Goal: Transaction & Acquisition: Purchase product/service

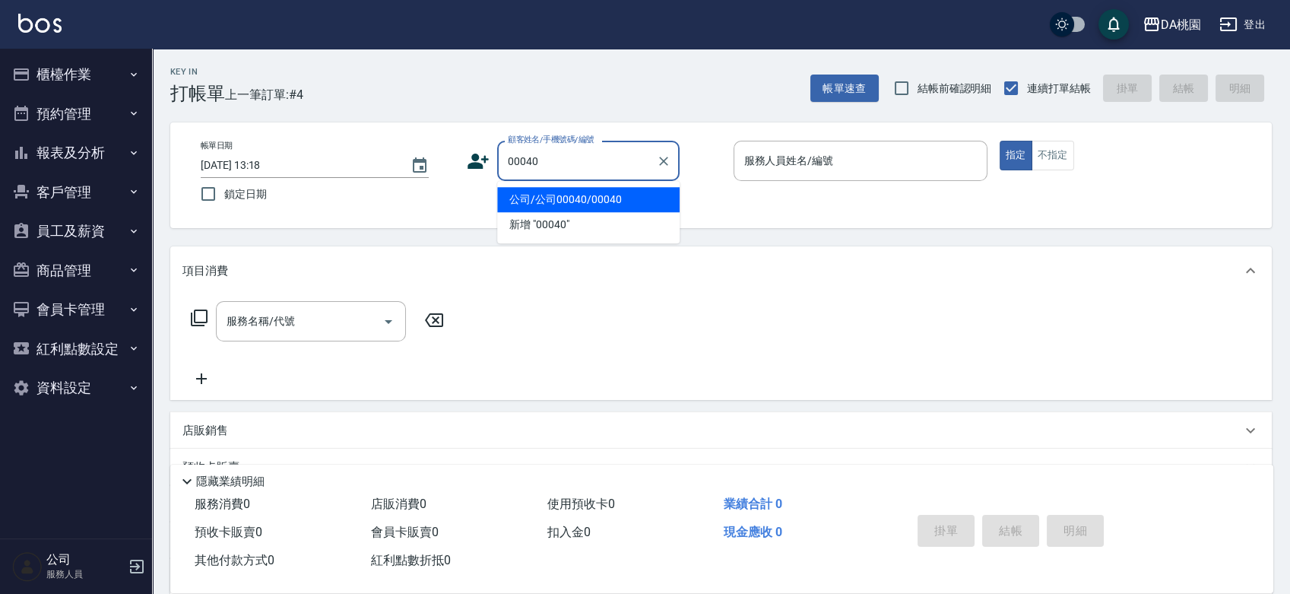
type input "公司/公司00040/00040"
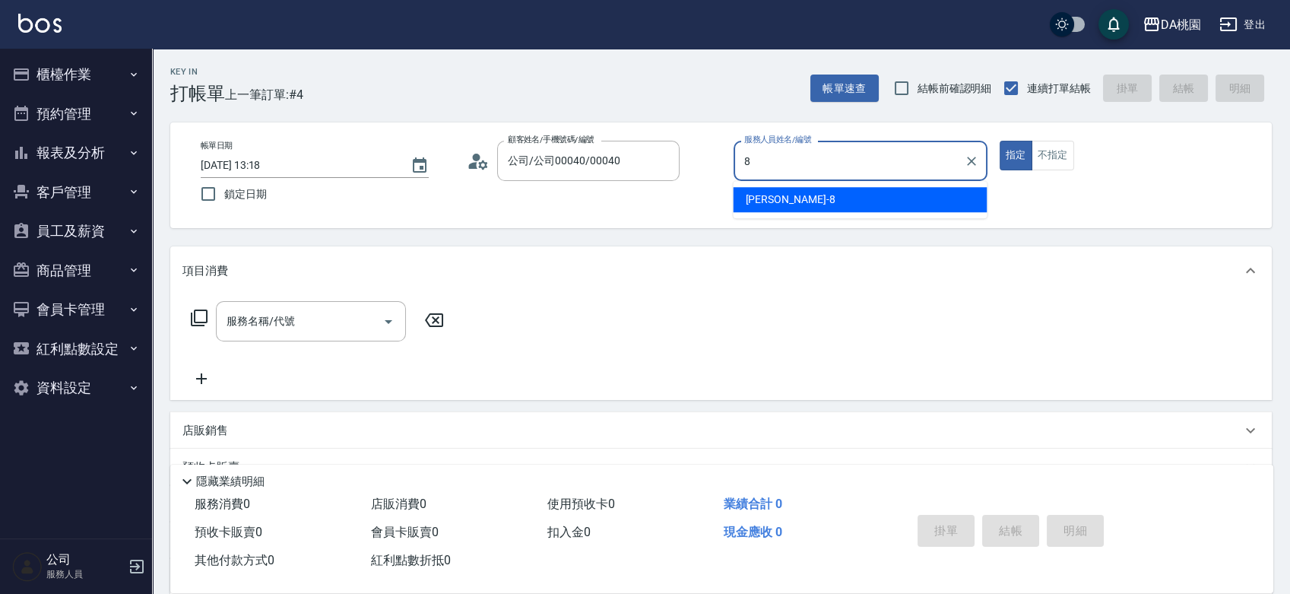
type input "[PERSON_NAME]-8"
type button "true"
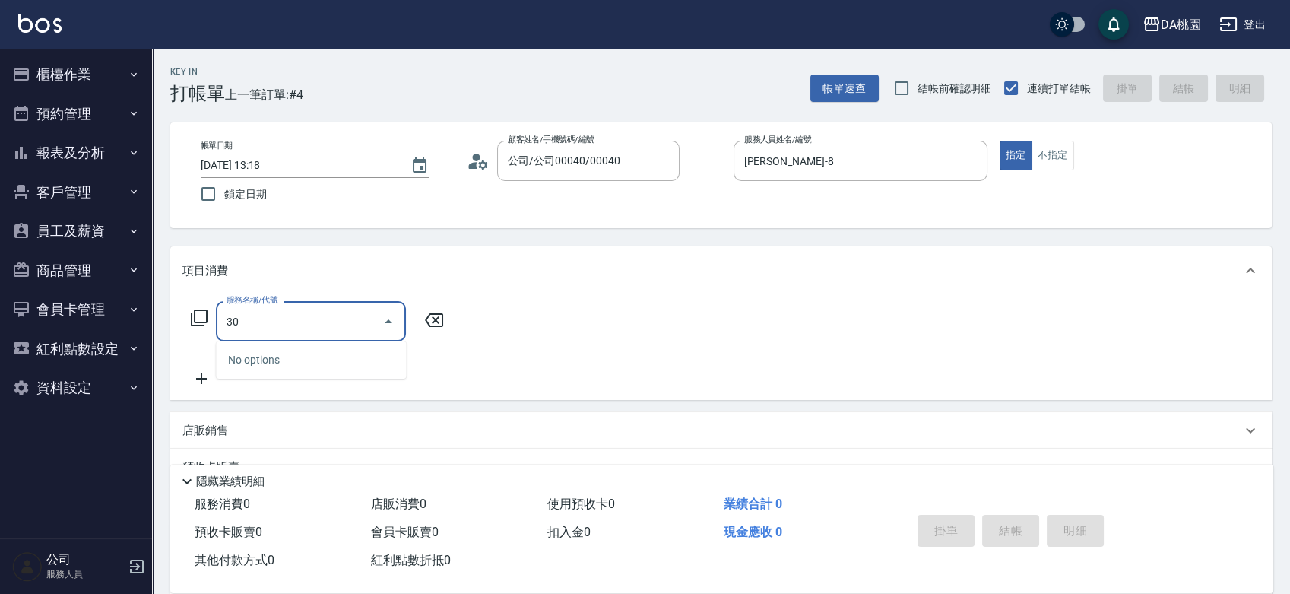
type input "303"
type input "30"
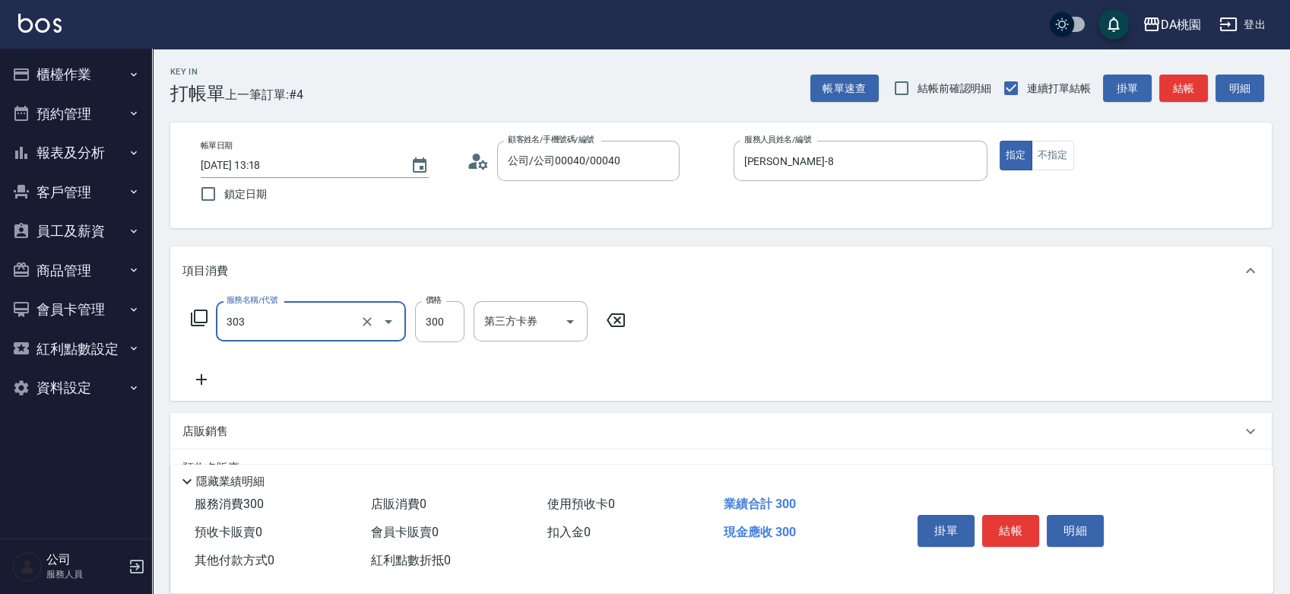
type input "A級剪髮(303)"
type input "0"
type input "350"
type input "30"
type input "350"
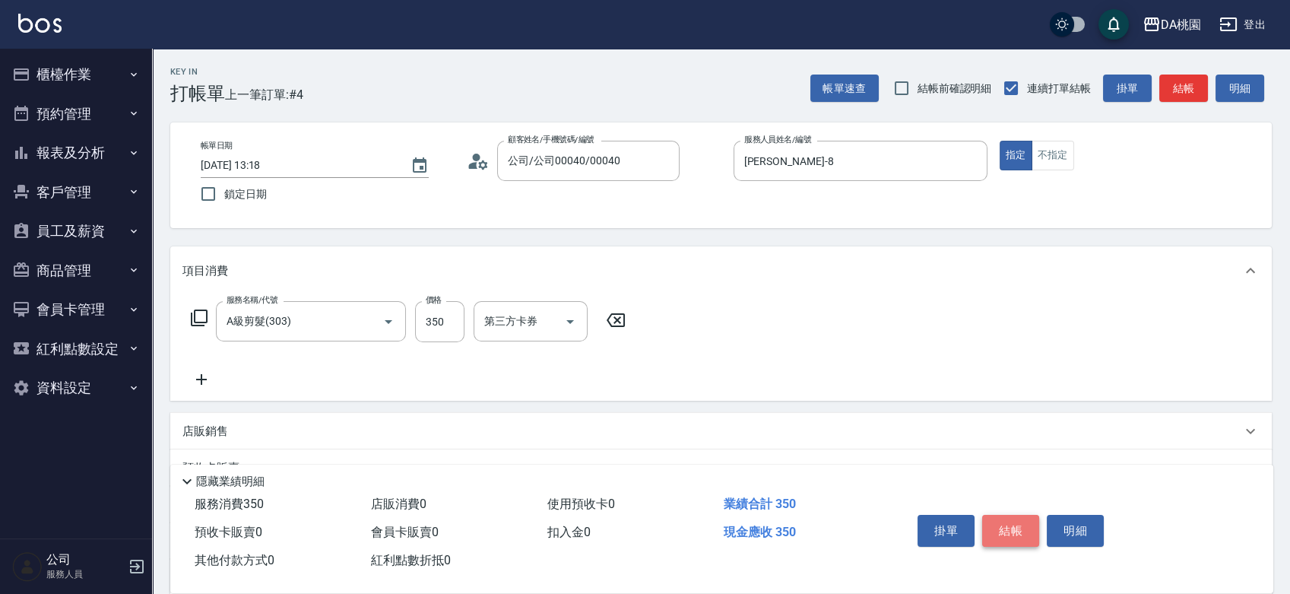
click at [1017, 525] on button "結帳" at bounding box center [1010, 531] width 57 height 32
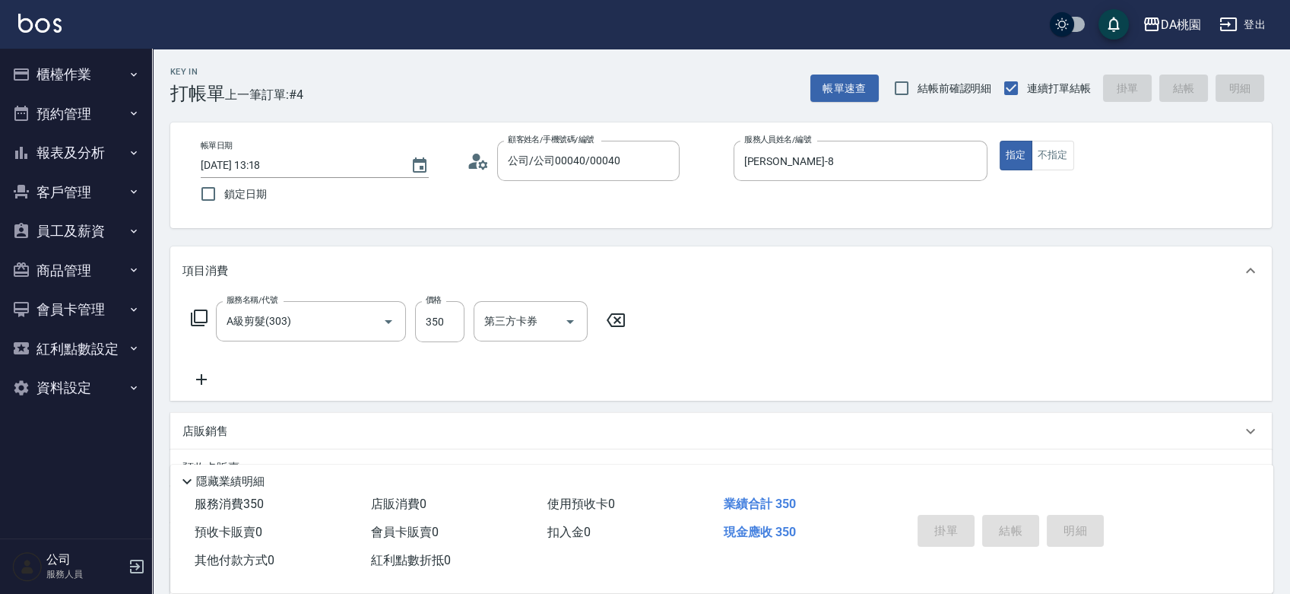
type input "[DATE] 15:44"
type input "0"
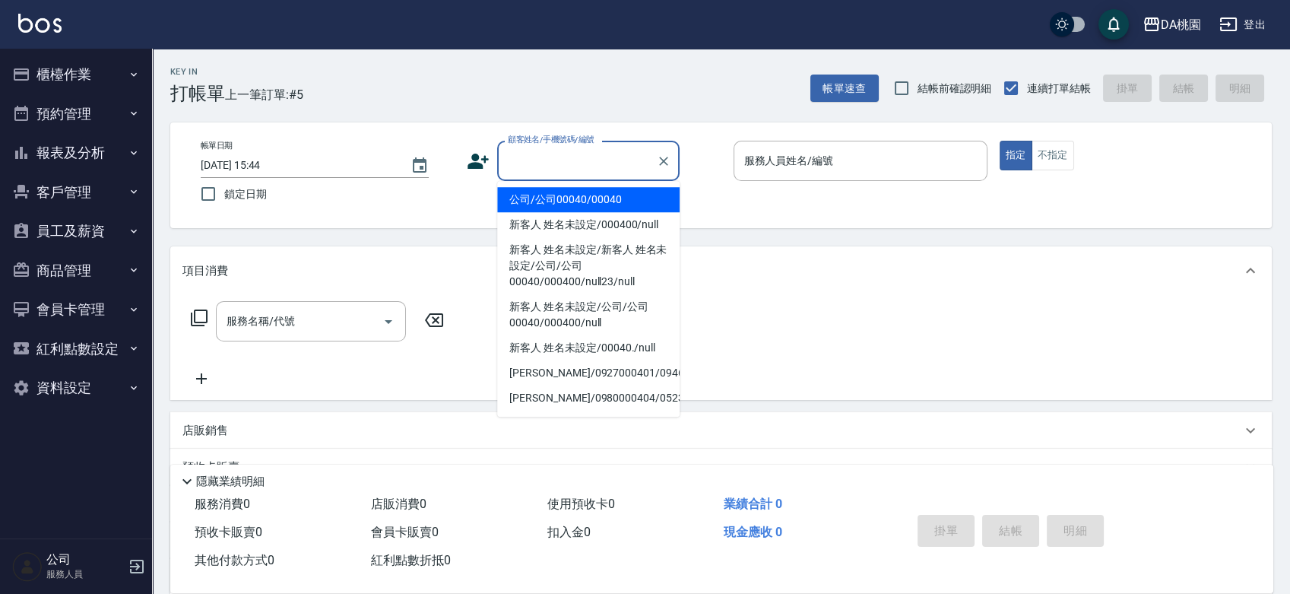
click at [547, 160] on input "顧客姓名/手機號碼/編號" at bounding box center [577, 160] width 146 height 27
click at [551, 198] on li "公司/公司00040/00040" at bounding box center [588, 199] width 182 height 25
type input "公司/公司00040/00040"
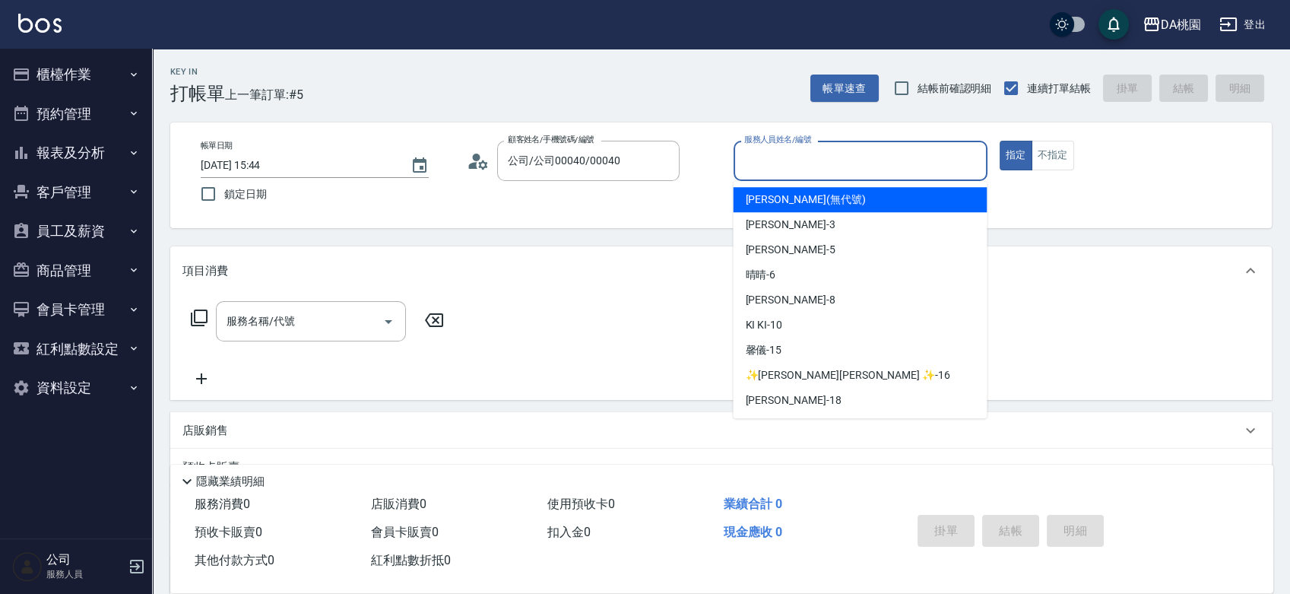
click at [796, 157] on input "服務人員姓名/編號" at bounding box center [860, 160] width 240 height 27
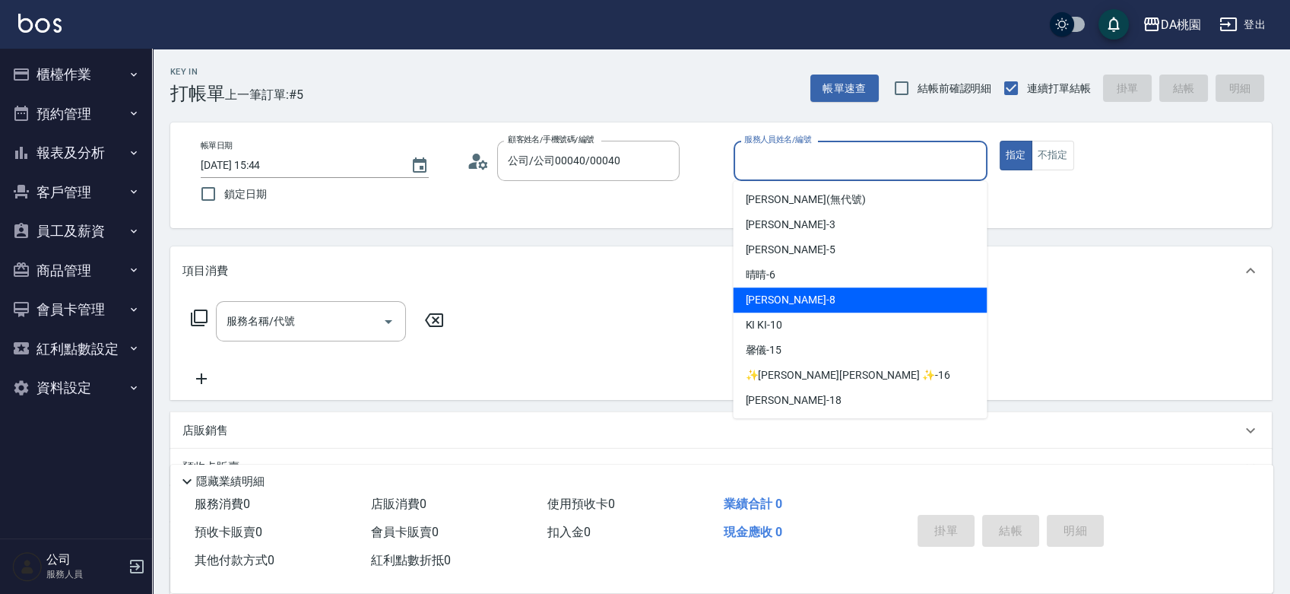
click at [808, 294] on div "[PERSON_NAME] -8" at bounding box center [860, 299] width 254 height 25
type input "[PERSON_NAME]-8"
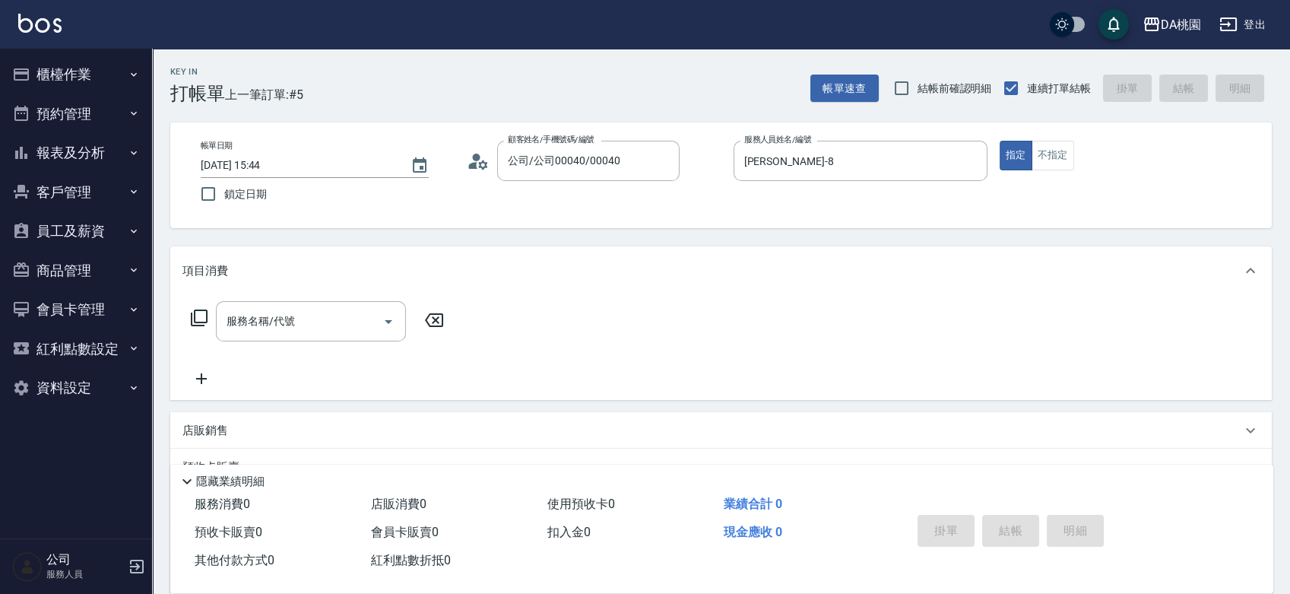
click at [198, 315] on icon at bounding box center [199, 318] width 18 height 18
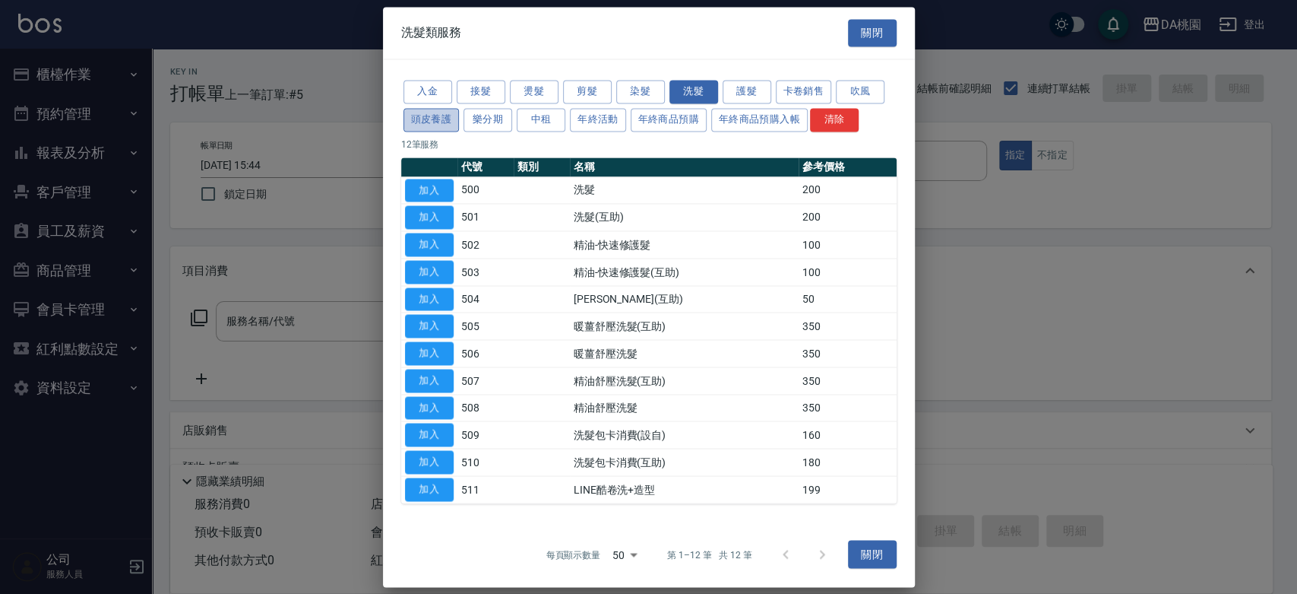
click at [447, 115] on button "頭皮養護" at bounding box center [432, 120] width 56 height 24
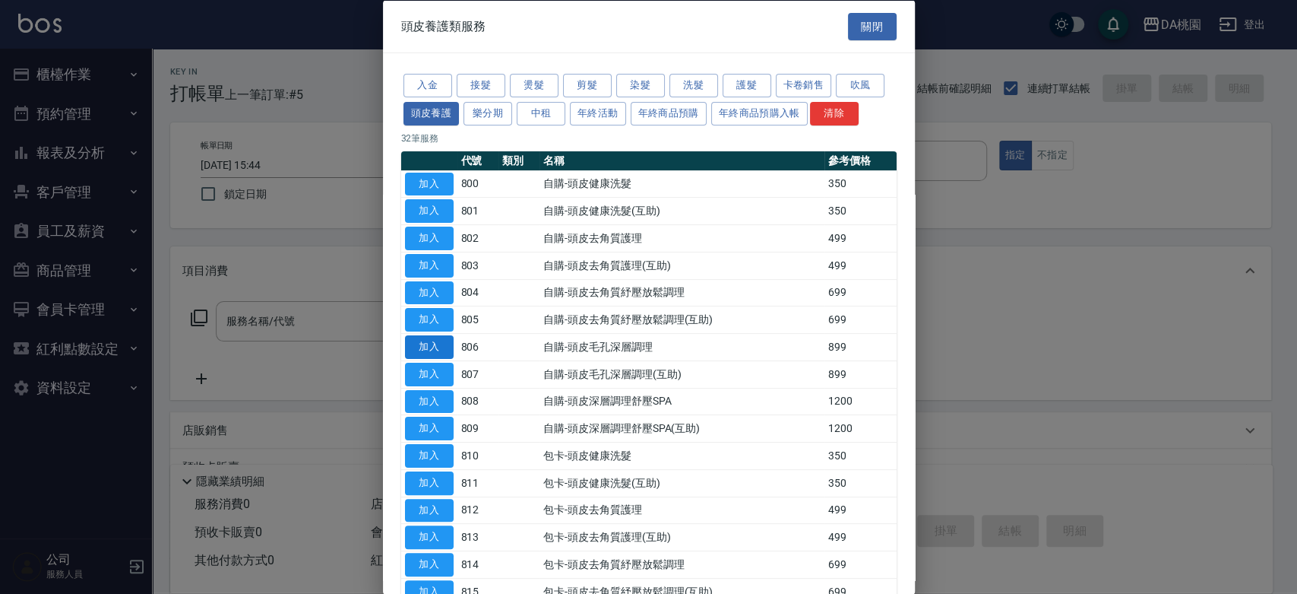
click at [441, 344] on button "加入" at bounding box center [429, 347] width 49 height 24
type input "自購-頭皮毛孔深層調理(806)"
type input "80"
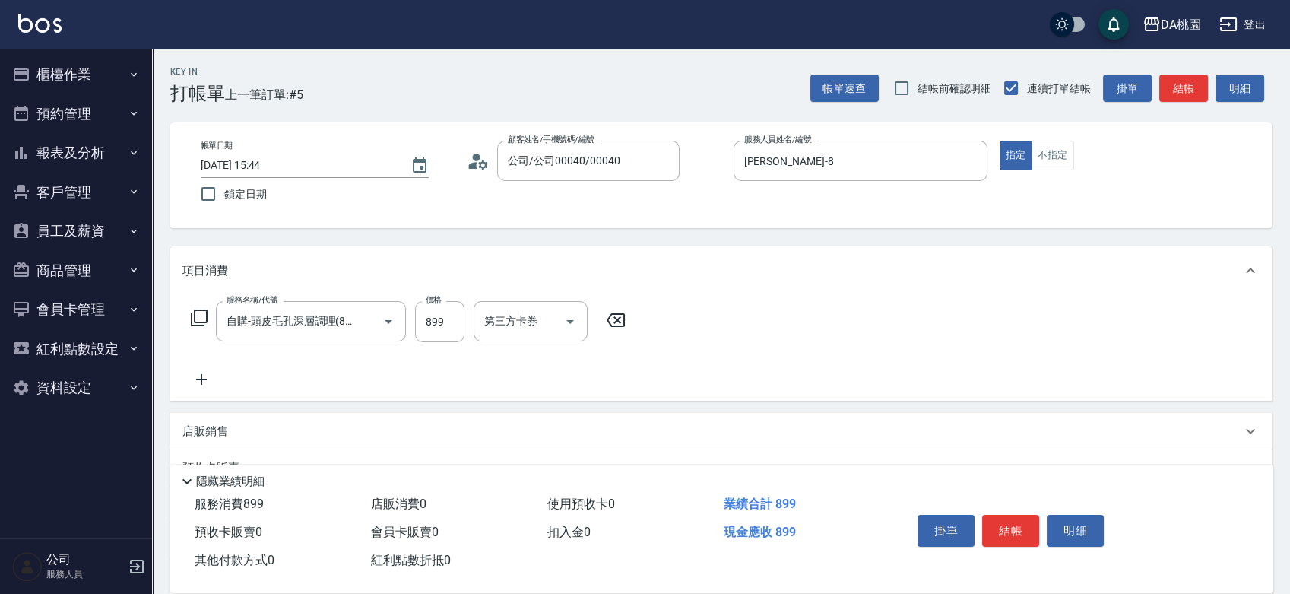
click at [207, 380] on icon at bounding box center [201, 379] width 11 height 11
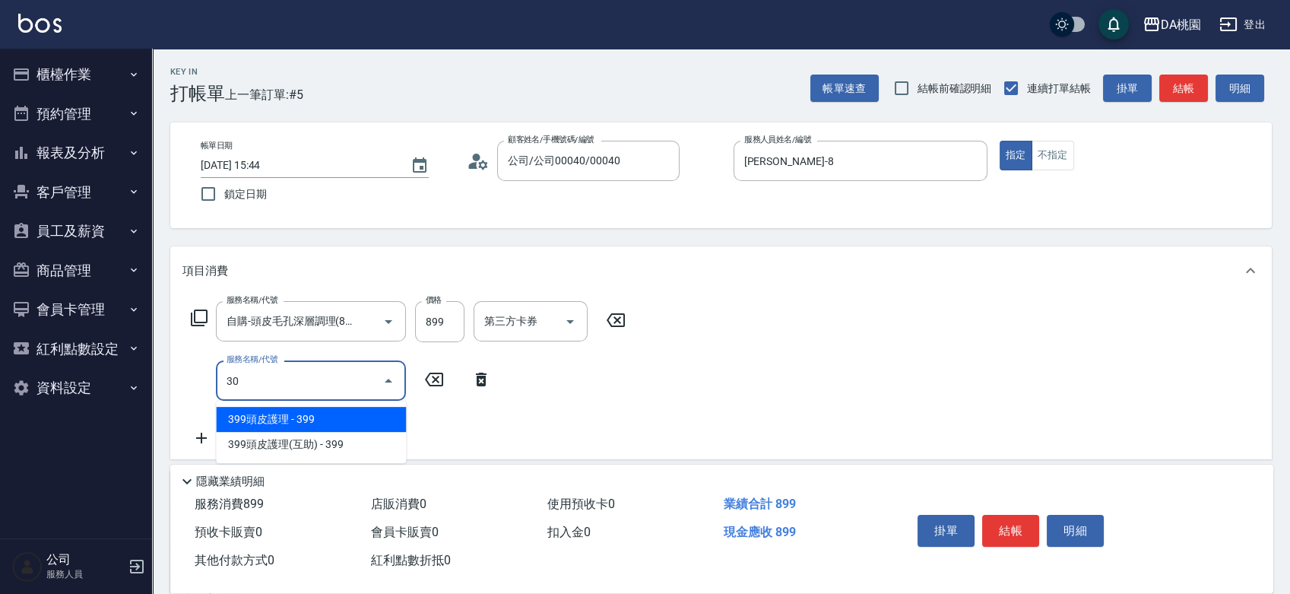
type input "303"
type input "110"
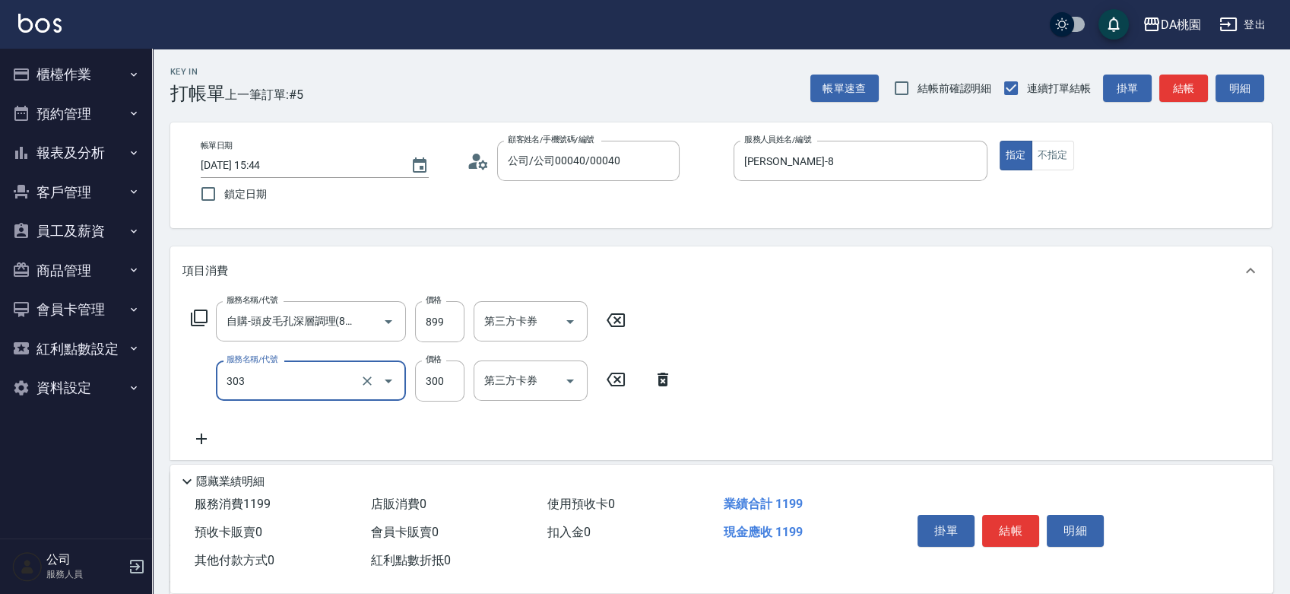
type input "A級剪髮(303)"
type input "90"
type input "350"
type input "120"
type input "350"
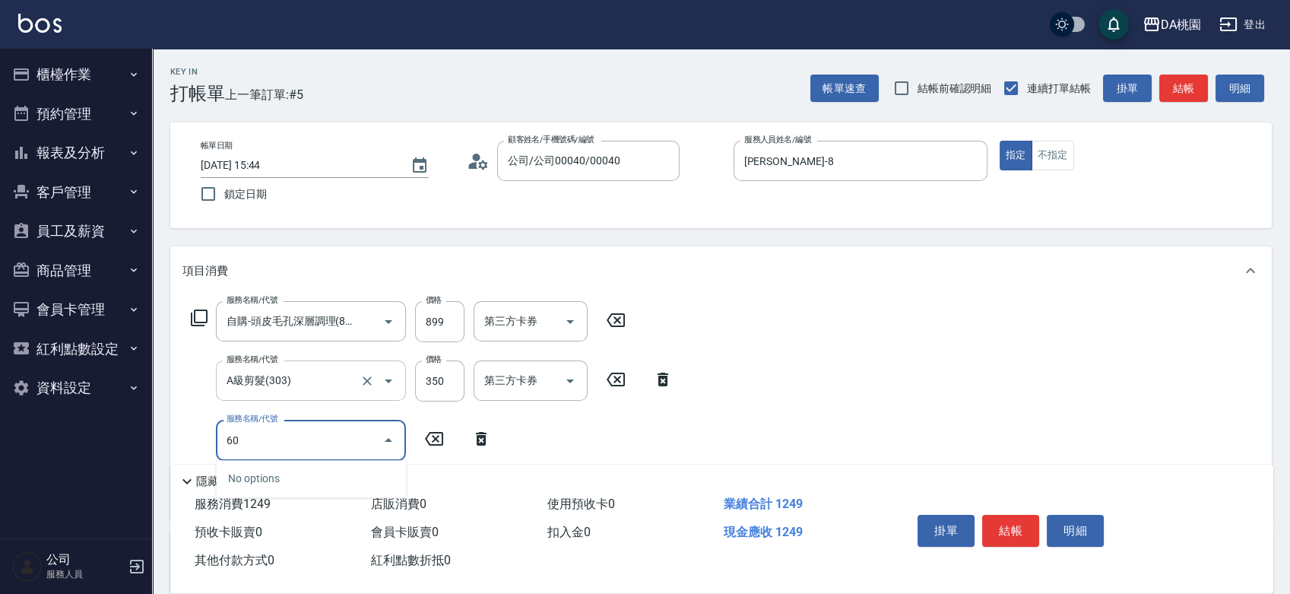
type input "608"
type input "240"
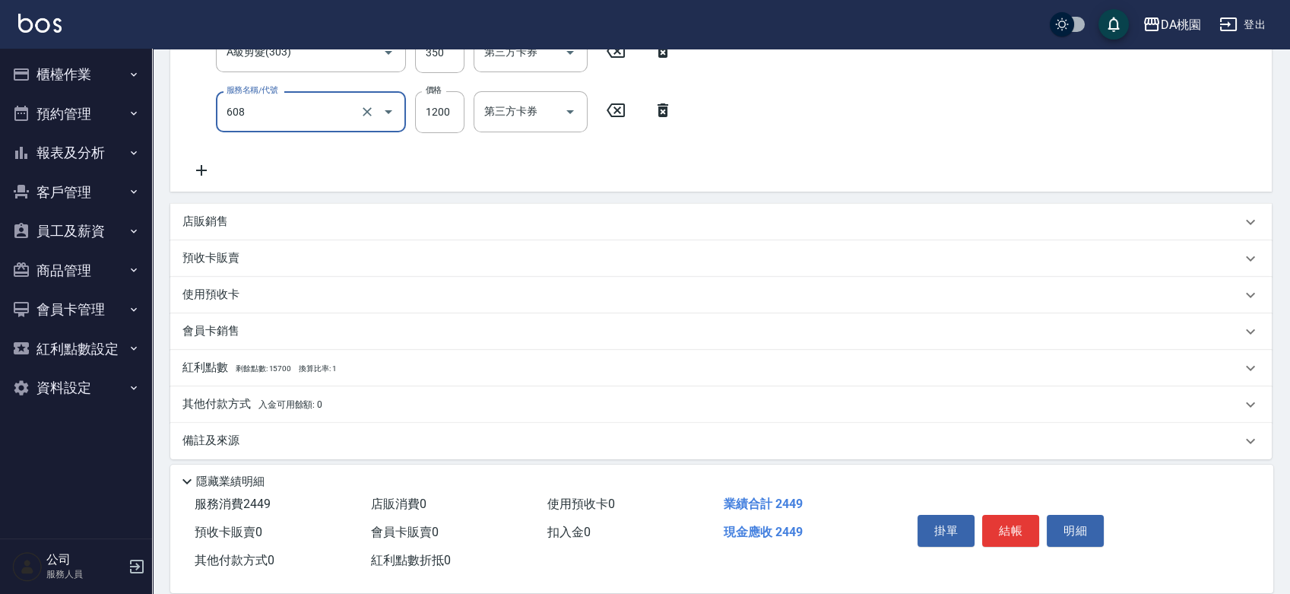
scroll to position [337, 0]
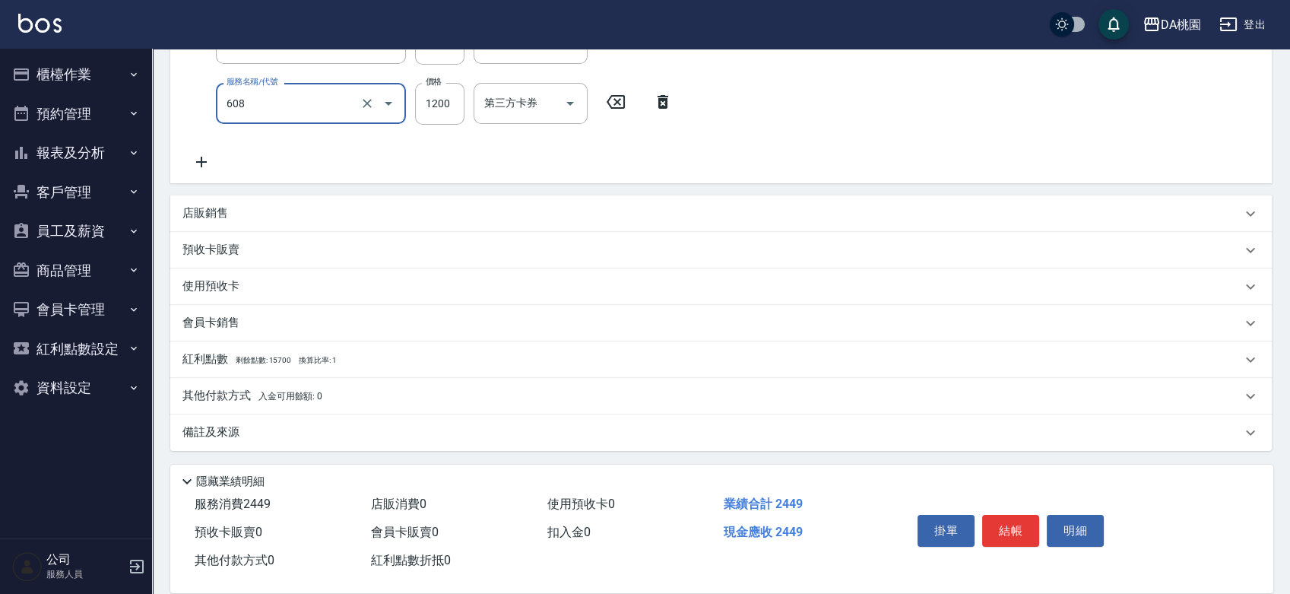
type input "鱗脂質護髮(608)"
click at [299, 401] on p "其他付款方式 入金可用餘額: 0" at bounding box center [252, 396] width 140 height 17
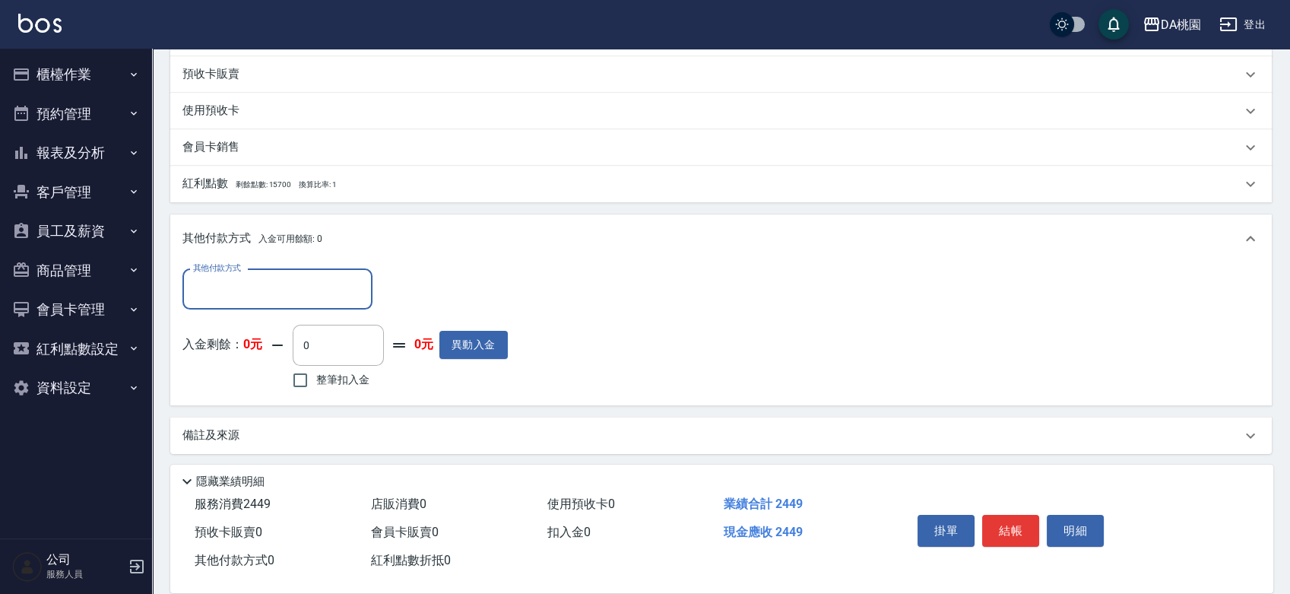
scroll to position [515, 0]
click at [290, 288] on input "其他付款方式" at bounding box center [277, 286] width 176 height 27
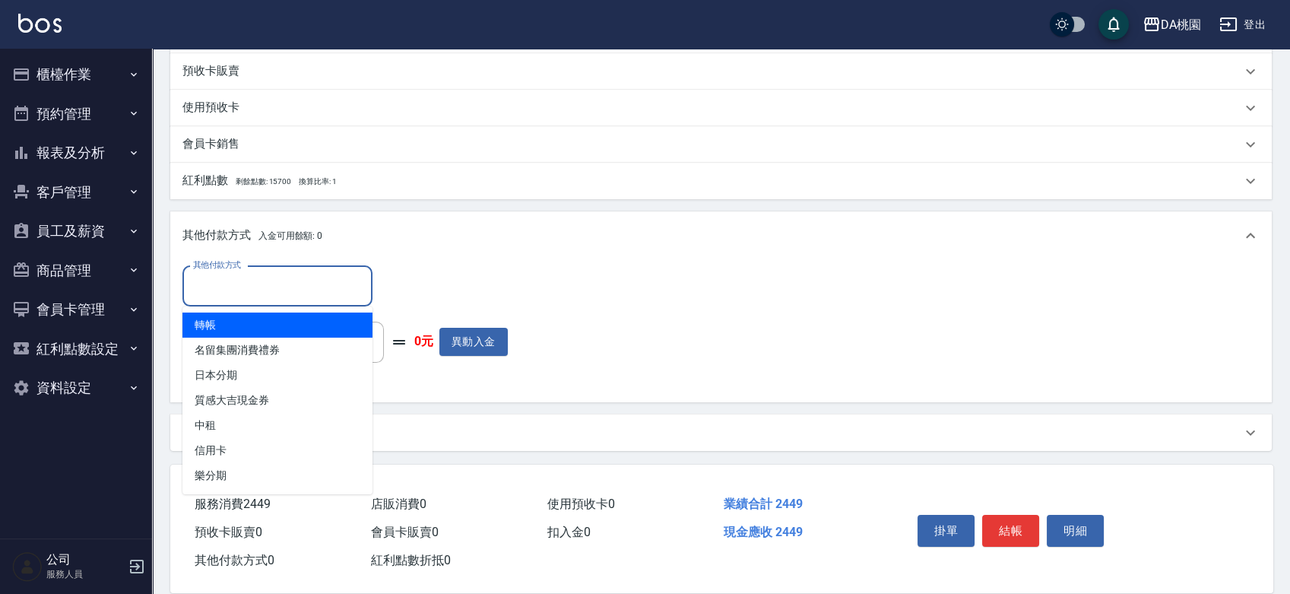
click at [250, 318] on span "轉帳" at bounding box center [277, 324] width 190 height 25
type input "轉帳"
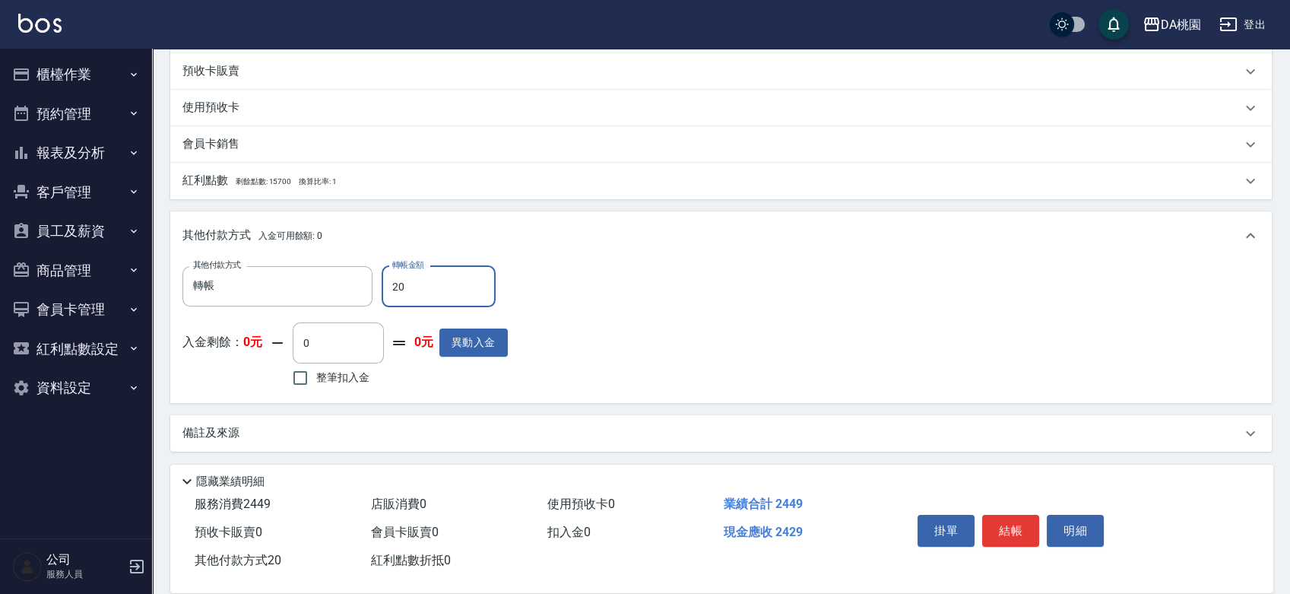
type input "240"
type input "220"
type input "2440"
type input "0"
type input "244"
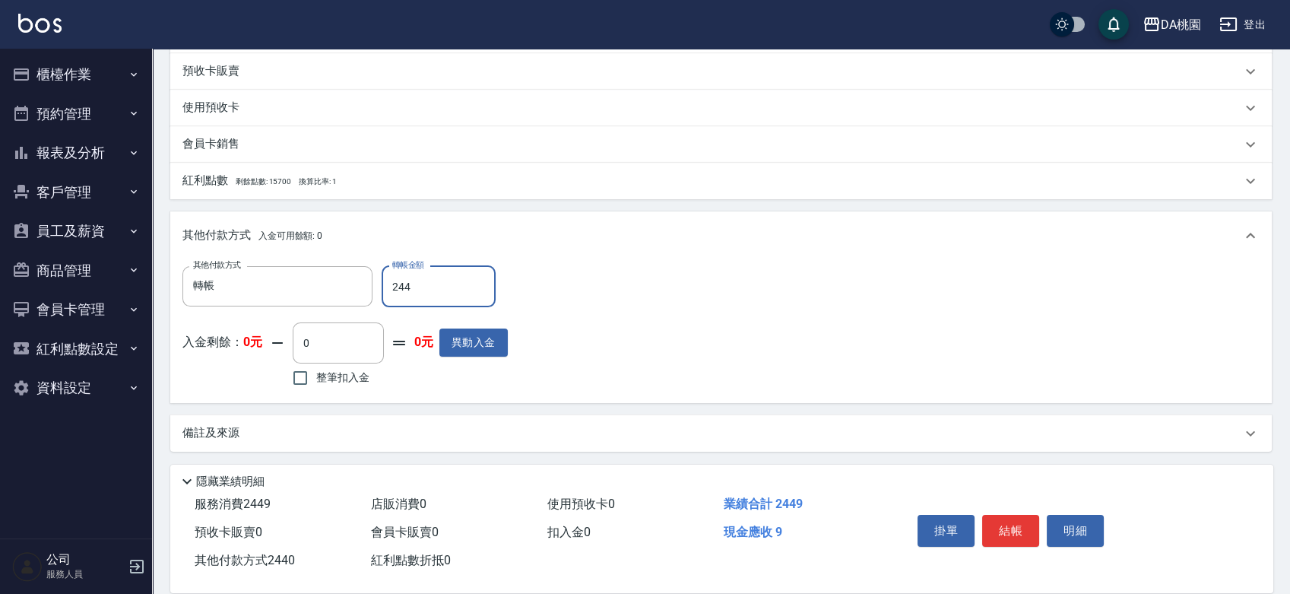
type input "220"
type input "2449"
type input "0"
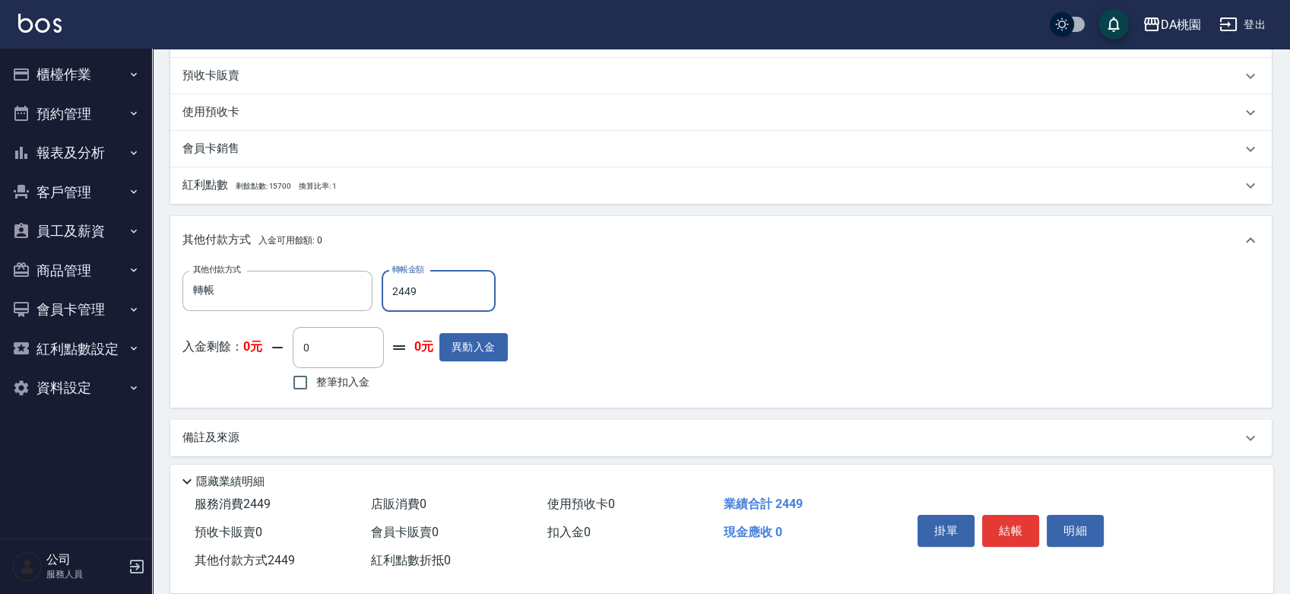
scroll to position [93, 0]
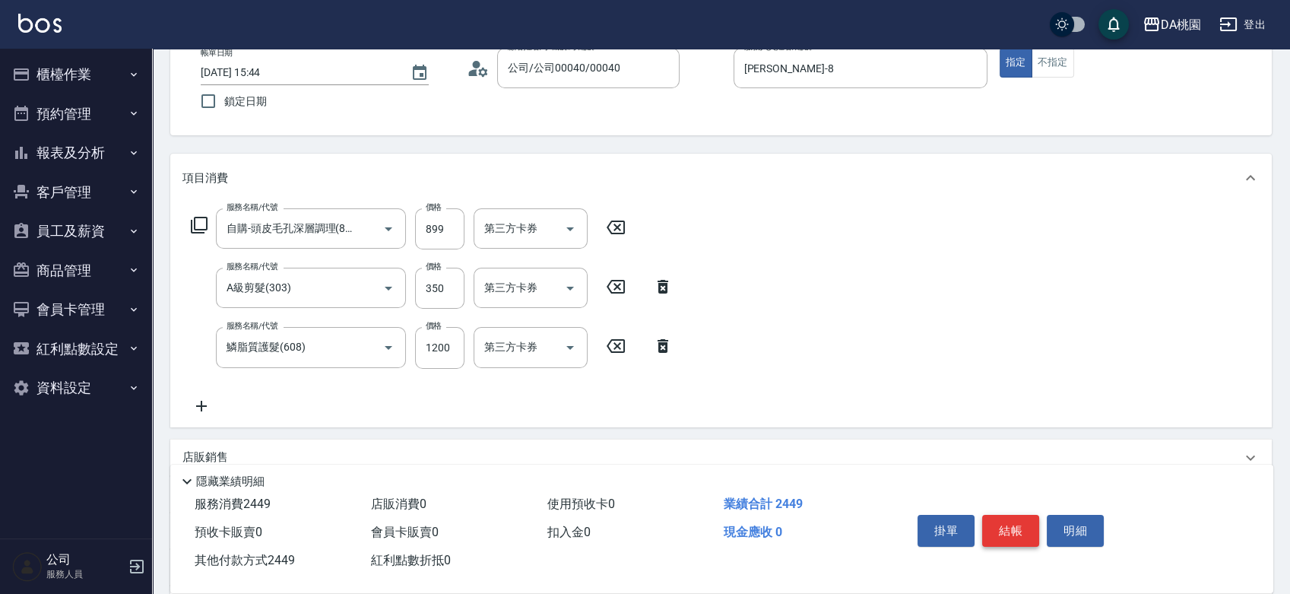
type input "2449"
click at [1028, 529] on button "結帳" at bounding box center [1010, 531] width 57 height 32
type input "[DATE] 15:45"
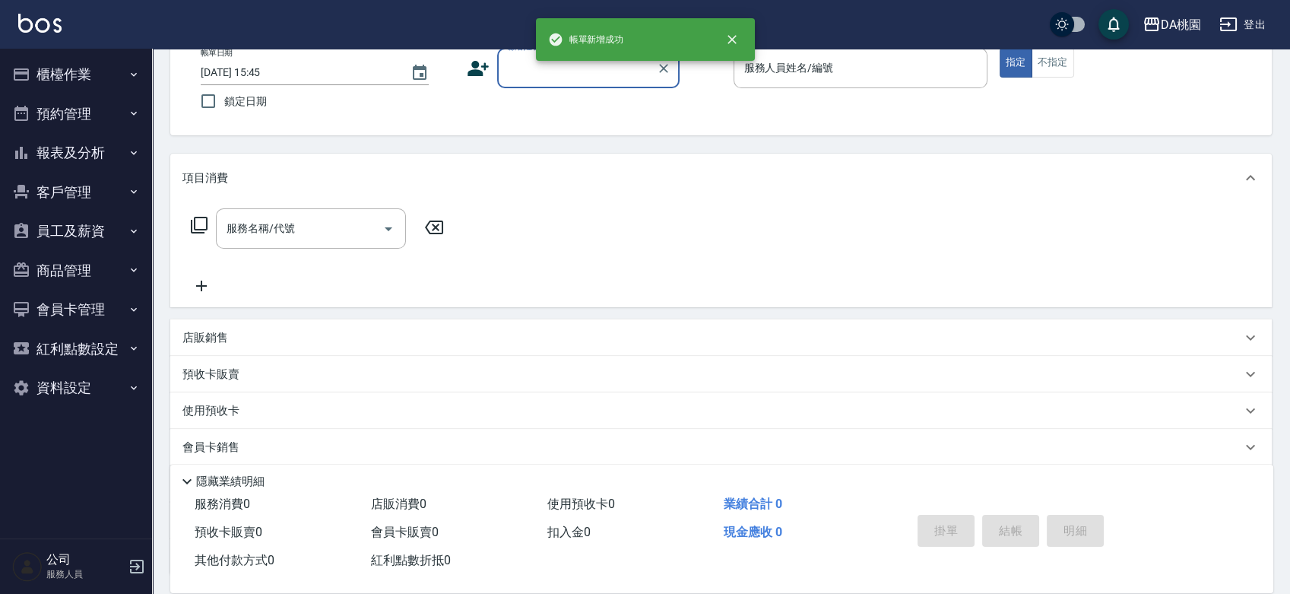
scroll to position [0, 0]
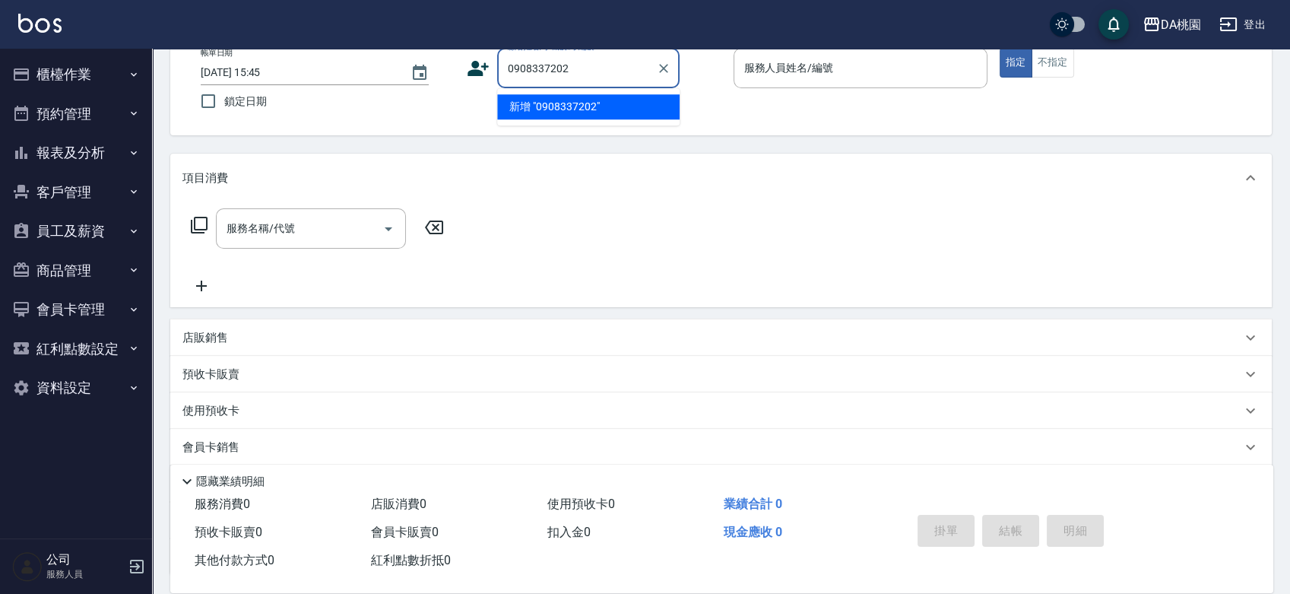
type input "0908337202"
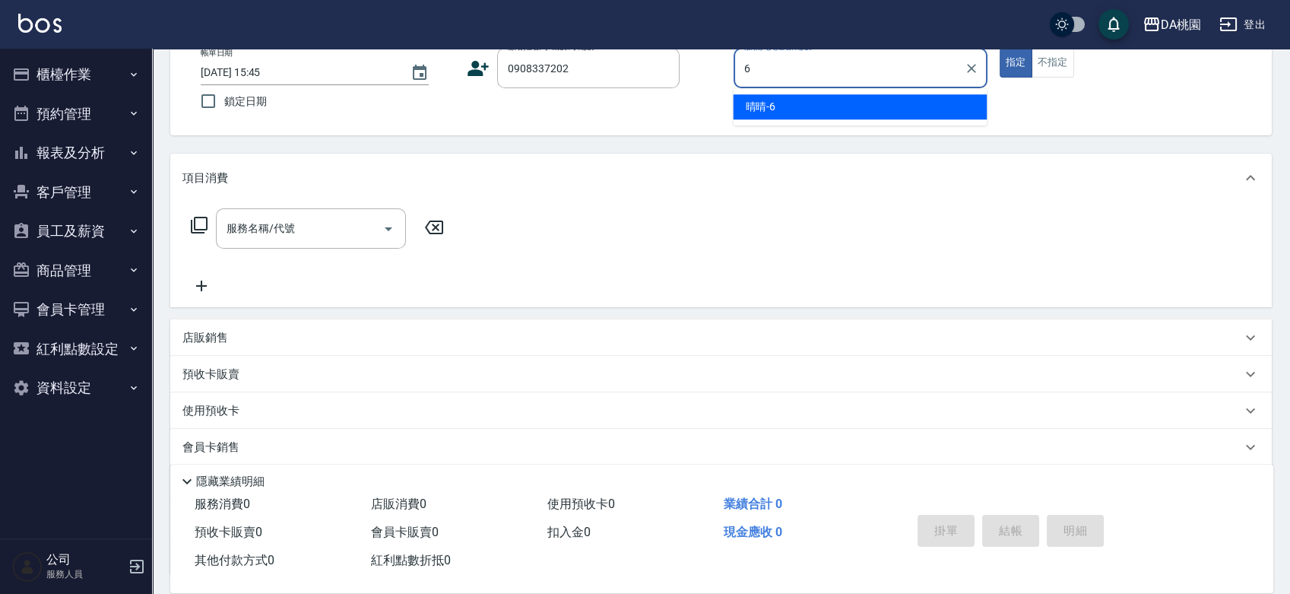
type input "晴晴-6"
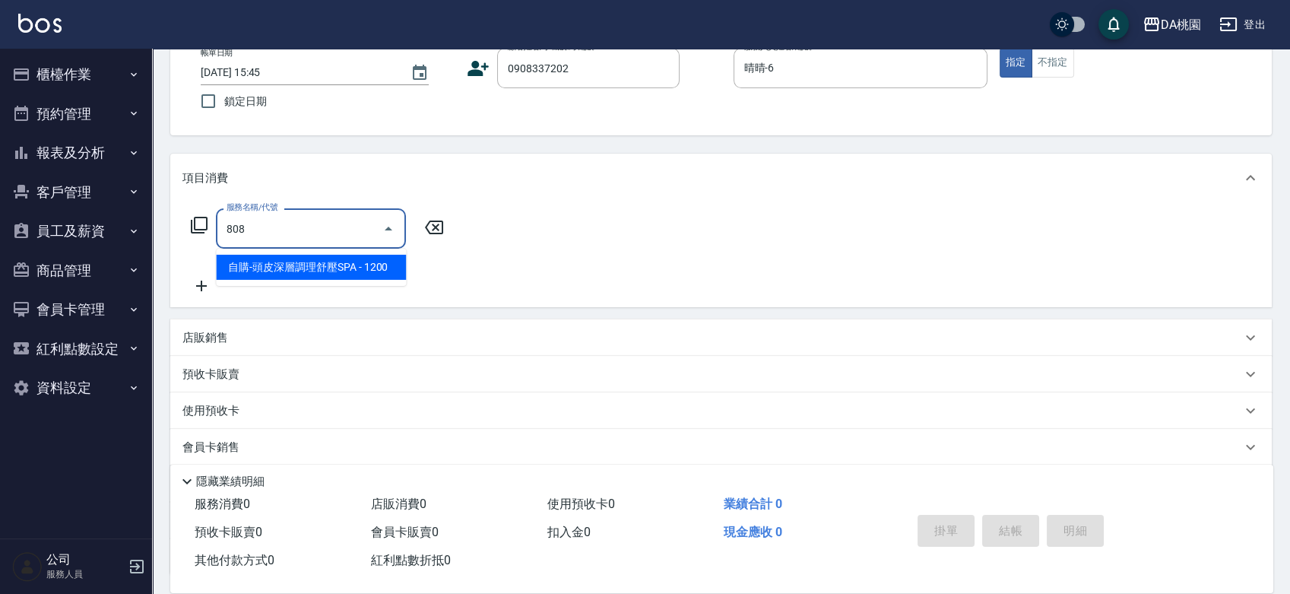
type input "808"
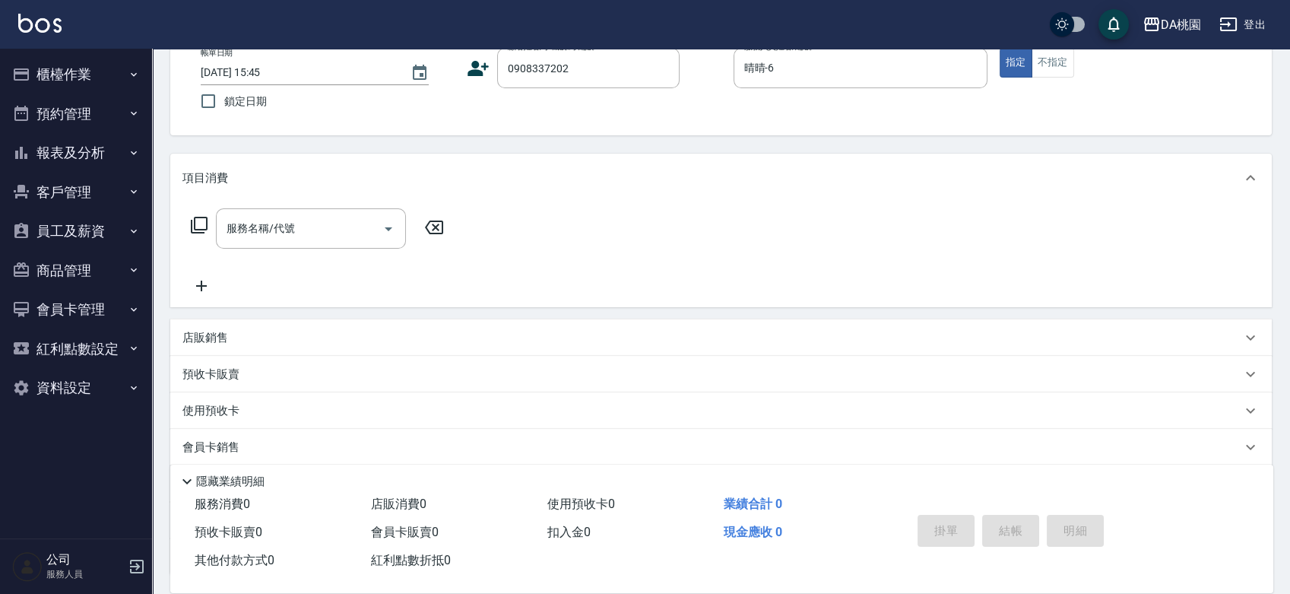
click at [200, 228] on icon at bounding box center [199, 225] width 18 height 18
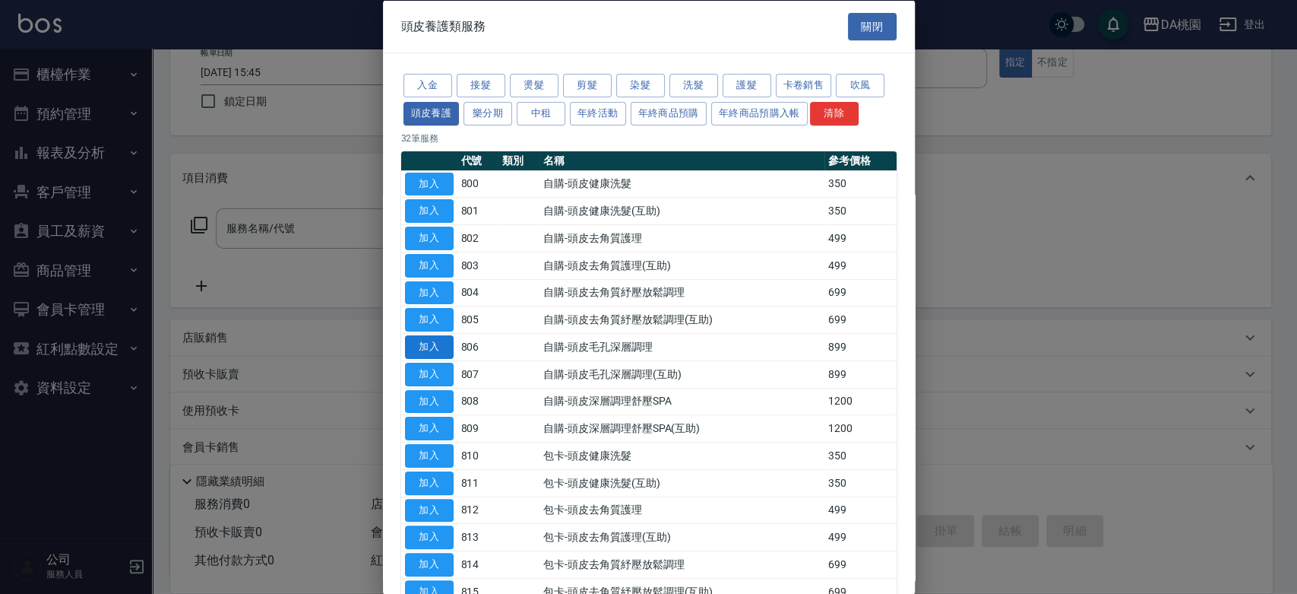
click at [433, 342] on button "加入" at bounding box center [429, 347] width 49 height 24
type input "自購-頭皮毛孔深層調理(806)"
type input "80"
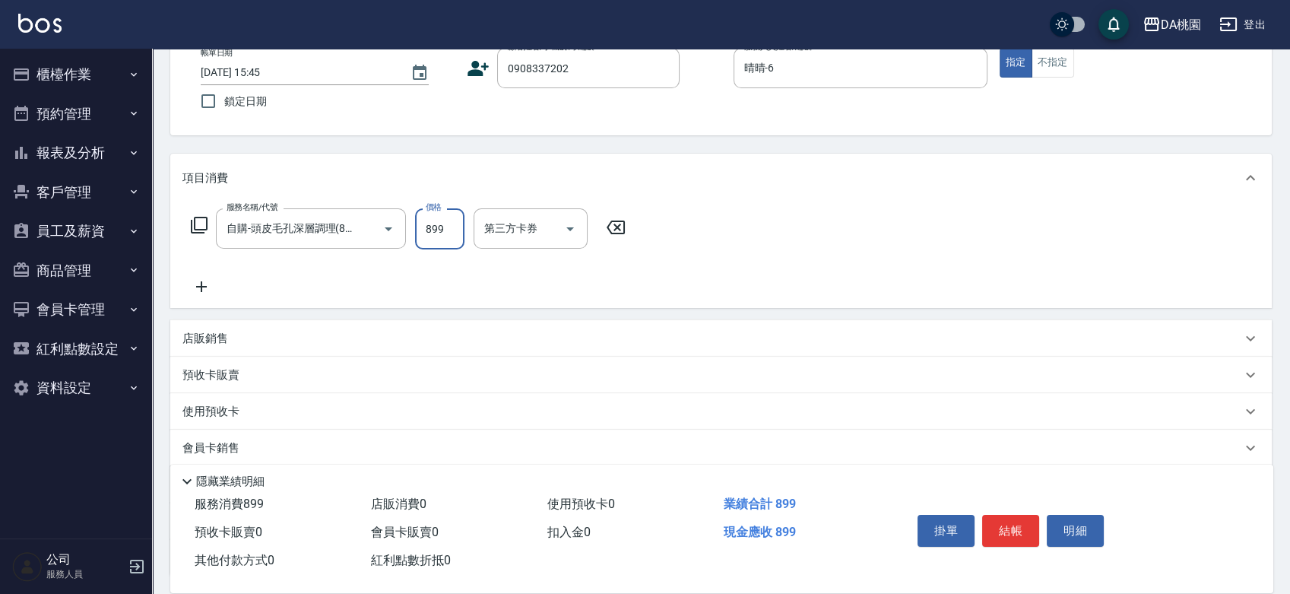
click at [432, 230] on input "899" at bounding box center [439, 228] width 49 height 41
type input "8"
type input "0"
type input "80"
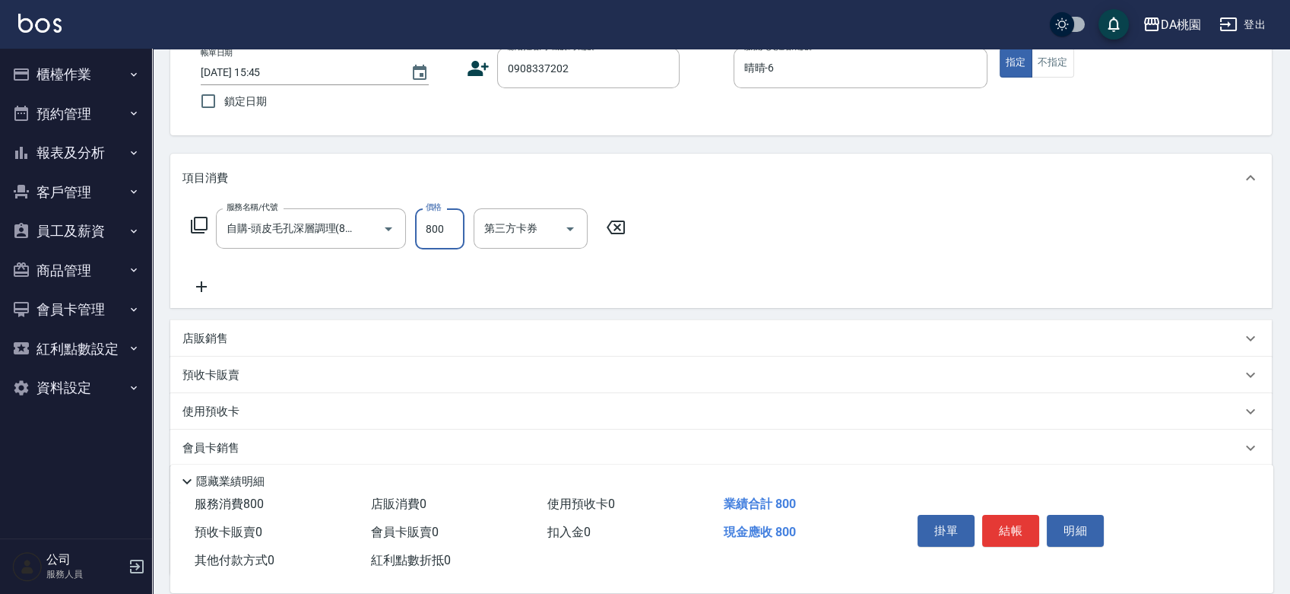
type input "800"
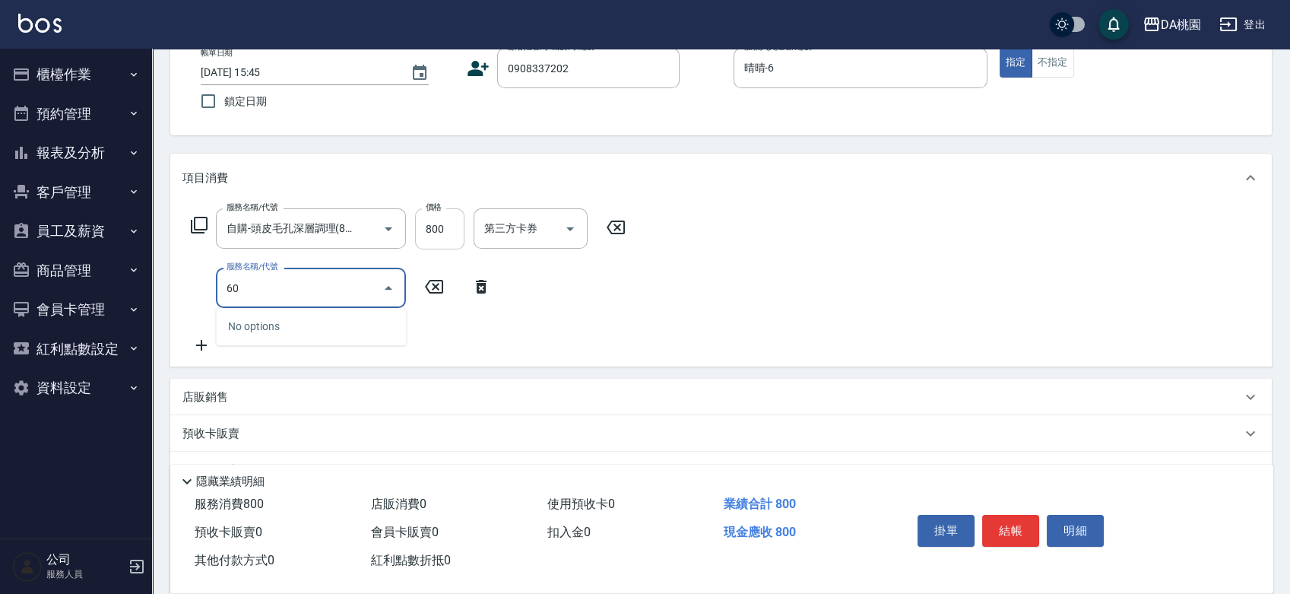
type input "606"
type input "180"
type input "小麥護髮(606)"
click at [199, 223] on icon at bounding box center [199, 225] width 18 height 18
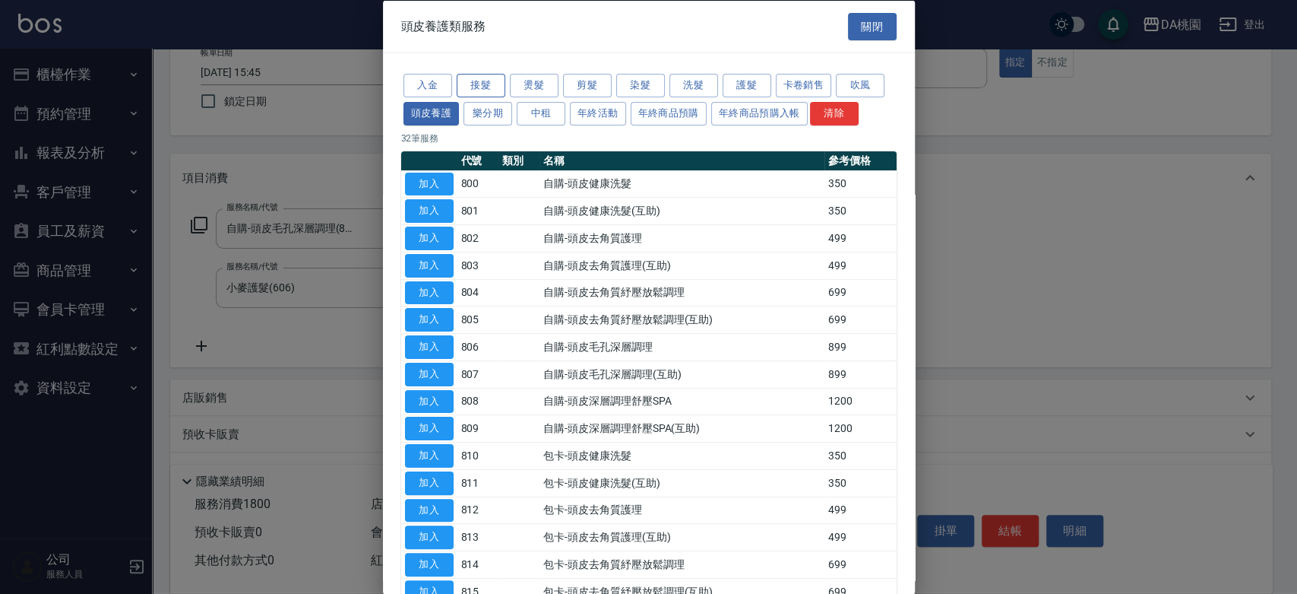
click at [493, 78] on button "接髮" at bounding box center [481, 86] width 49 height 24
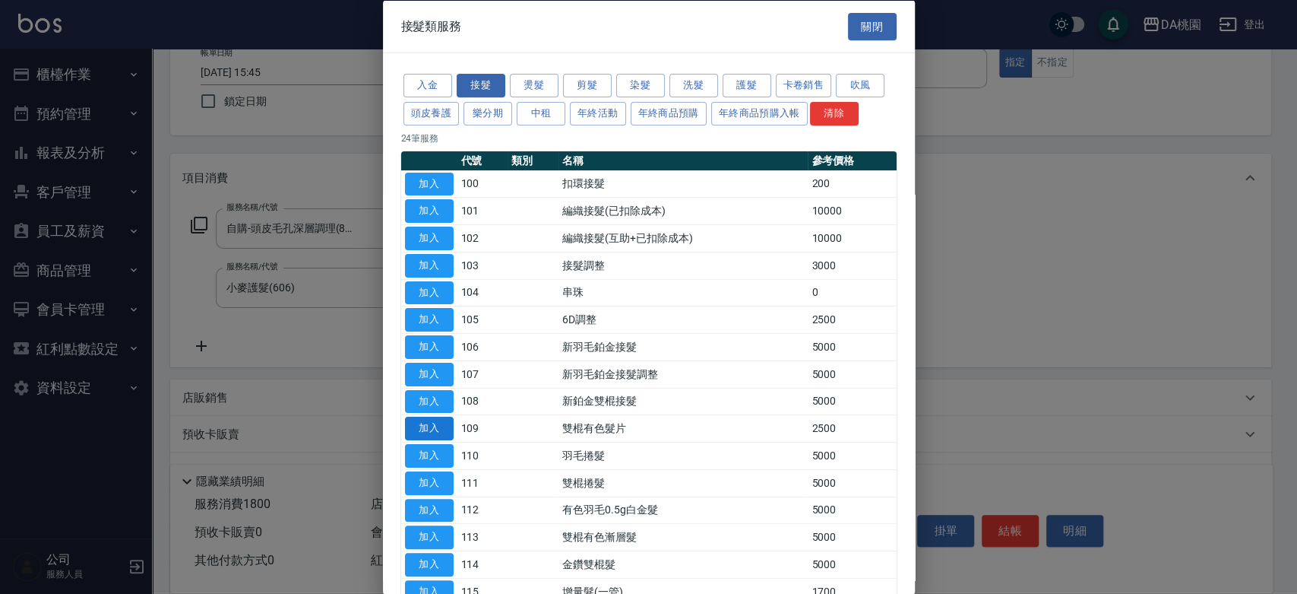
click at [420, 419] on button "加入" at bounding box center [429, 428] width 49 height 24
type input "430"
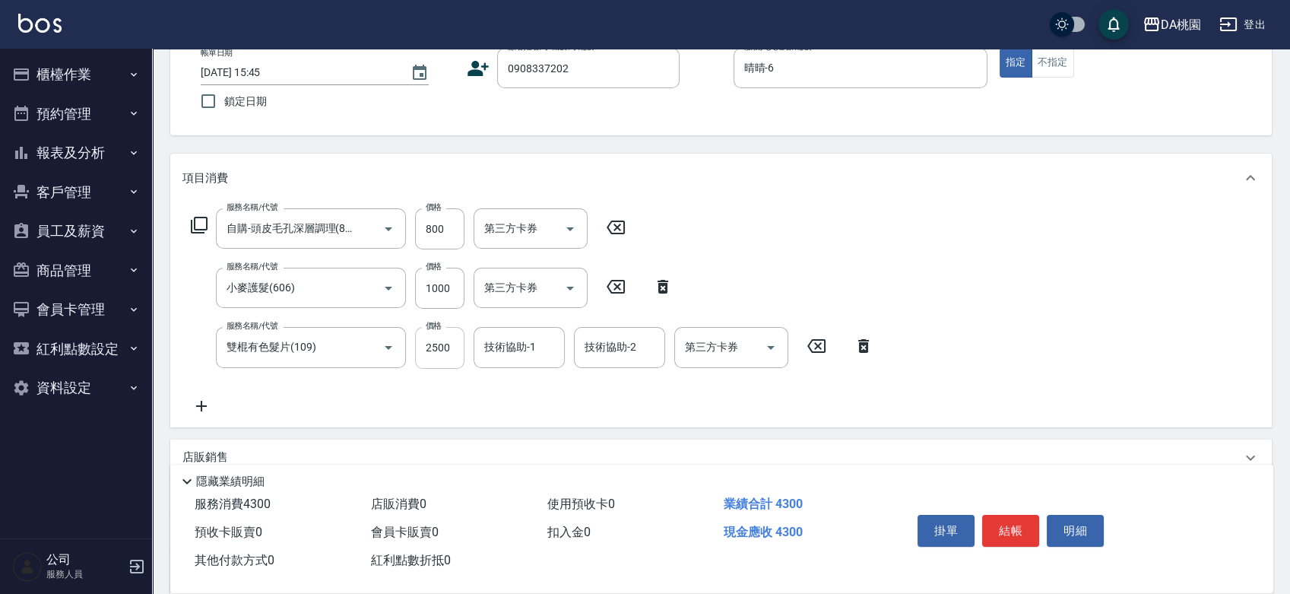
click at [444, 349] on input "2500" at bounding box center [439, 347] width 49 height 41
type input "1"
type input "180"
type input "194"
type input "190"
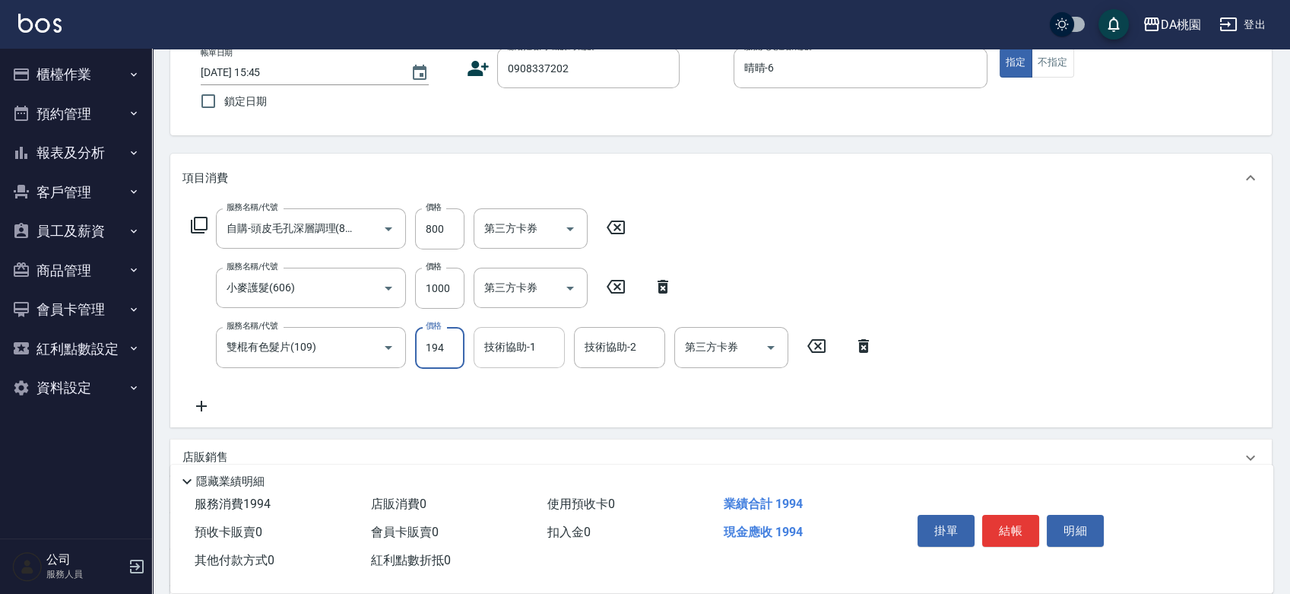
type input "1940"
type input "370"
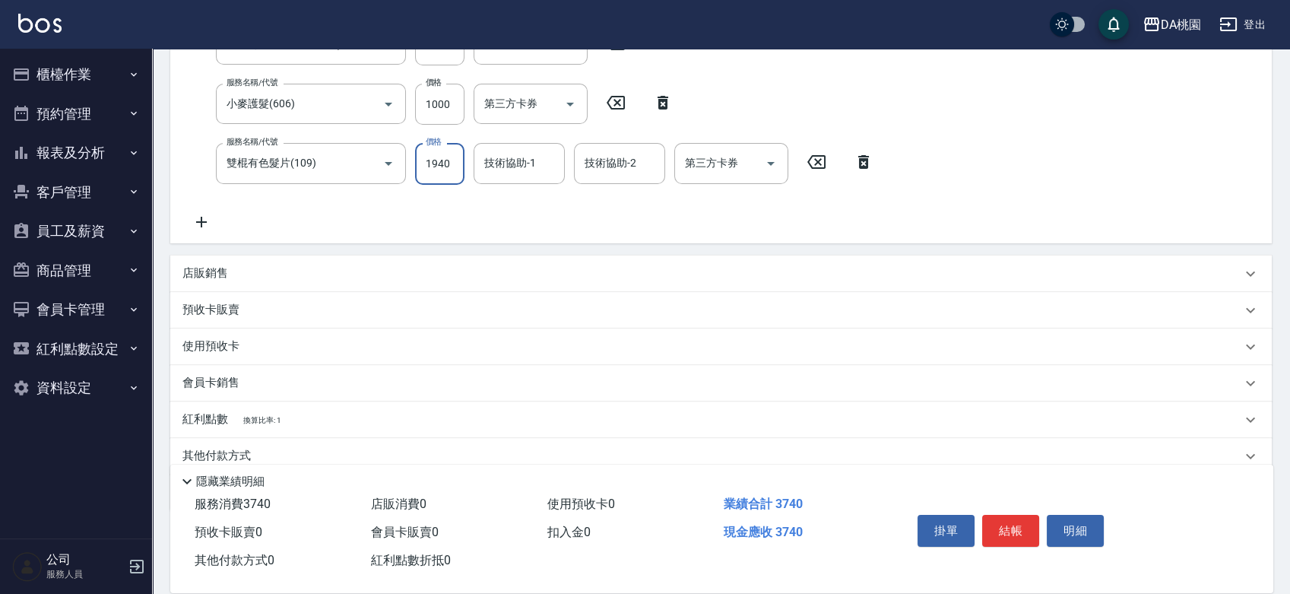
scroll to position [337, 0]
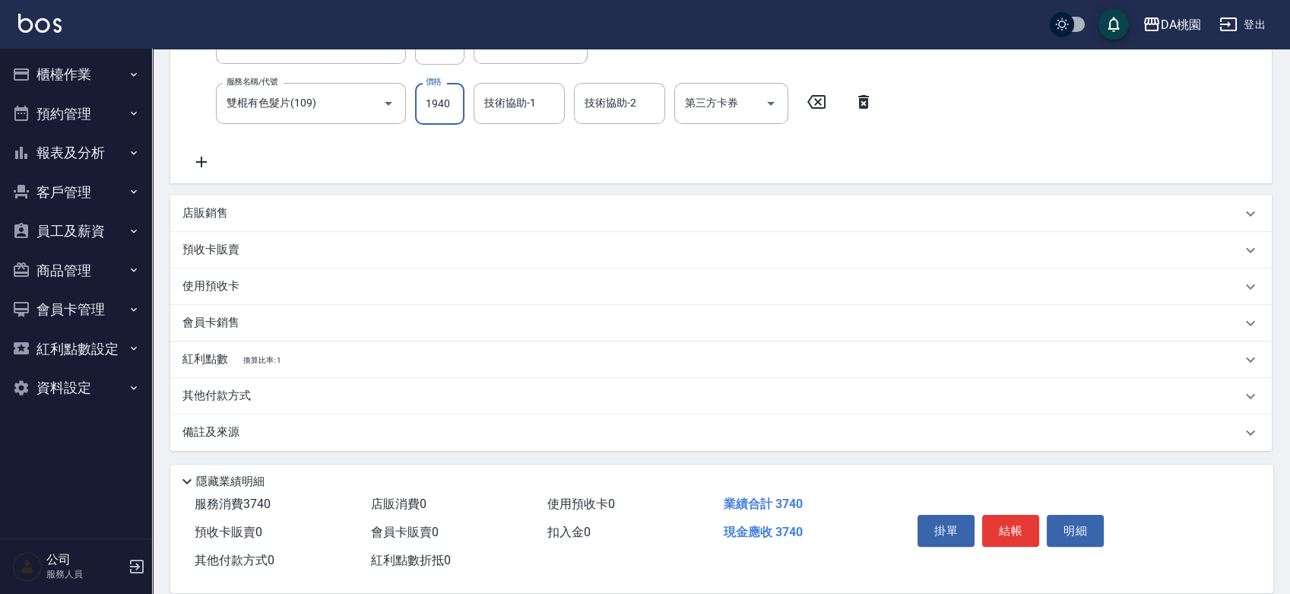
type input "1940"
click at [325, 399] on div "其他付款方式" at bounding box center [711, 396] width 1059 height 17
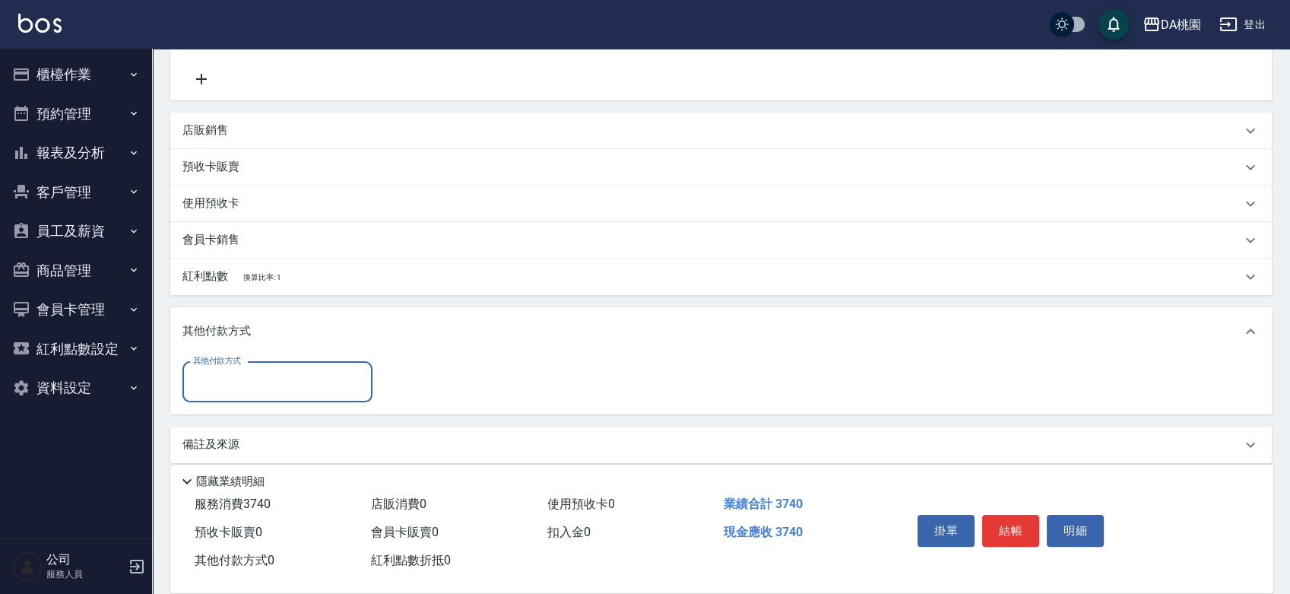
scroll to position [432, 0]
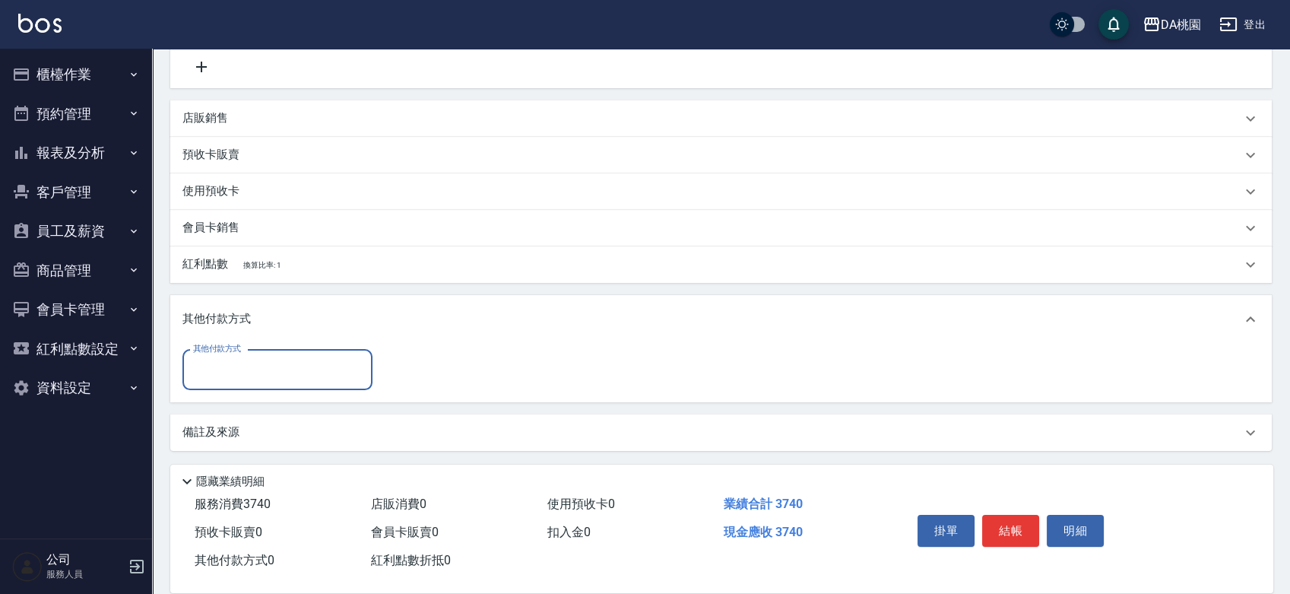
click at [250, 378] on input "其他付款方式" at bounding box center [277, 369] width 176 height 27
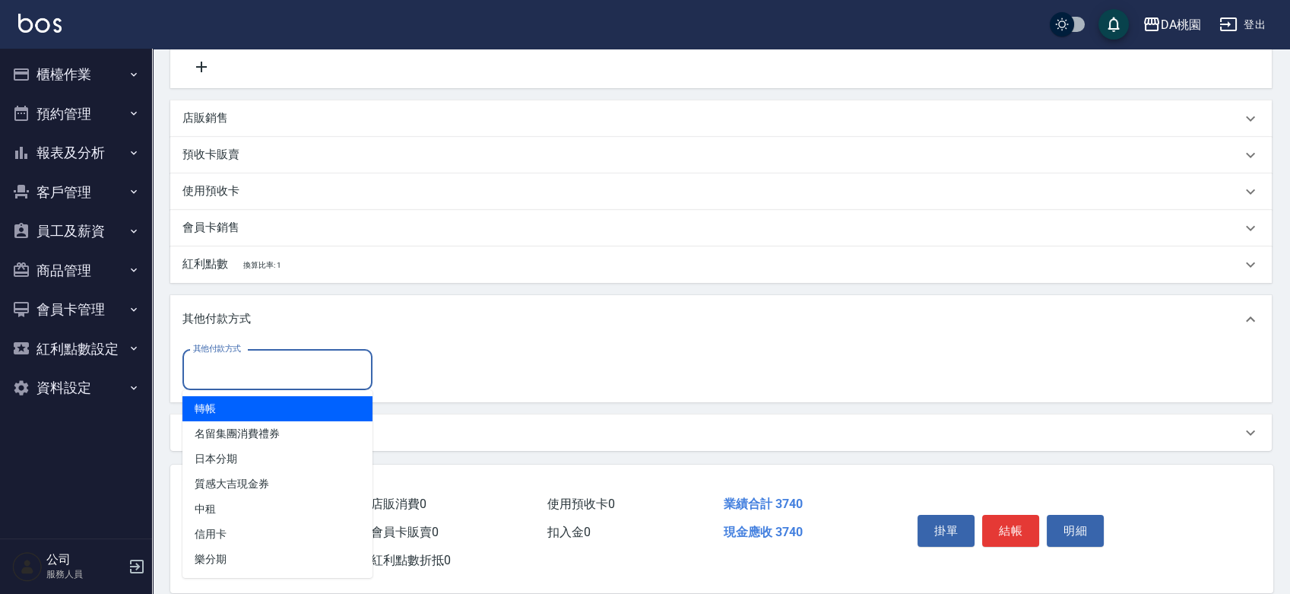
click at [249, 410] on span "轉帳" at bounding box center [277, 408] width 190 height 25
type input "轉帳"
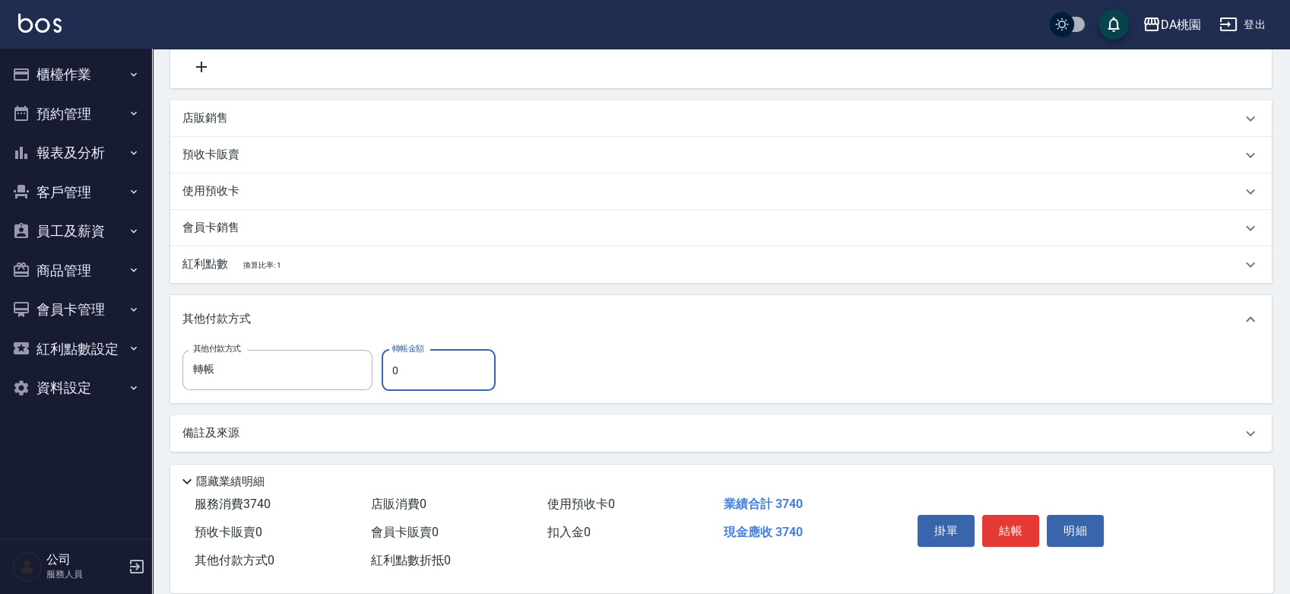
click at [391, 375] on input "0" at bounding box center [439, 370] width 114 height 41
type input "370"
type input "330"
type input "3740"
type input "0"
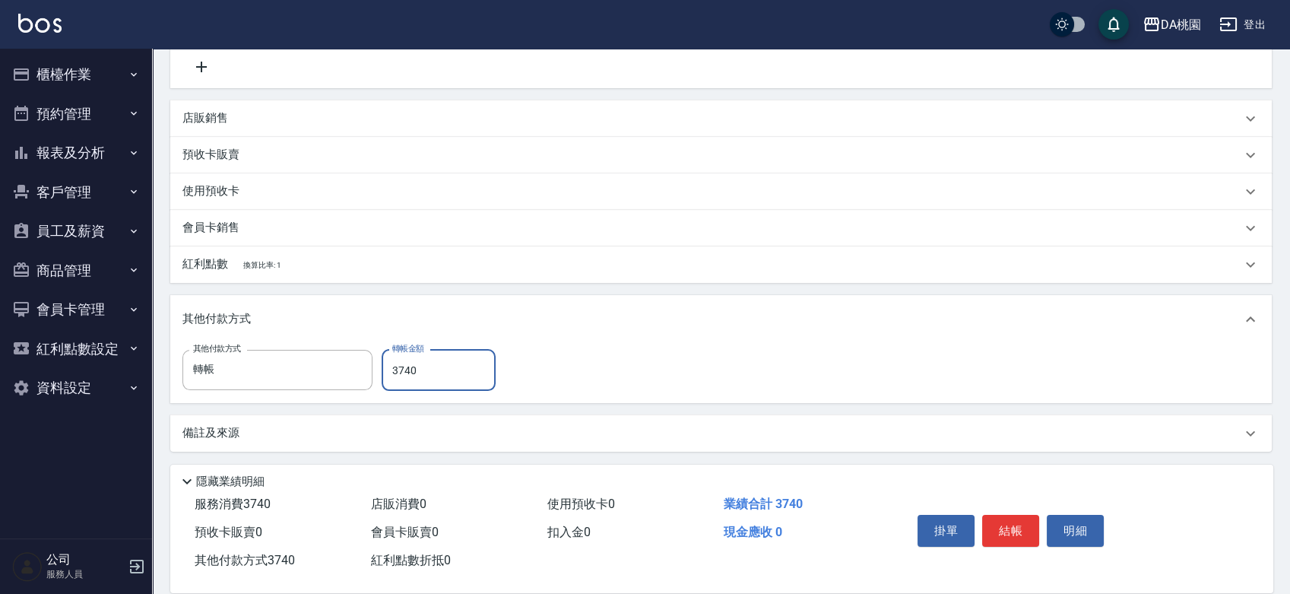
scroll to position [9, 0]
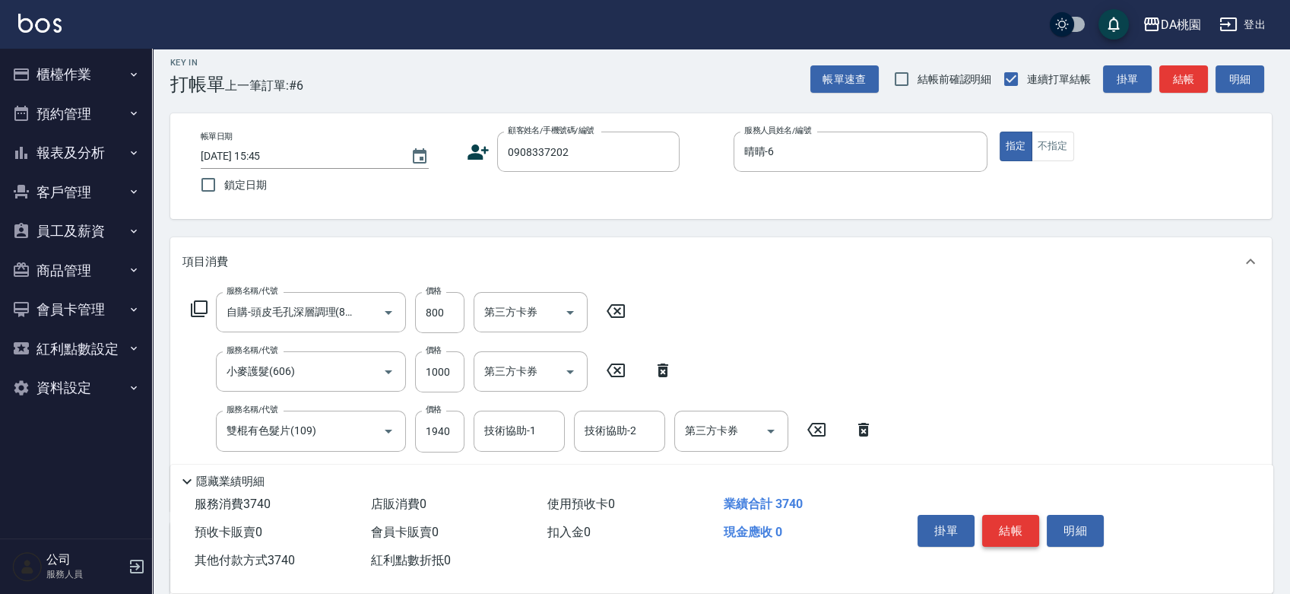
type input "3740"
click at [1006, 527] on button "結帳" at bounding box center [1010, 531] width 57 height 32
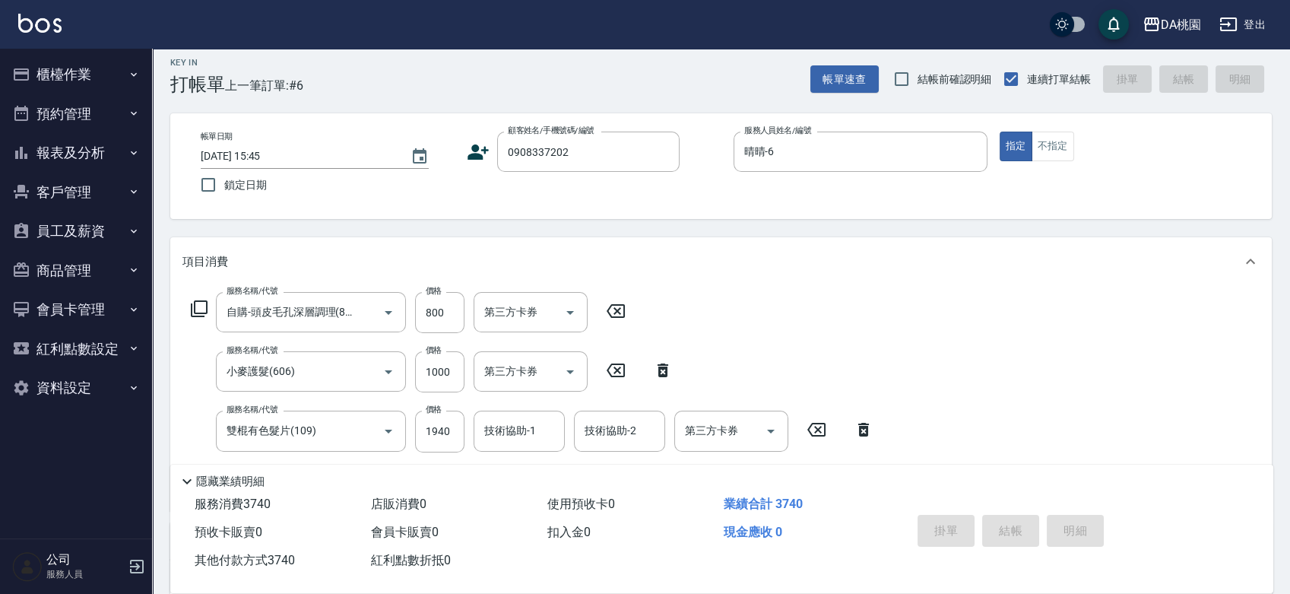
type input "[DATE] 15:47"
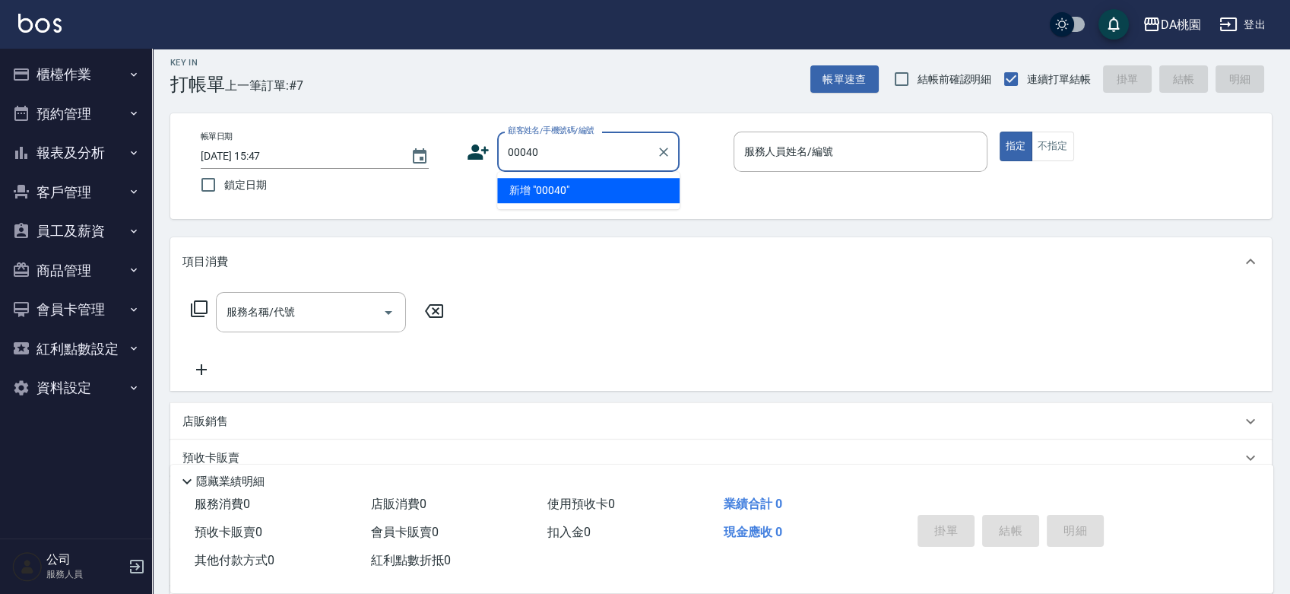
type input "00040"
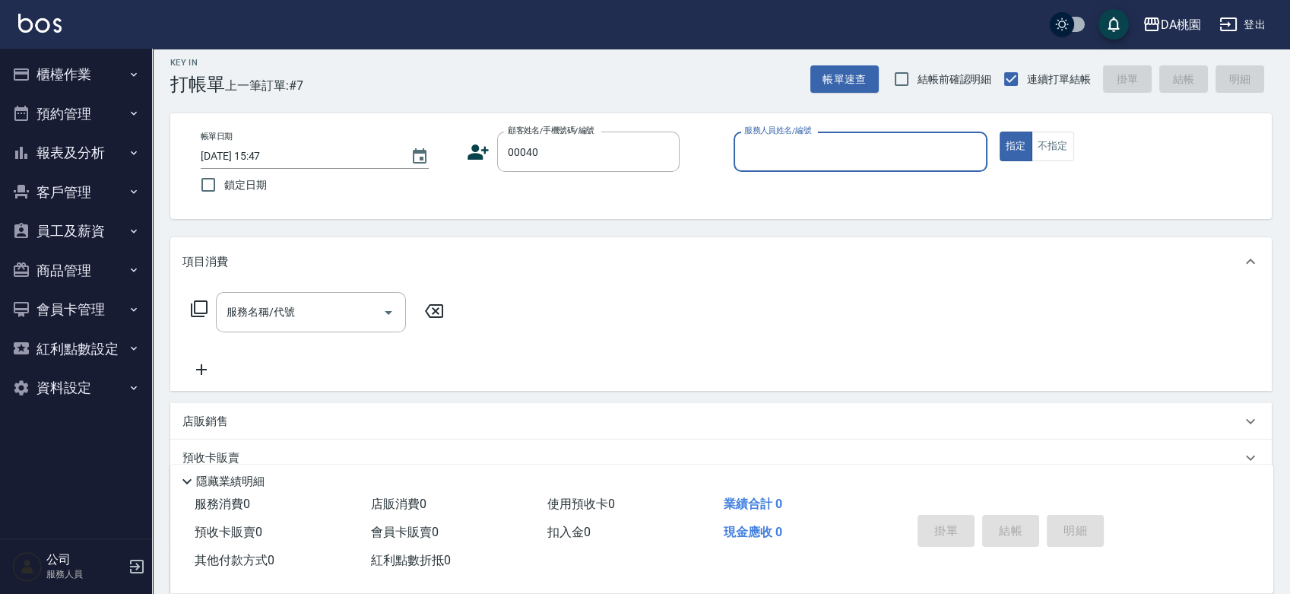
type input "3"
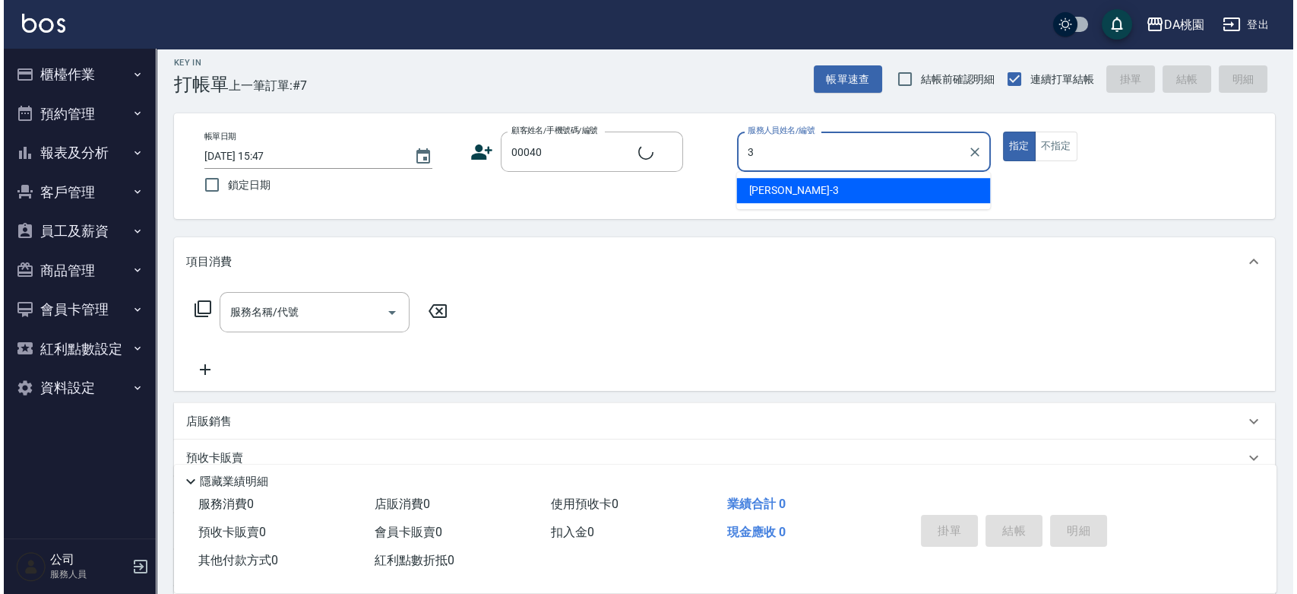
scroll to position [0, 0]
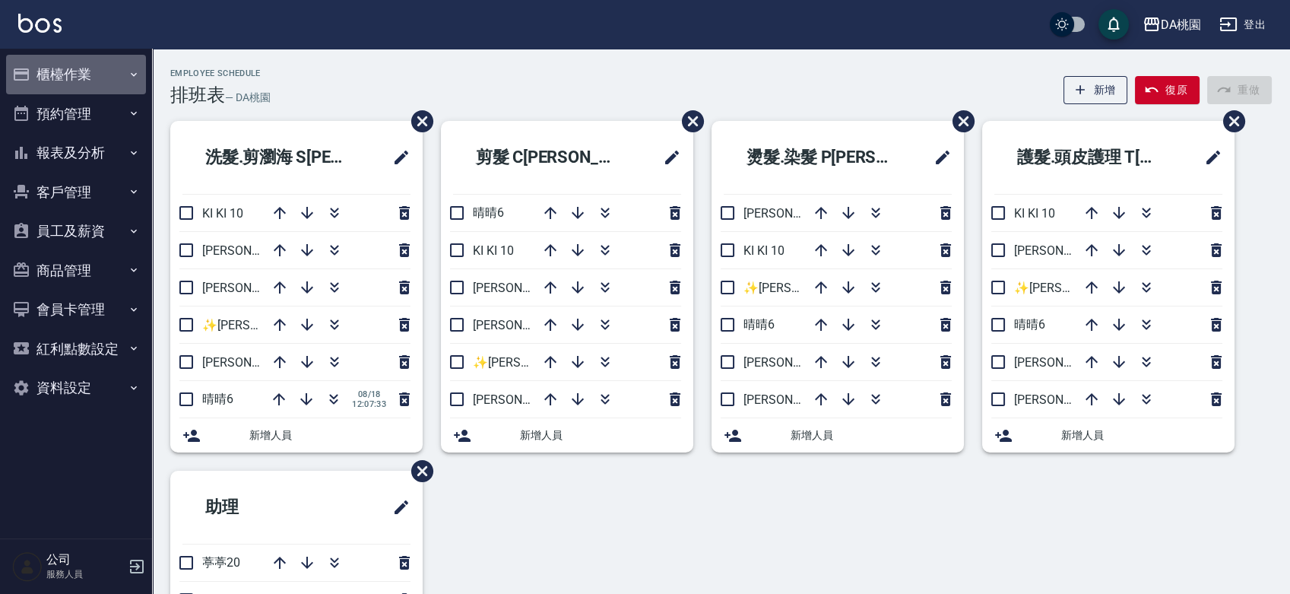
click at [49, 83] on button "櫃檯作業" at bounding box center [76, 75] width 140 height 40
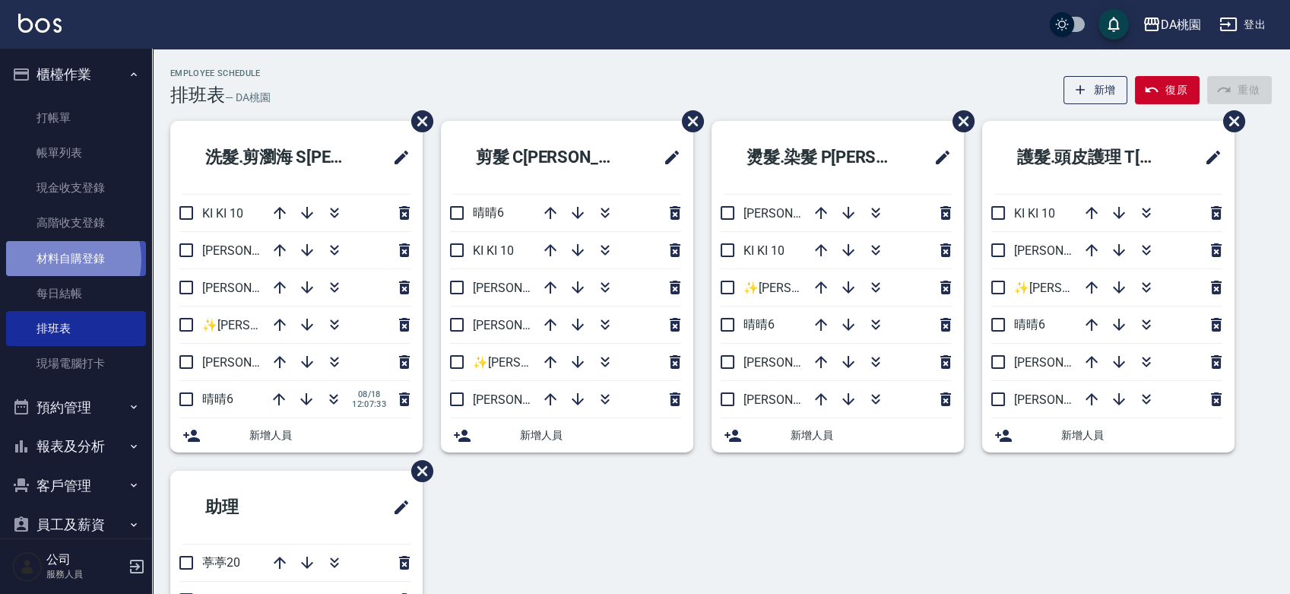
click at [63, 259] on link "材料自購登錄" at bounding box center [76, 258] width 140 height 35
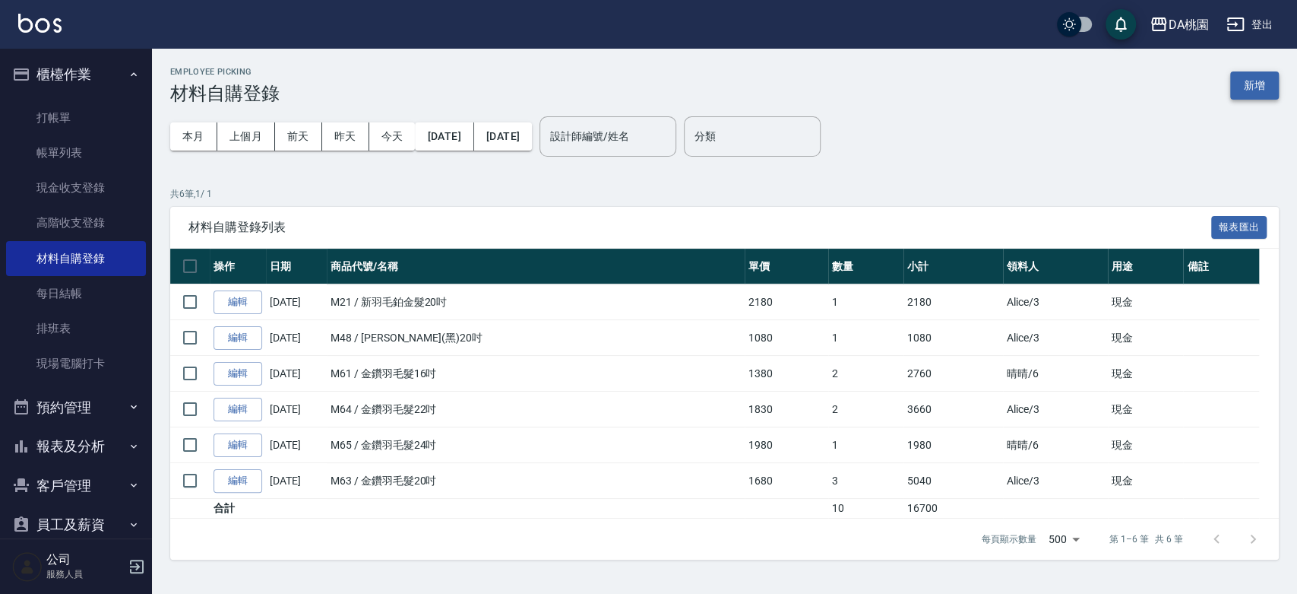
click at [1256, 80] on button "新增" at bounding box center [1254, 85] width 49 height 28
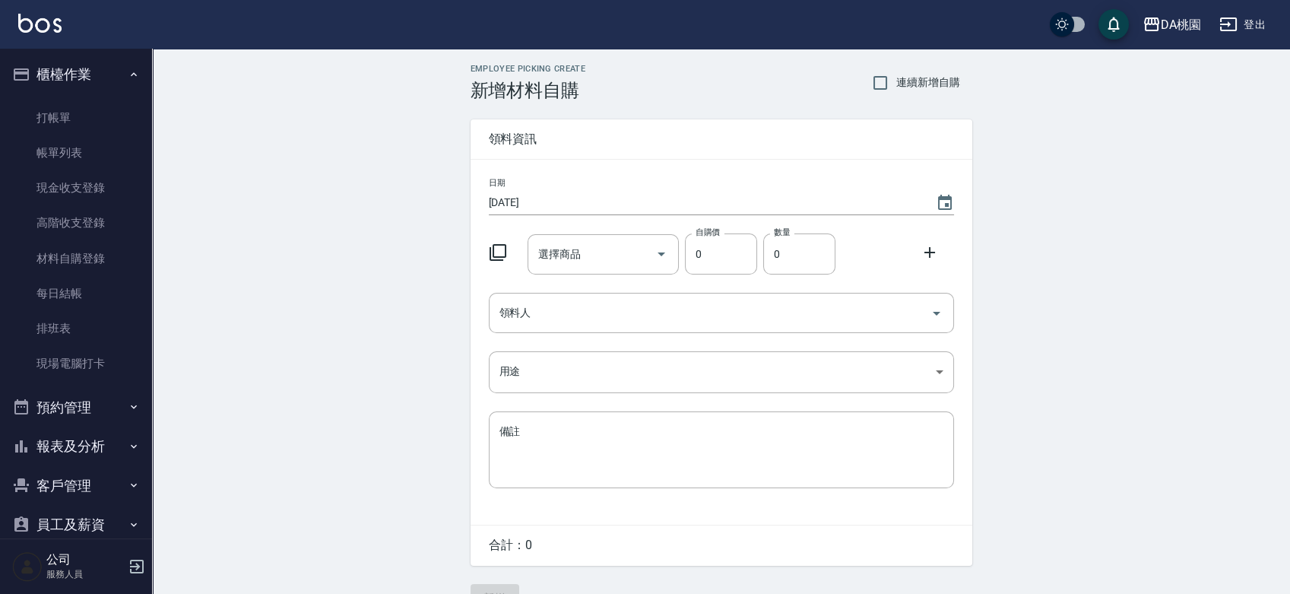
click at [502, 246] on icon at bounding box center [498, 252] width 18 height 18
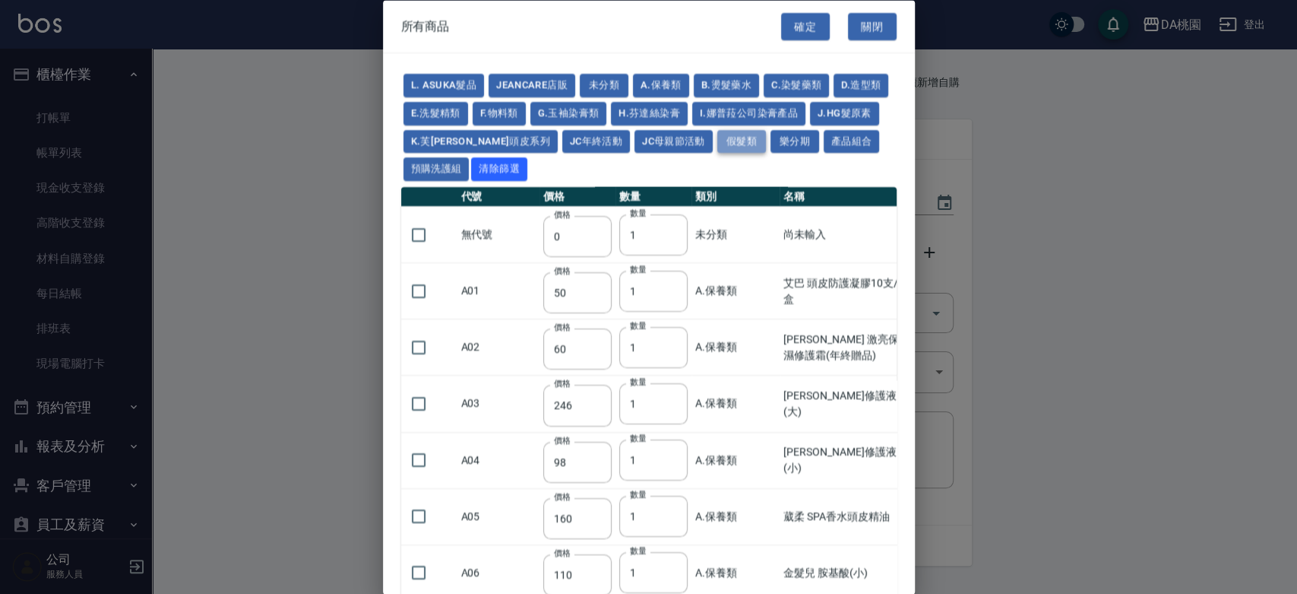
click at [760, 135] on button "假髮類" at bounding box center [741, 141] width 49 height 24
type input "62"
type input "64"
type input "350"
type input "800"
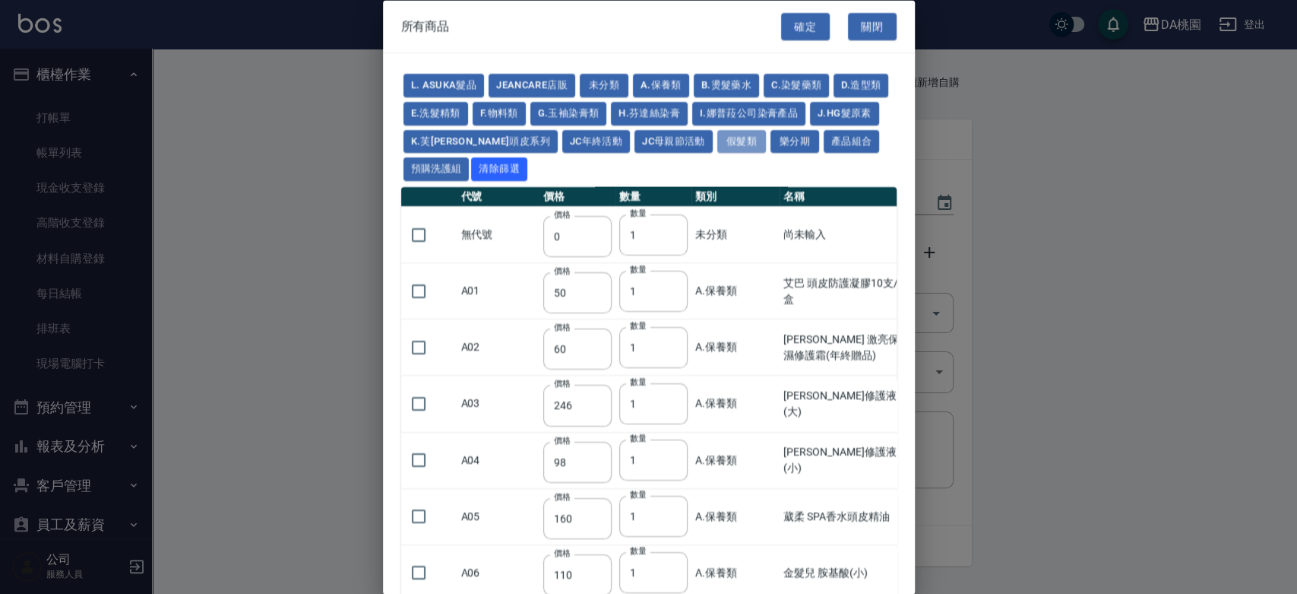
type input "80"
type input "350"
type input "25"
type input "400"
type input "100"
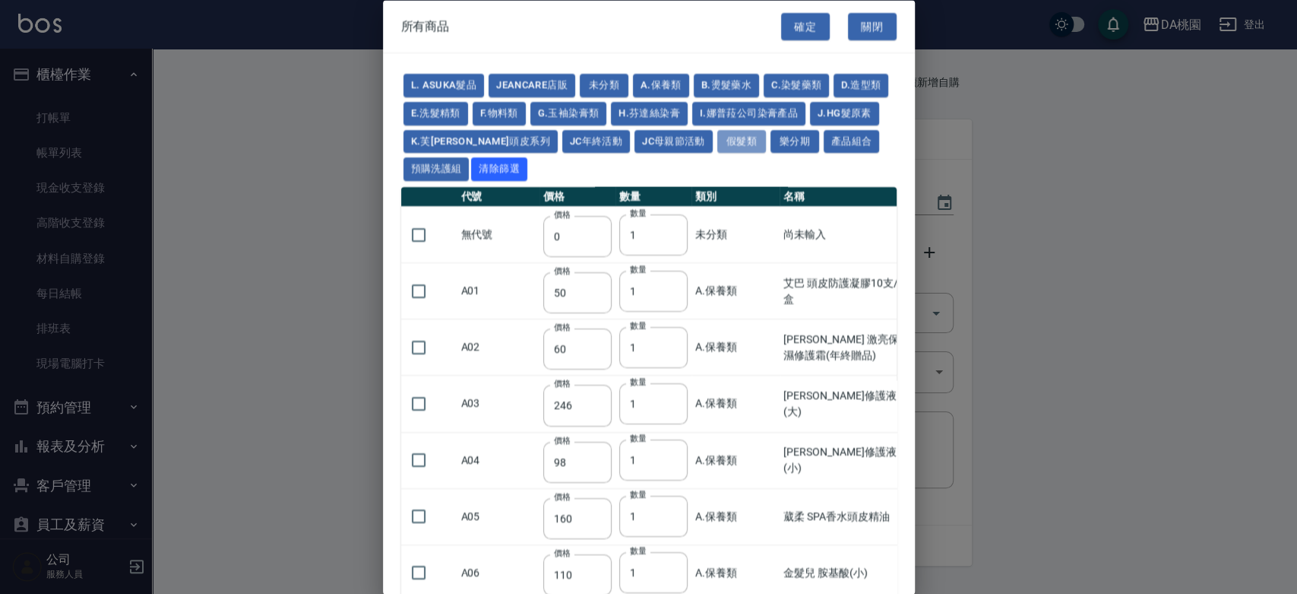
type input "100"
type input "880"
type input "930"
type input "980"
type input "1030"
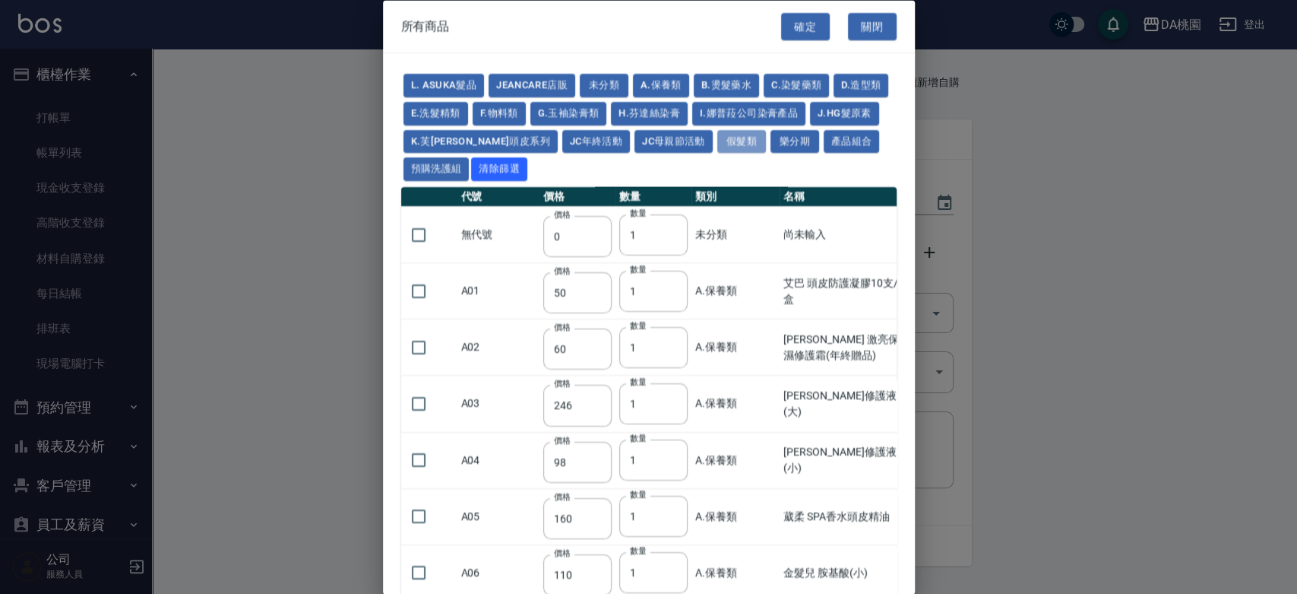
type input "1130"
type input "1230"
type input "1330"
type input "1780"
type input "1980"
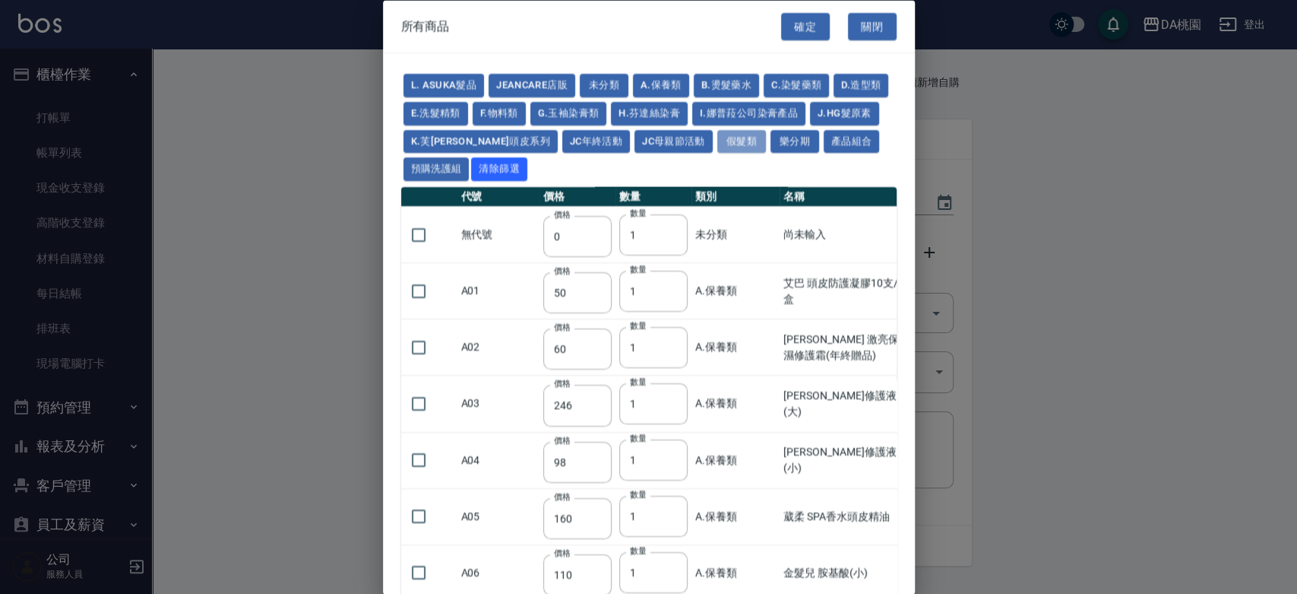
type input "2180"
type input "2380"
type input "2580"
type input "2780"
type input "2980"
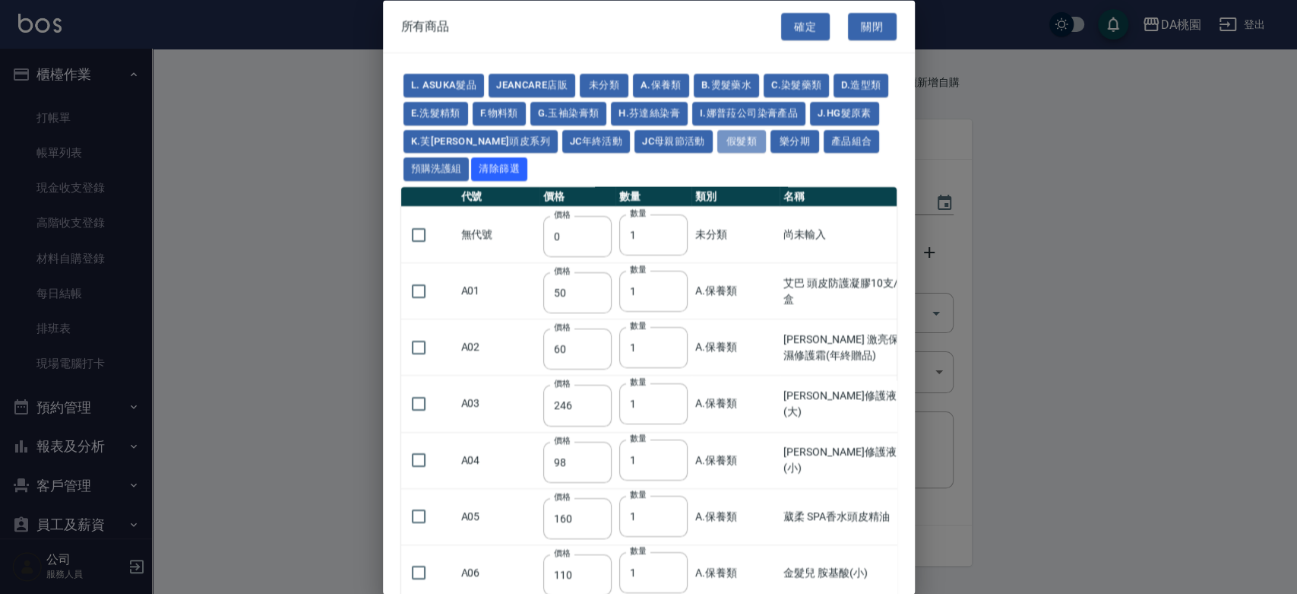
type input "1030"
type input "1080"
type input "1130"
type input "1230"
type input "1280"
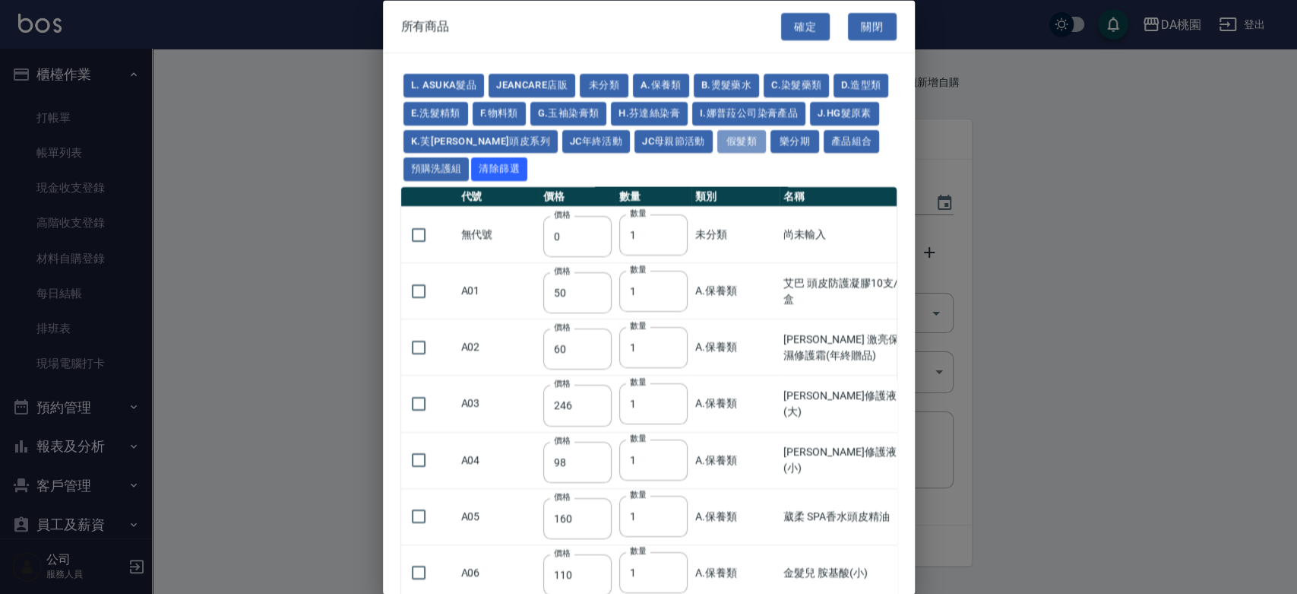
type input "1380"
type input "2180"
type input "2380"
type input "2580"
type input "2780"
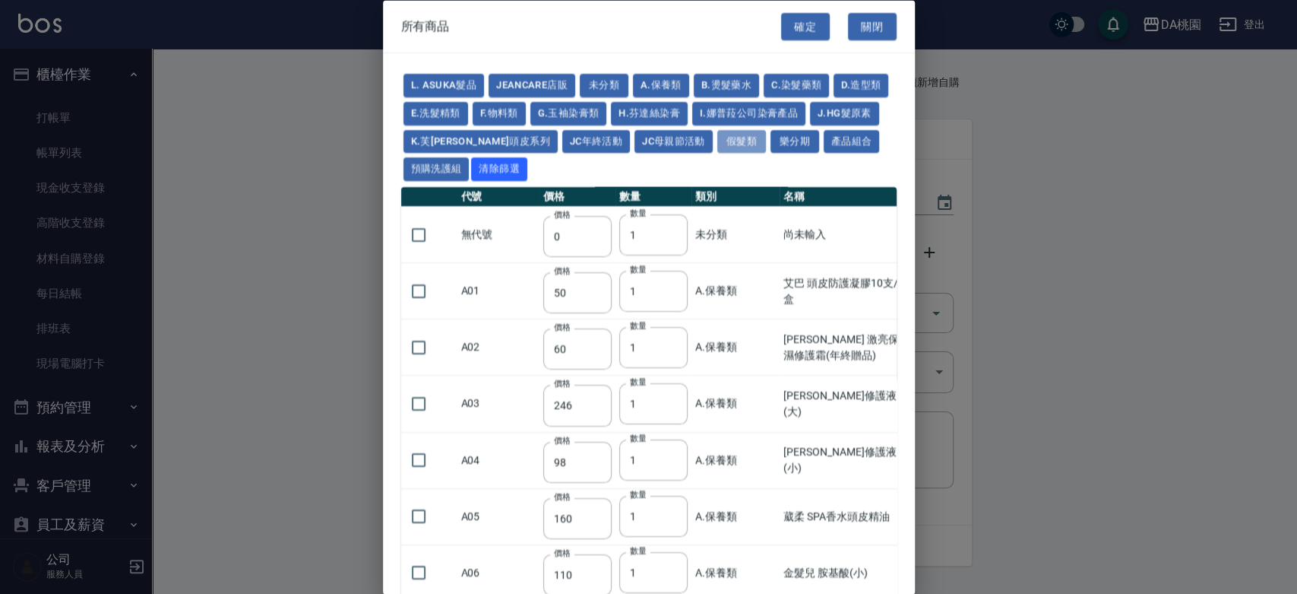
type input "2980"
type input "730"
type input "780"
type input "830"
type input "930"
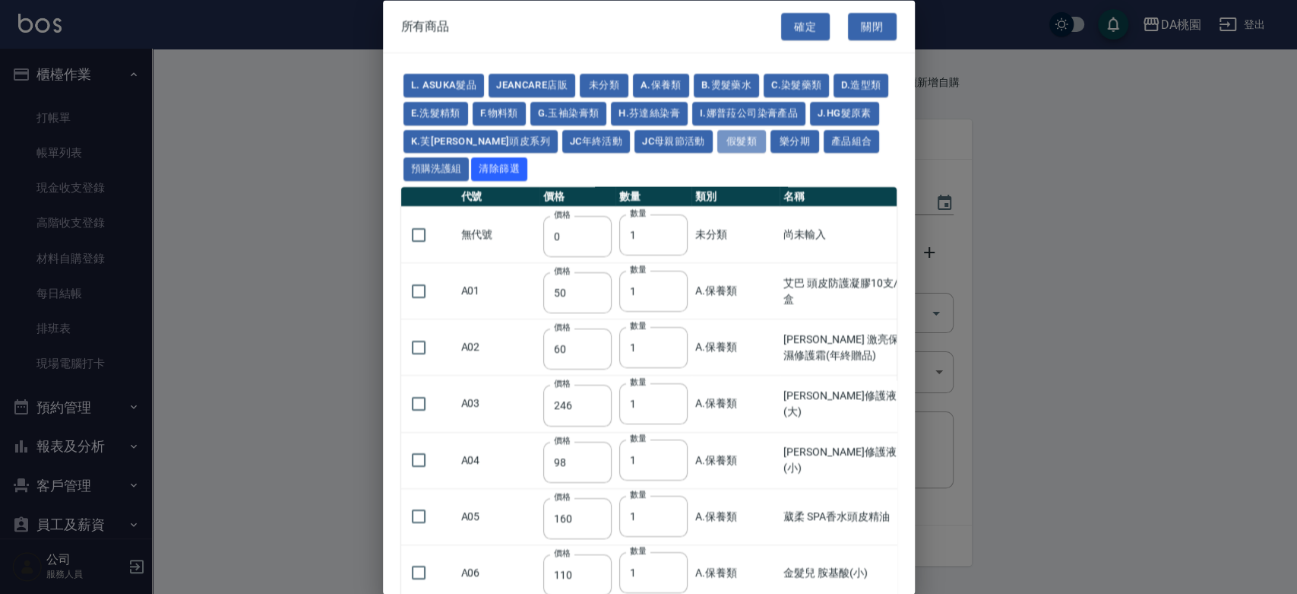
type input "980"
type input "560"
type input "775"
type input "580"
type input "2230"
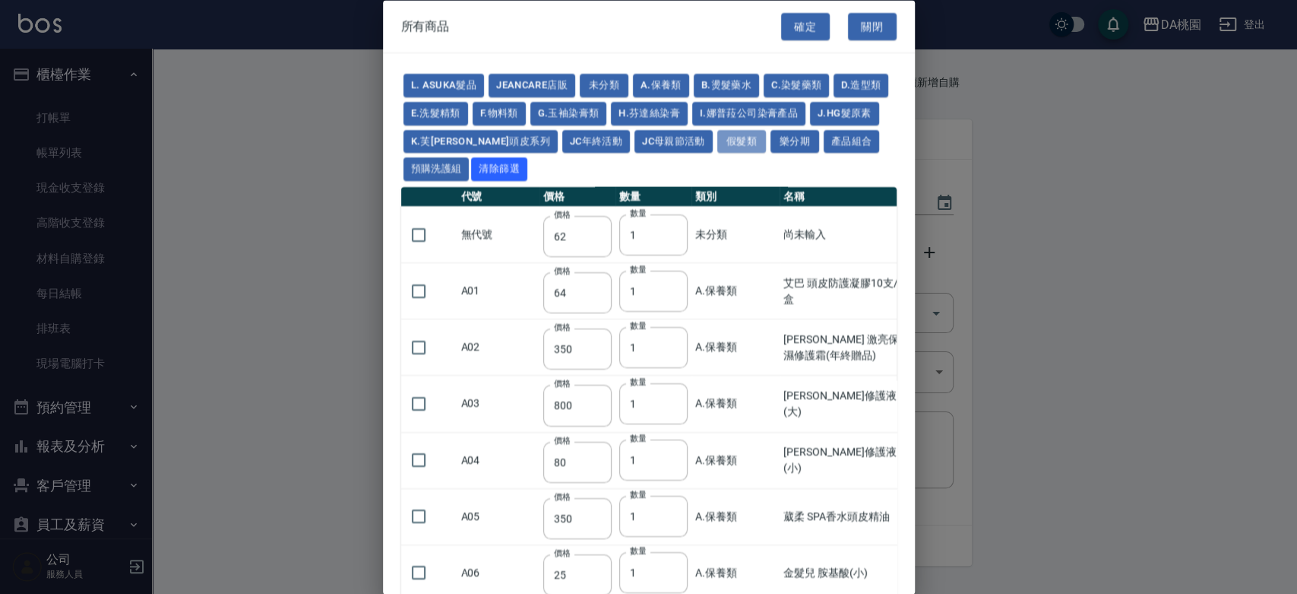
type input "1180"
type input "1030"
type input "1080"
type input "1130"
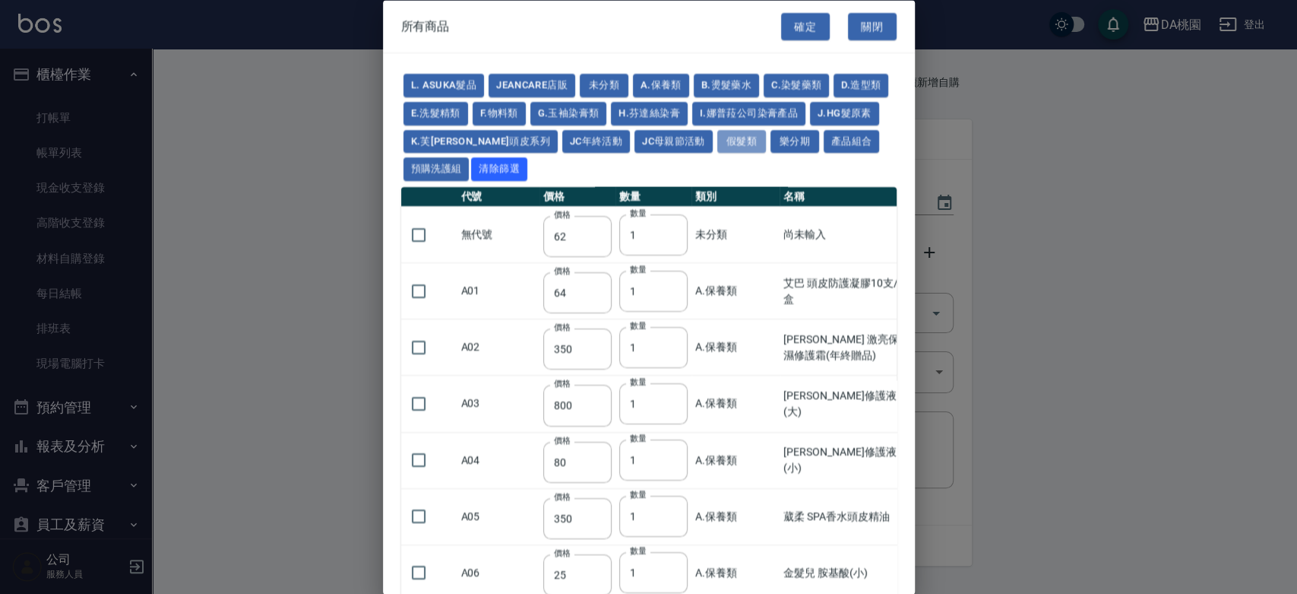
type input "1180"
type input "1230"
type input "2130"
type input "2330"
type input "2530"
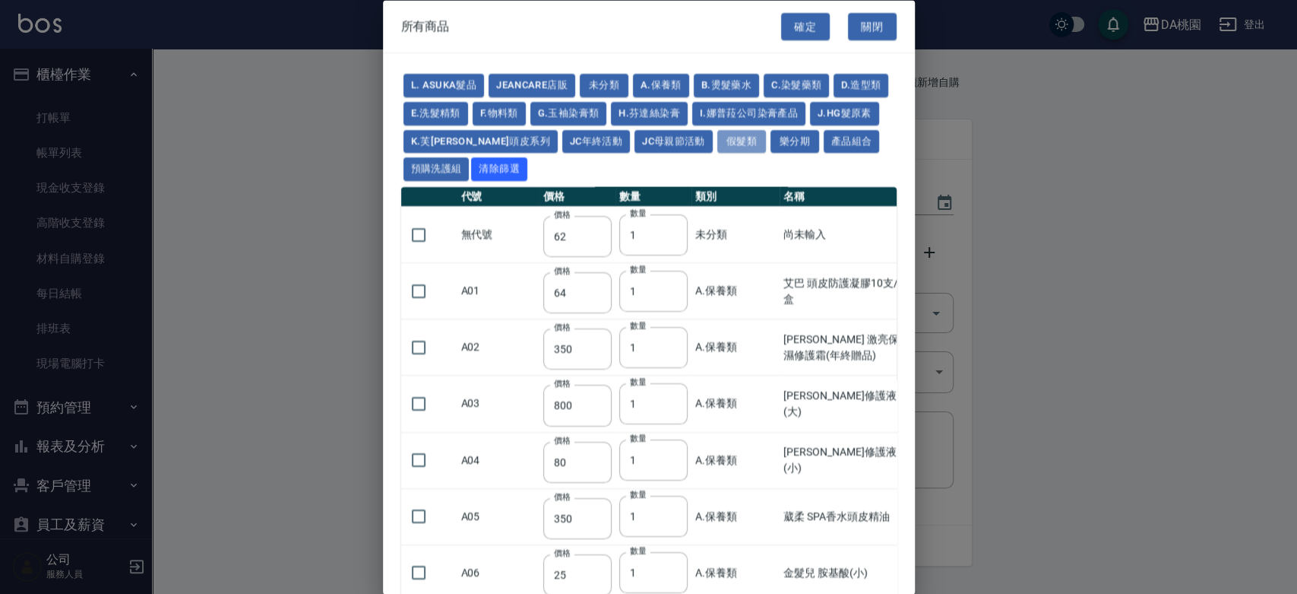
type input "930"
type input "170"
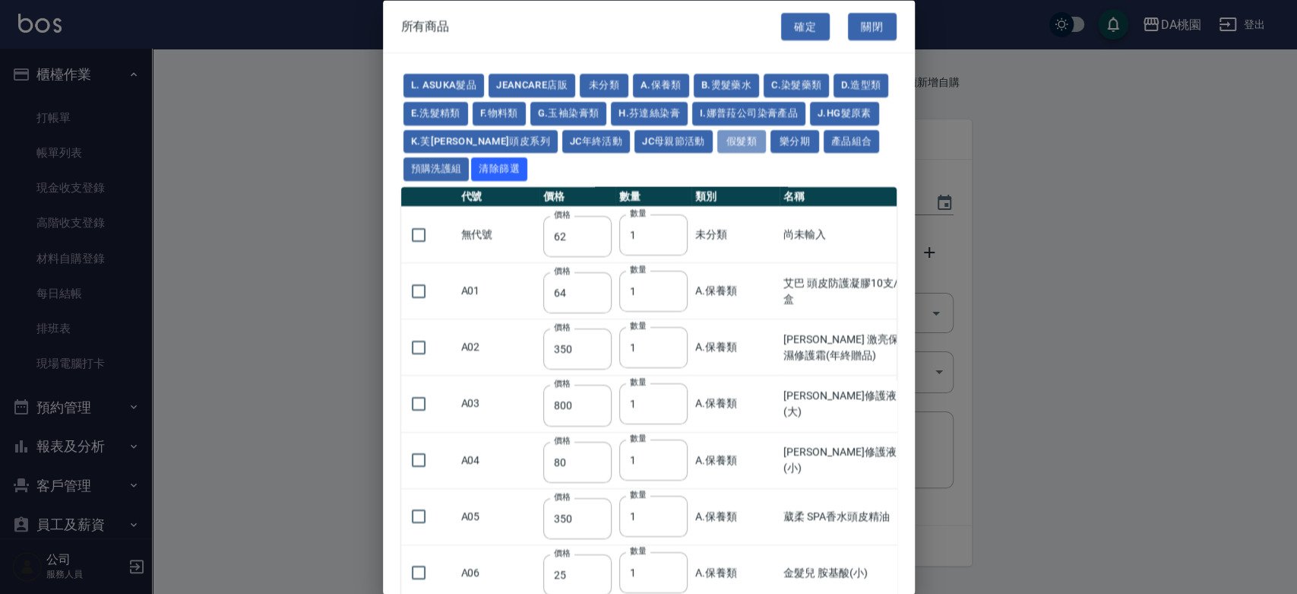
type input "1380"
type input "1530"
type input "1680"
type input "1830"
type input "1980"
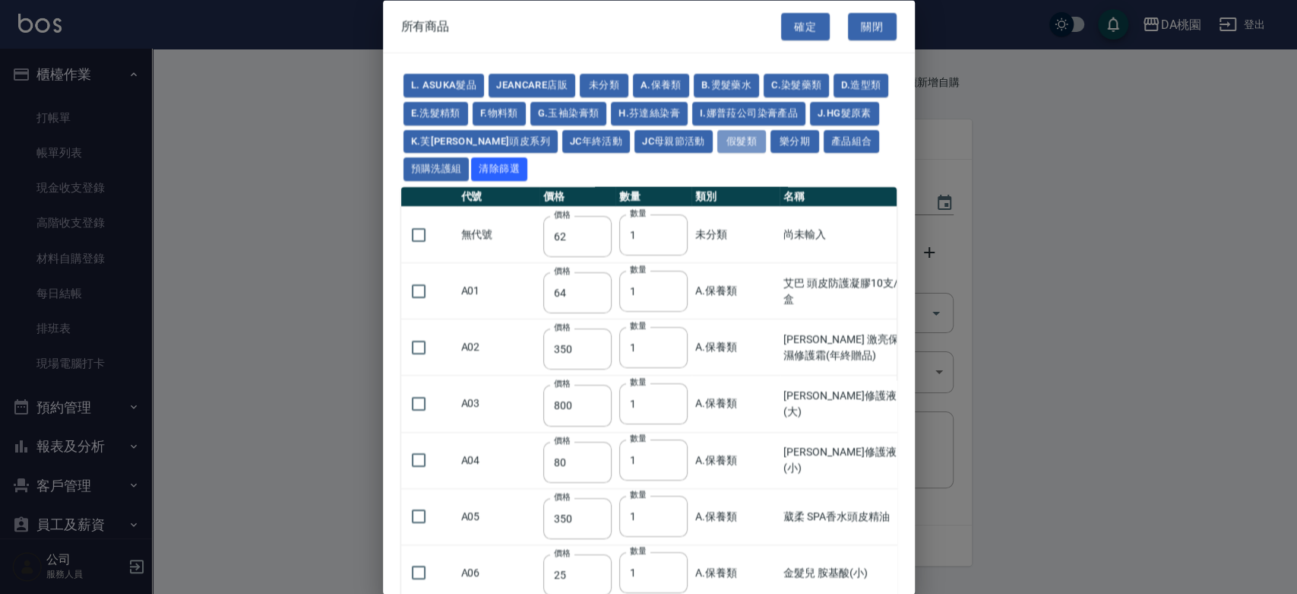
type input "2130"
type input "2780"
type input "1930"
type input "2730"
type input "2380"
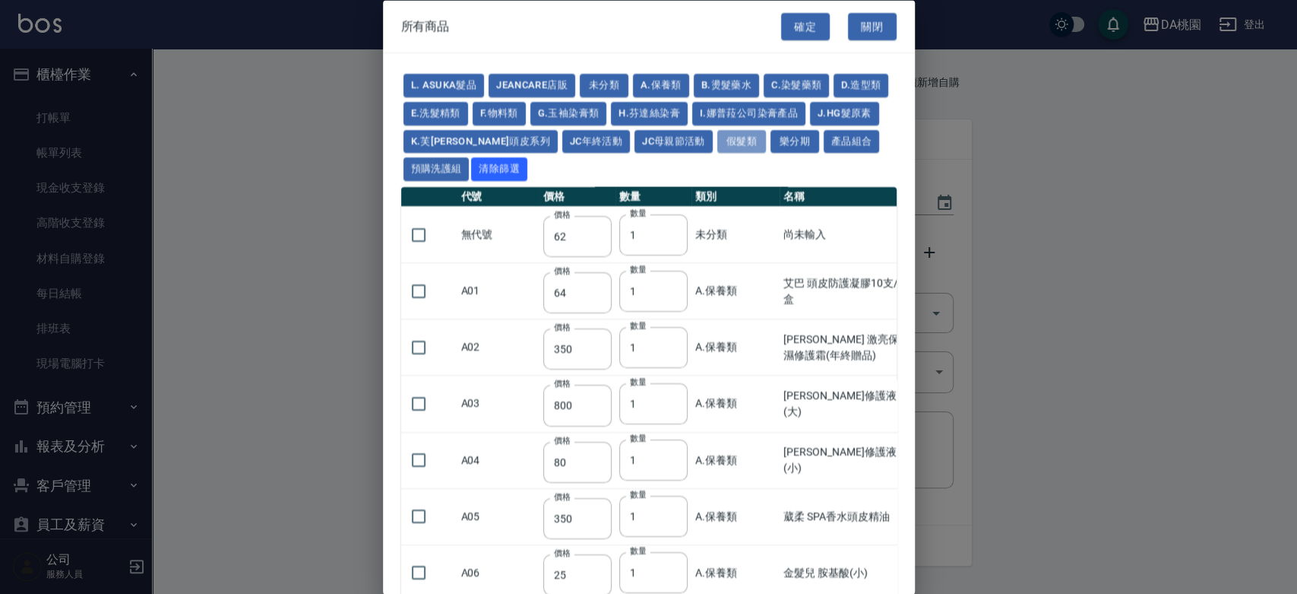
type input "2580"
type input "2780"
type input "2980"
type input "3180"
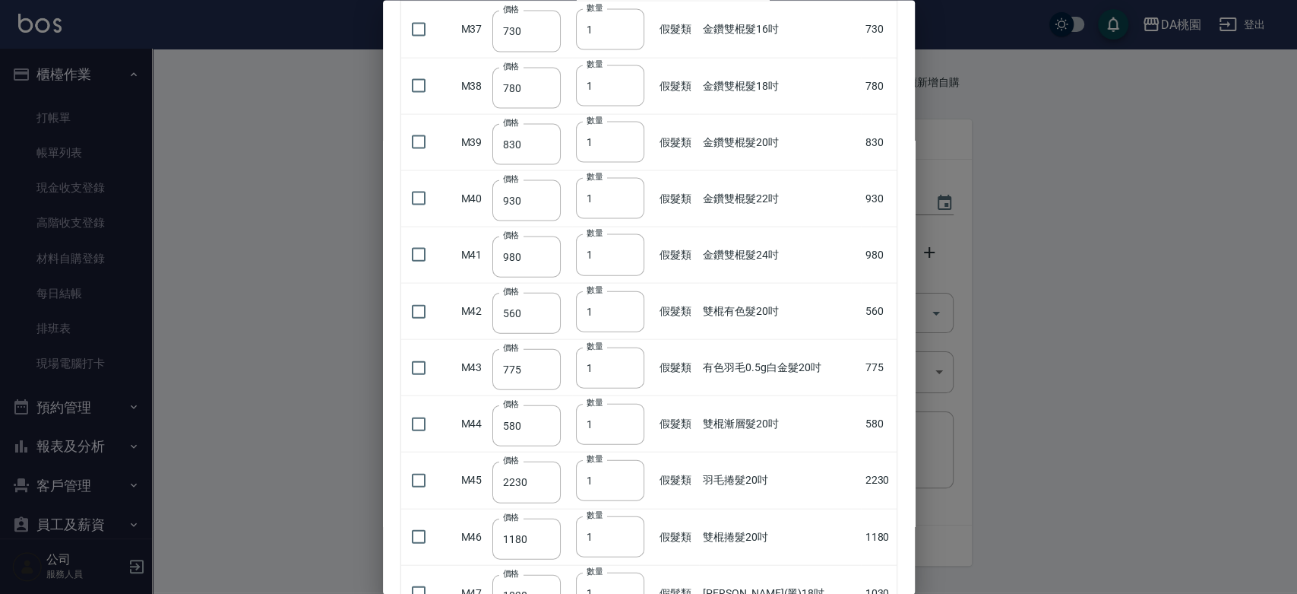
scroll to position [2195, 0]
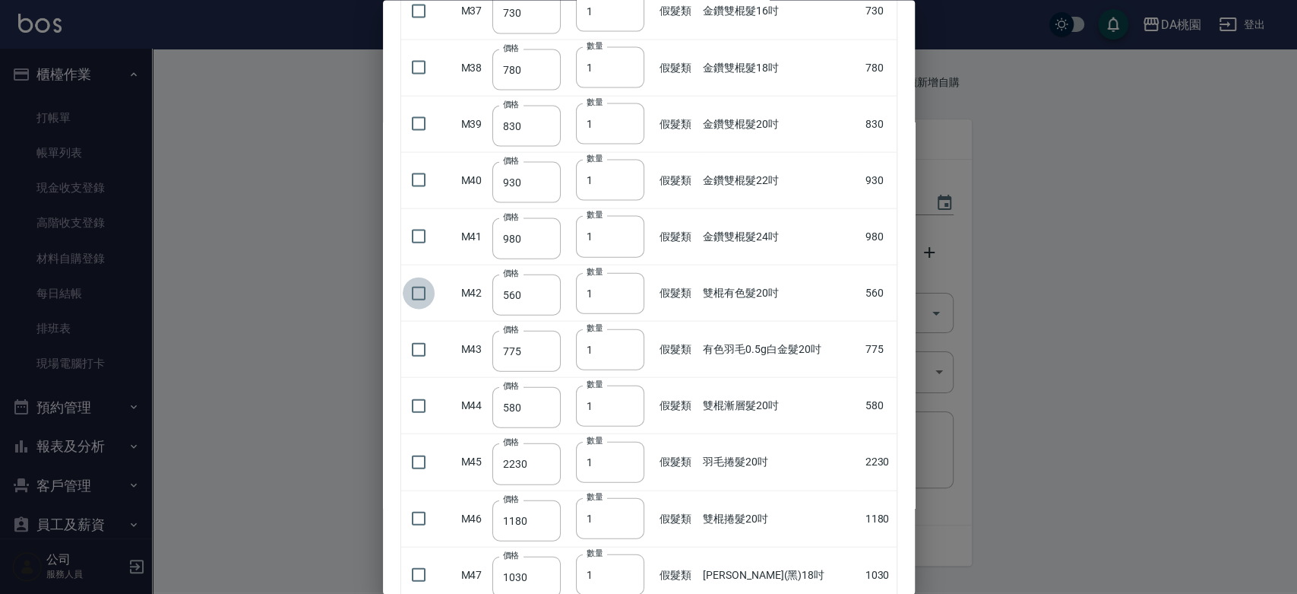
click at [430, 287] on input "checkbox" at bounding box center [419, 293] width 32 height 32
checkbox input "true"
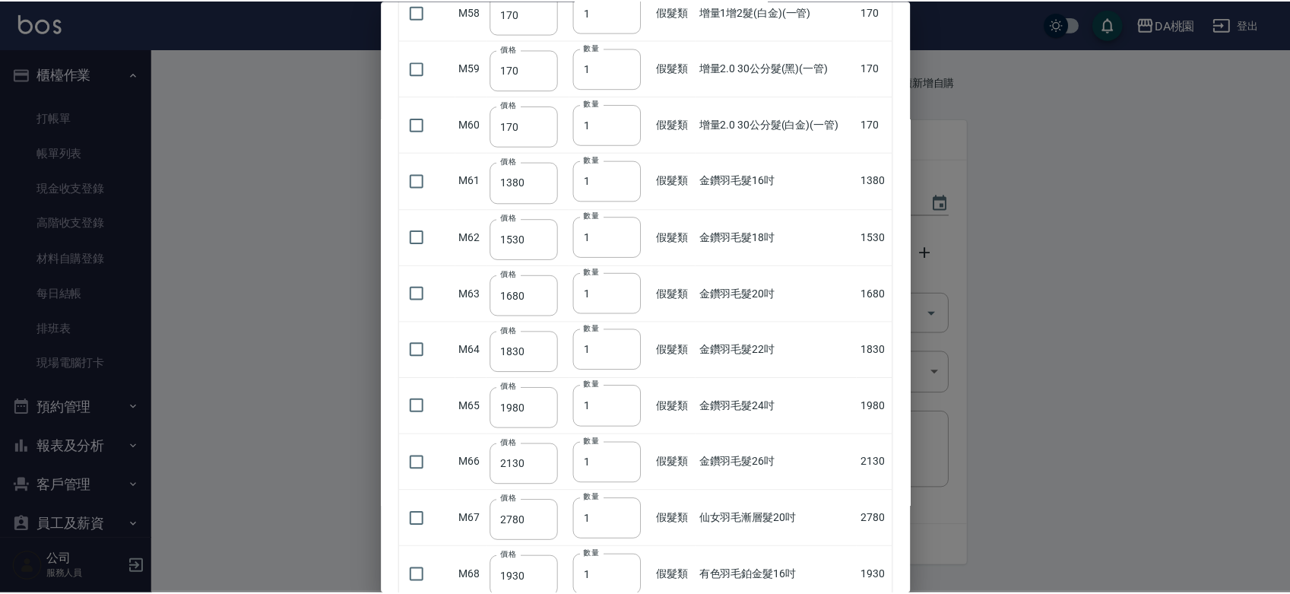
scroll to position [3800, 0]
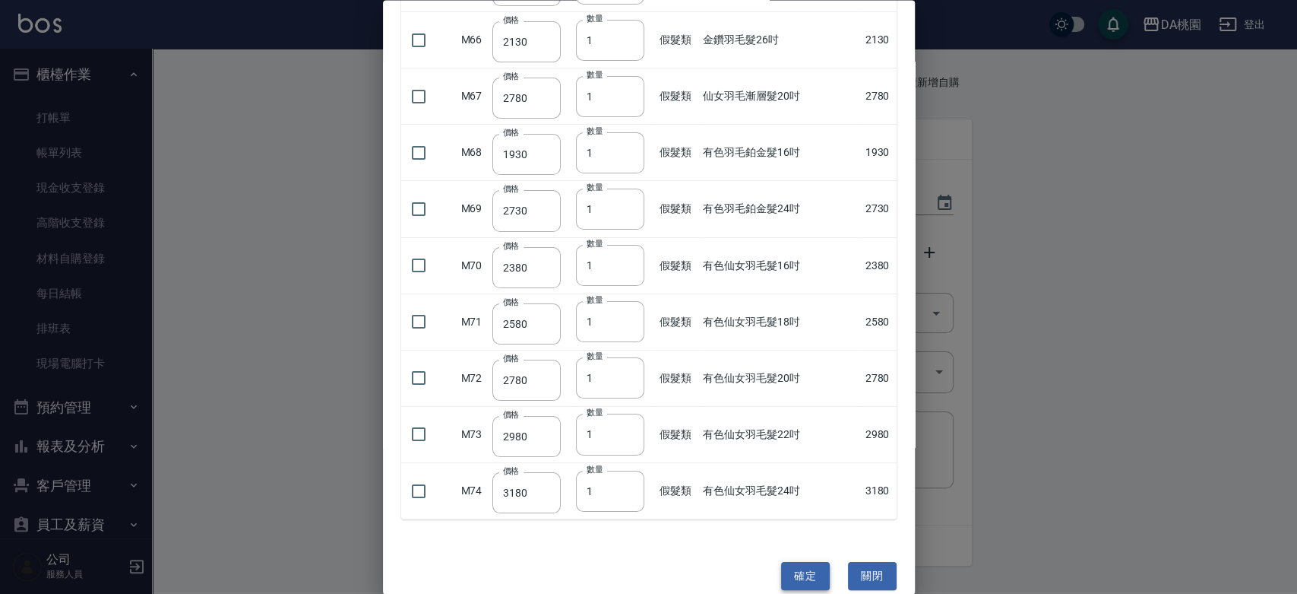
click at [798, 572] on button "確定" at bounding box center [805, 576] width 49 height 28
type input "雙棍有色髮20吋"
type input "560"
type input "1"
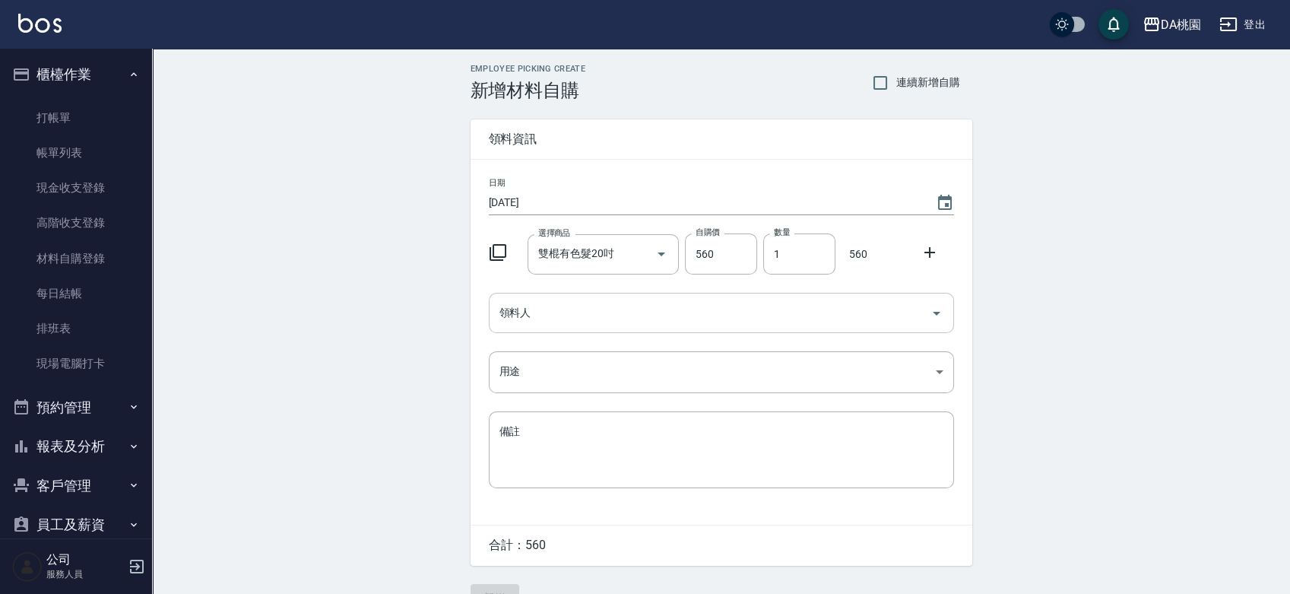
click at [705, 329] on div "領料人" at bounding box center [721, 313] width 465 height 40
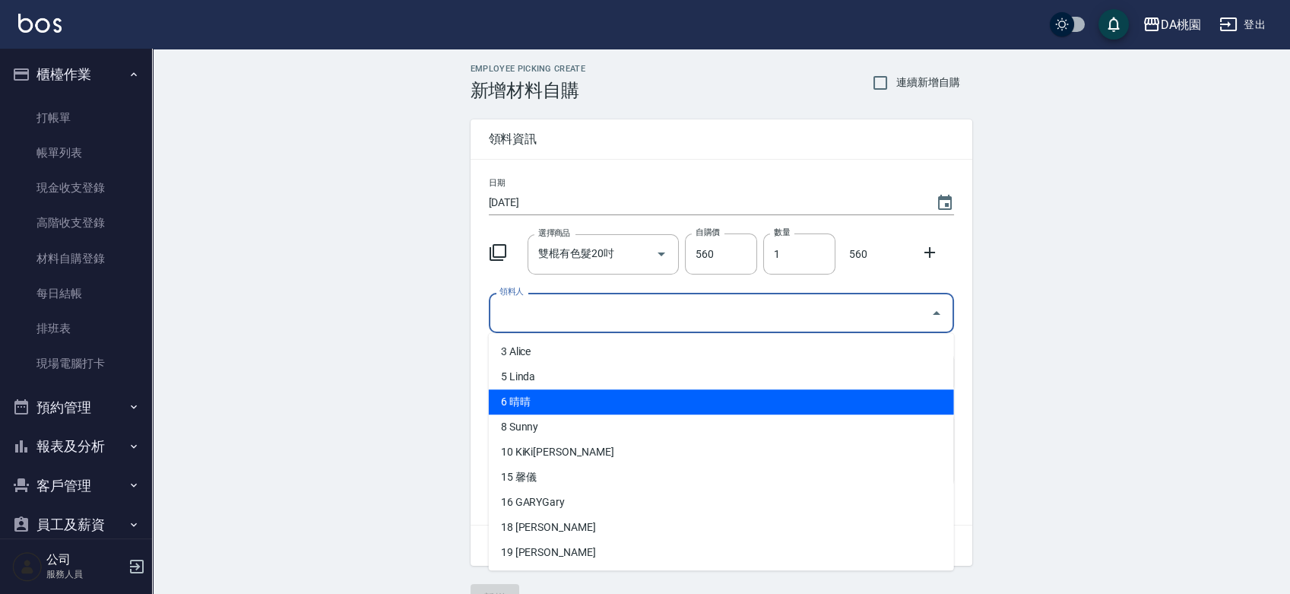
click at [613, 410] on li "6 晴晴" at bounding box center [721, 401] width 465 height 25
type input "晴晴"
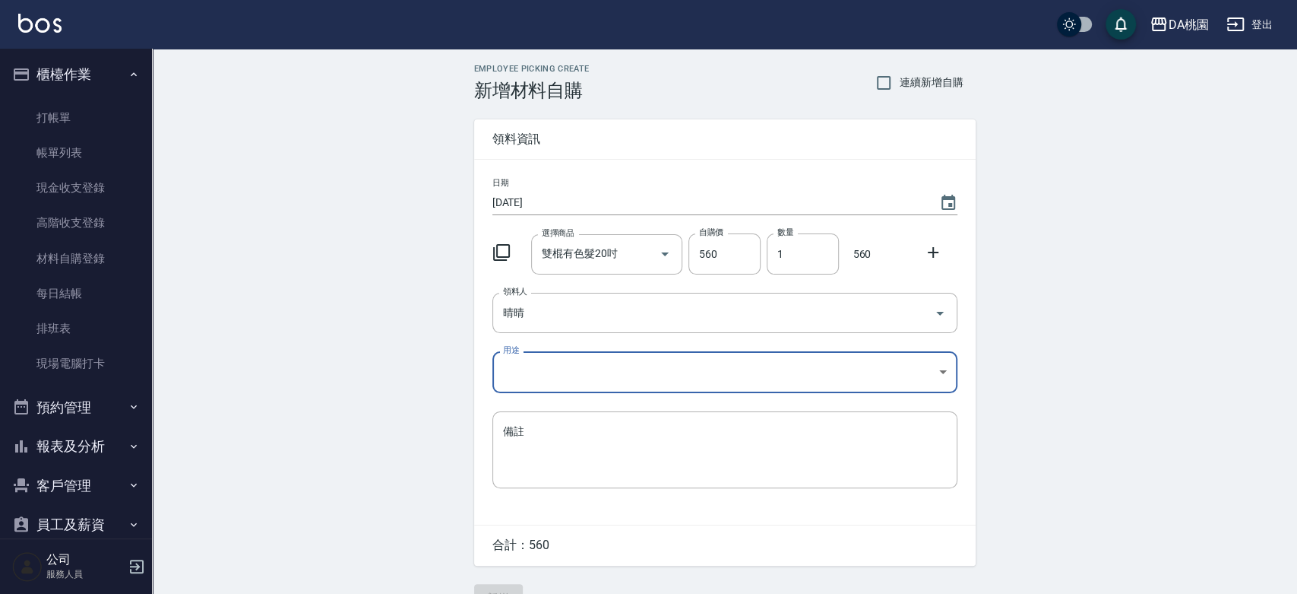
click at [611, 377] on body "DA桃園 登出 櫃檯作業 打帳單 帳單列表 現金收支登錄 高階收支登錄 材料自購登錄 每日結帳 排班表 現場電腦打卡 預約管理 預約管理 單日預約紀錄 單週預…" at bounding box center [648, 313] width 1297 height 626
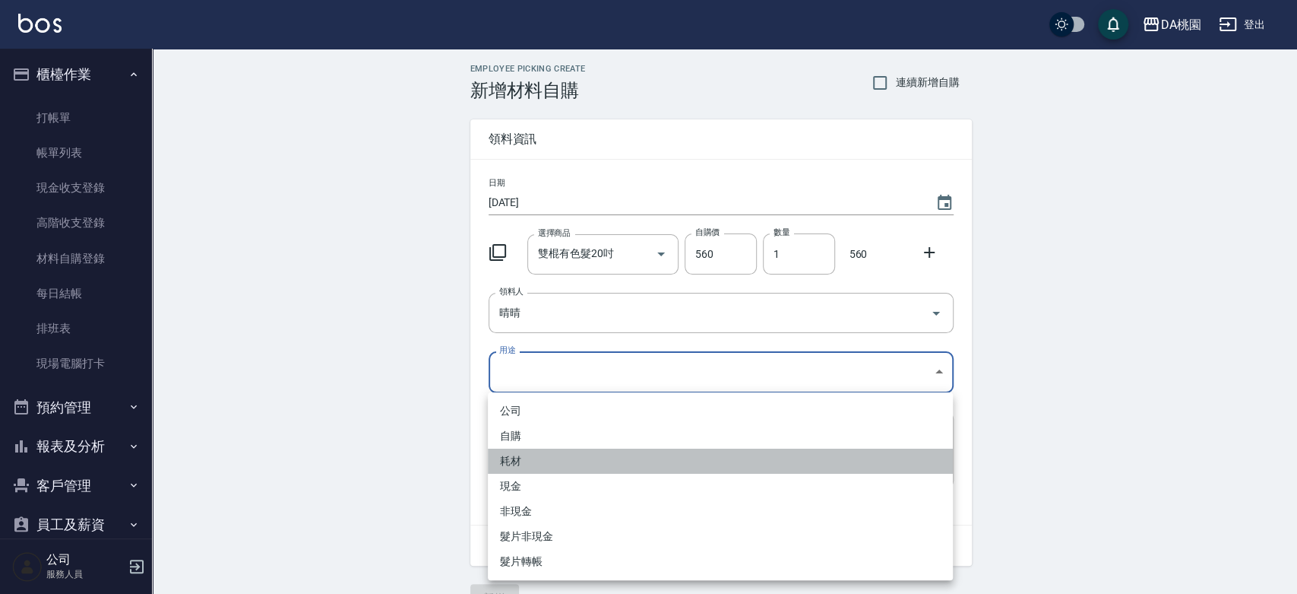
click at [569, 463] on li "耗材" at bounding box center [720, 460] width 465 height 25
type input "耗材"
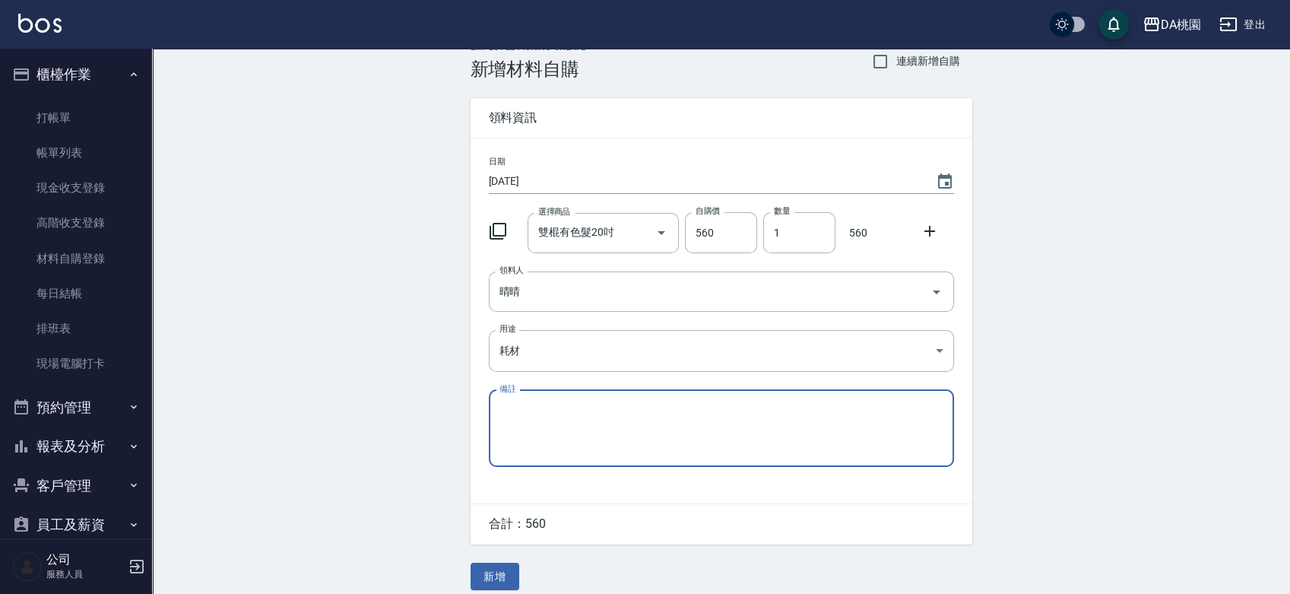
scroll to position [33, 0]
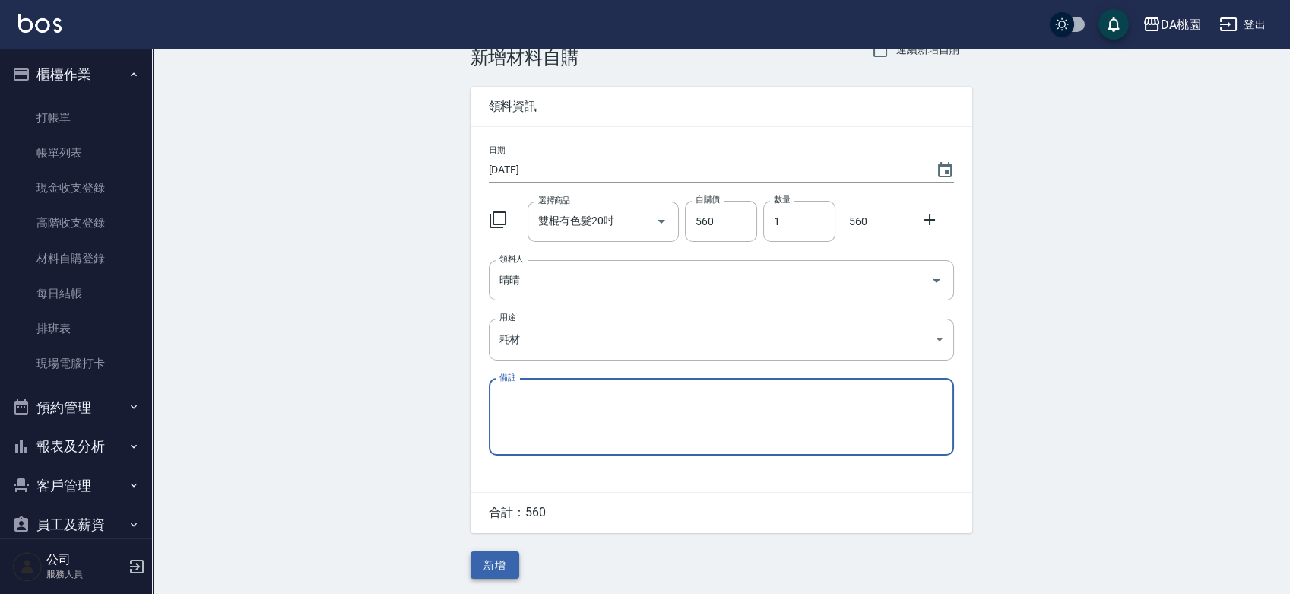
click at [505, 562] on button "新增" at bounding box center [494, 565] width 49 height 28
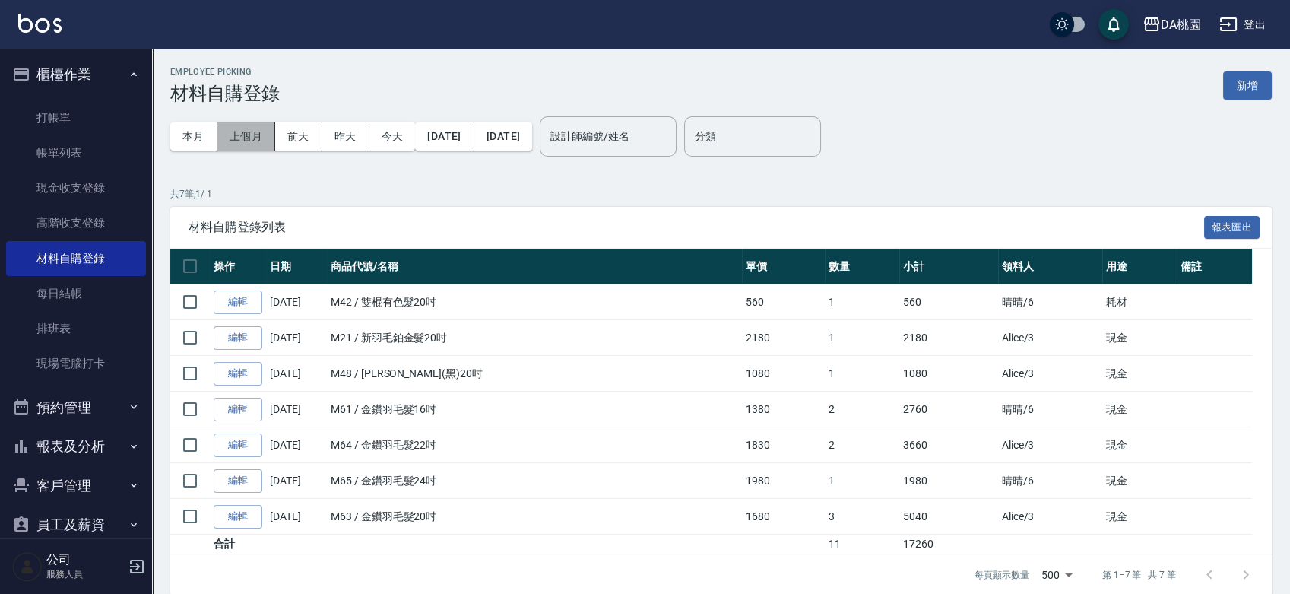
click at [244, 132] on button "上個月" at bounding box center [246, 136] width 58 height 28
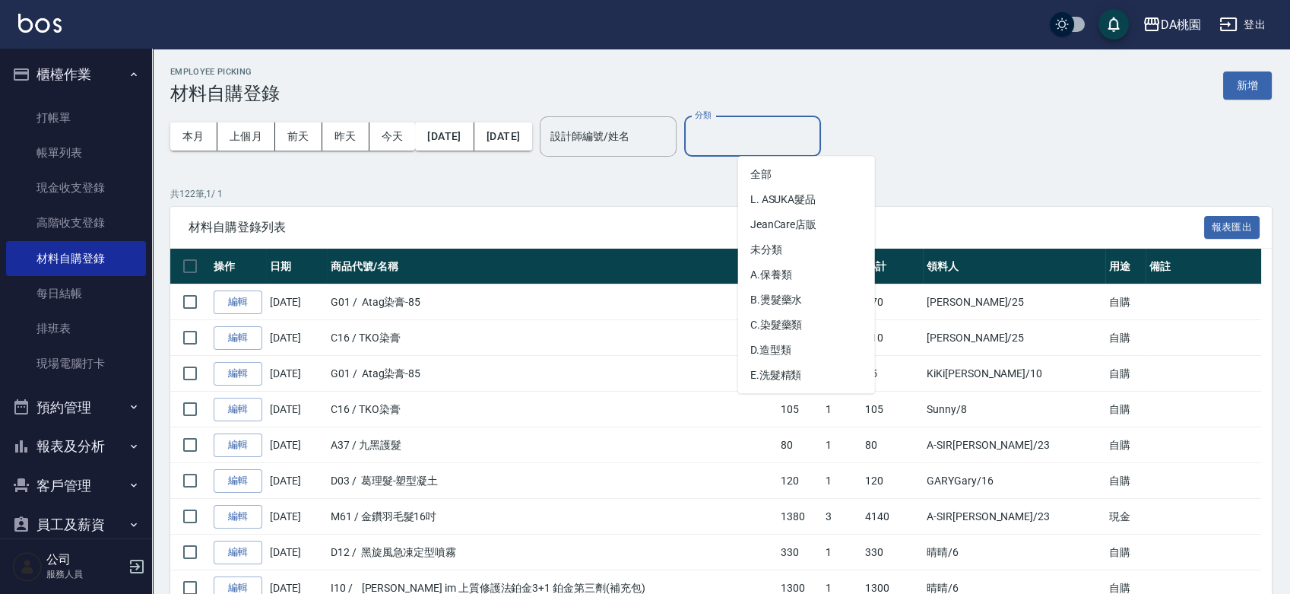
click at [790, 132] on input "分類" at bounding box center [752, 136] width 123 height 27
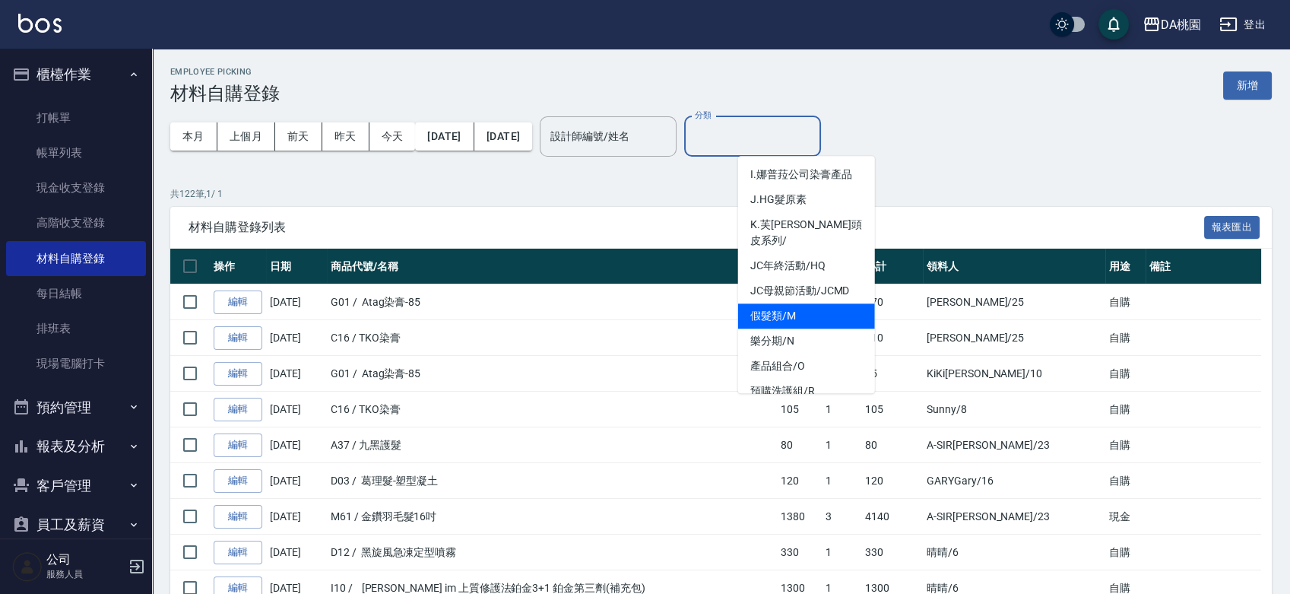
click at [787, 303] on li "假髮類/M" at bounding box center [806, 315] width 137 height 25
type input "假髮類/M"
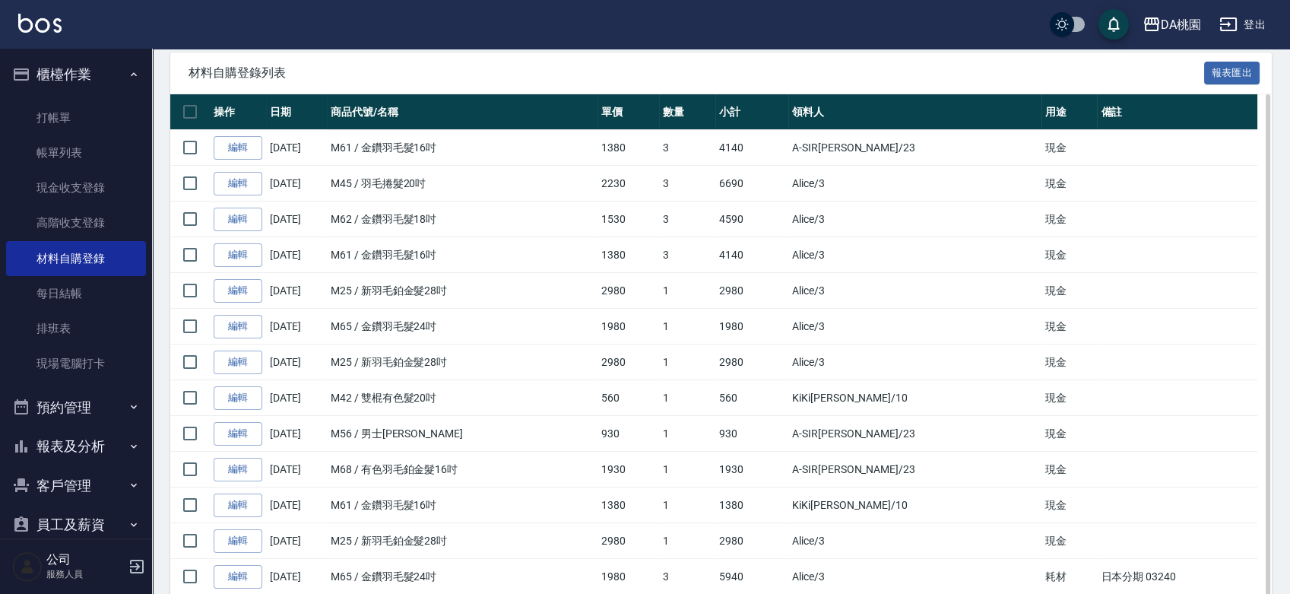
scroll to position [169, 0]
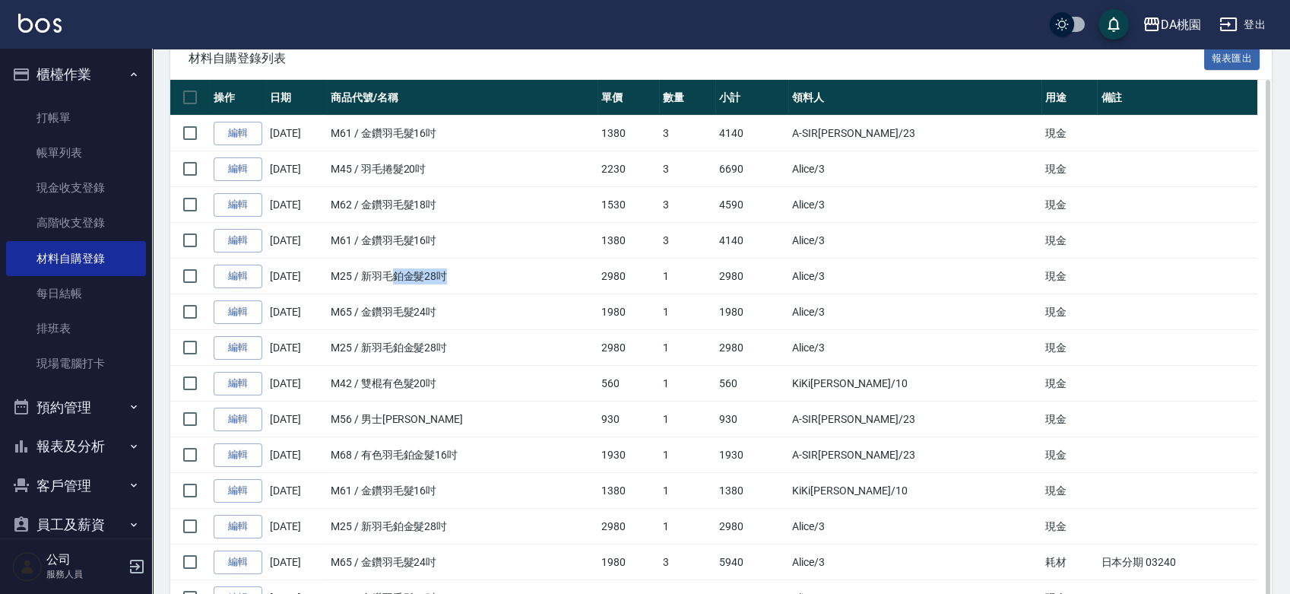
drag, startPoint x: 546, startPoint y: 277, endPoint x: 395, endPoint y: 277, distance: 151.2
click at [395, 277] on td "M25 / 新羽毛鉑金髮28吋" at bounding box center [462, 276] width 271 height 36
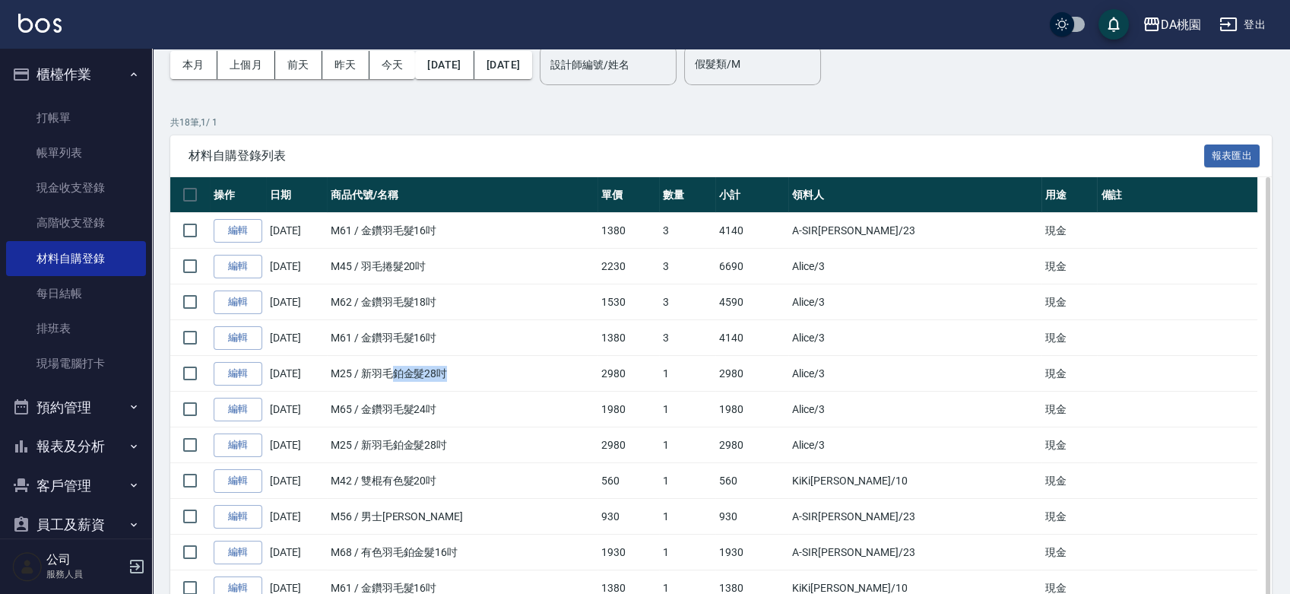
scroll to position [0, 0]
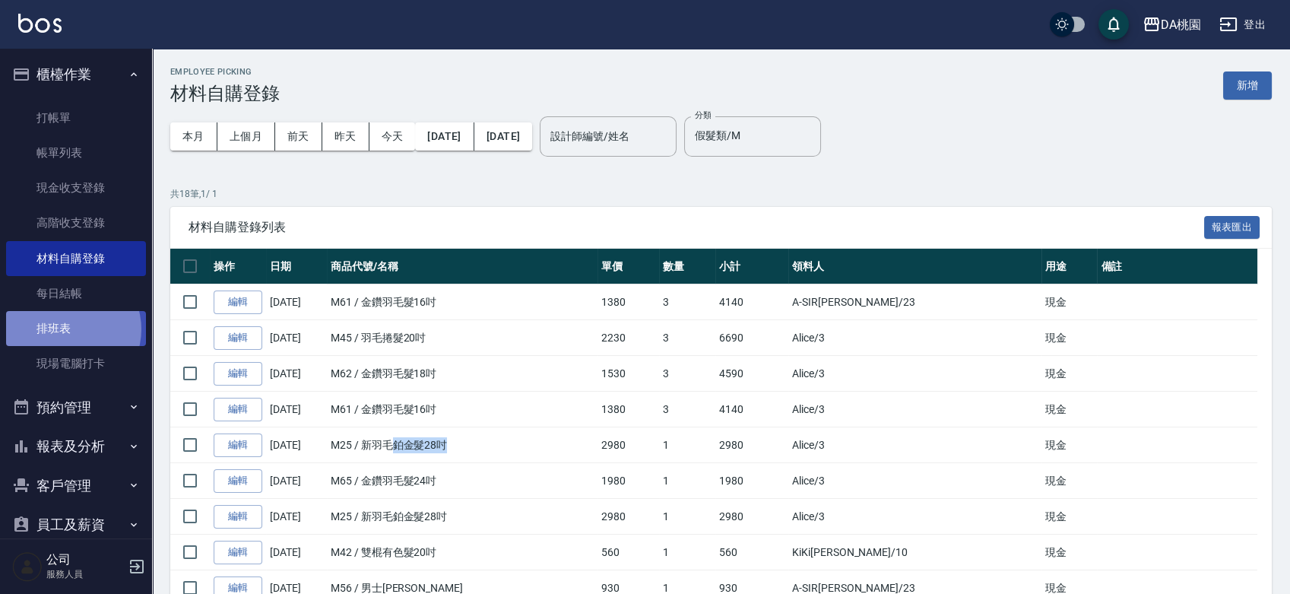
click at [68, 329] on link "排班表" at bounding box center [76, 328] width 140 height 35
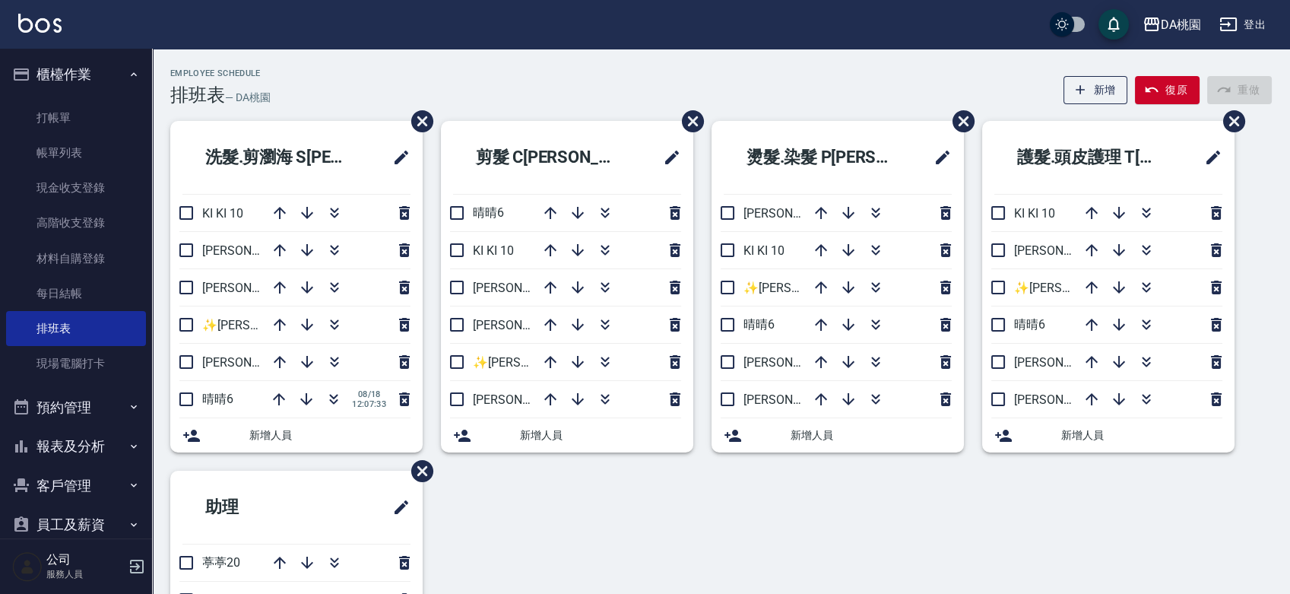
click at [594, 497] on div "洗髮.剪瀏海 S班 KI KI 10 桑妮8 琳達5 ✨GARY蓋瑞 ✨16 愛莉絲3 晴晴6 08/18 12:07:33 新增人員 剪髮 C班 晴晴6 K…" at bounding box center [712, 452] width 1120 height 662
click at [1149, 210] on icon "button" at bounding box center [1146, 209] width 8 height 5
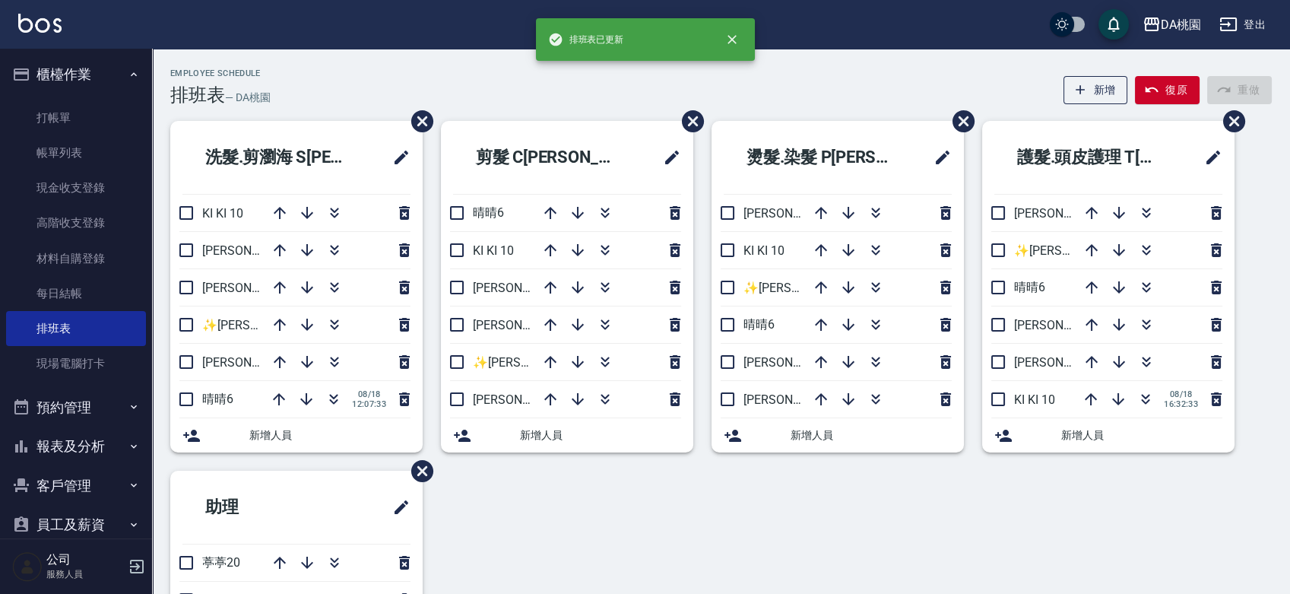
click at [855, 507] on div "洗髮.剪瀏海 S班 KI KI 10 桑妮8 琳達5 ✨GARY蓋瑞 ✨16 愛莉絲3 晴晴6 08/18 12:07:33 新增人員 剪髮 C班 晴晴6 K…" at bounding box center [712, 452] width 1120 height 662
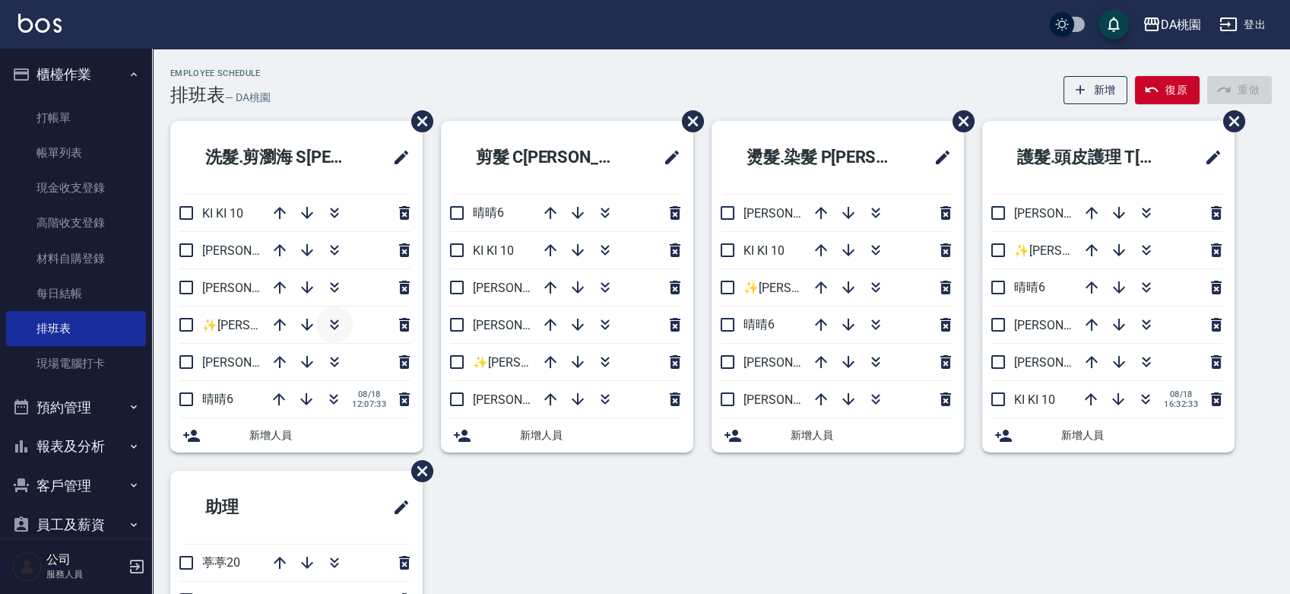
click at [327, 321] on icon "button" at bounding box center [334, 324] width 18 height 18
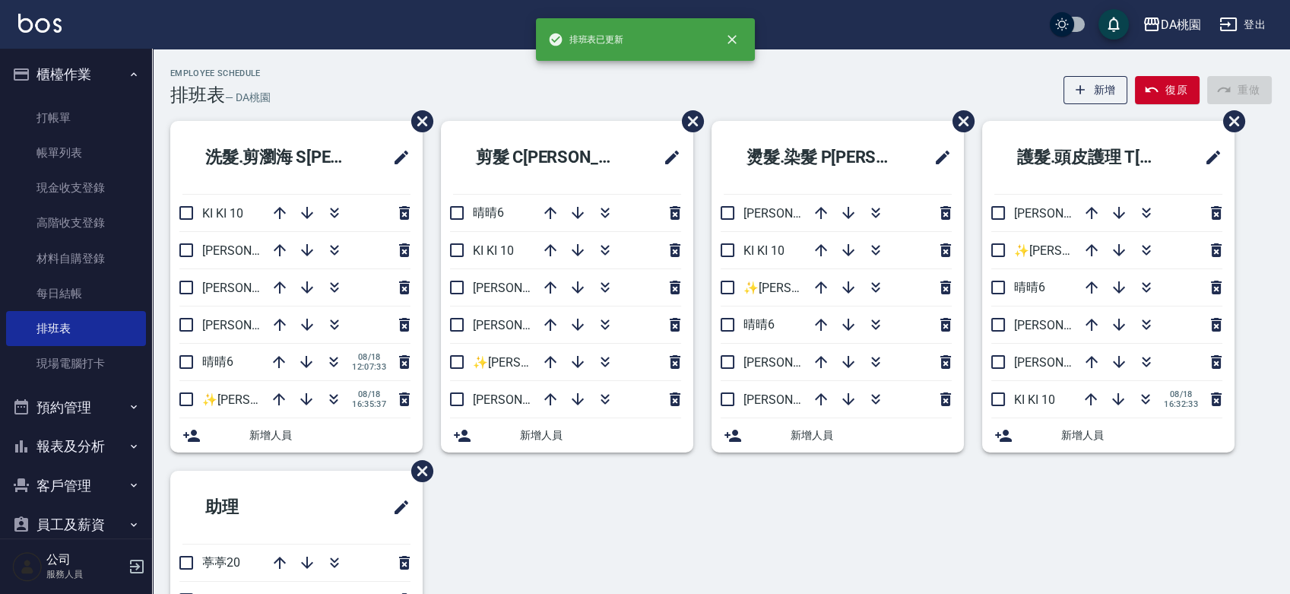
click at [477, 82] on div "Employee Schedule 排班表 — DA桃園 新增 復原 重做" at bounding box center [720, 86] width 1101 height 37
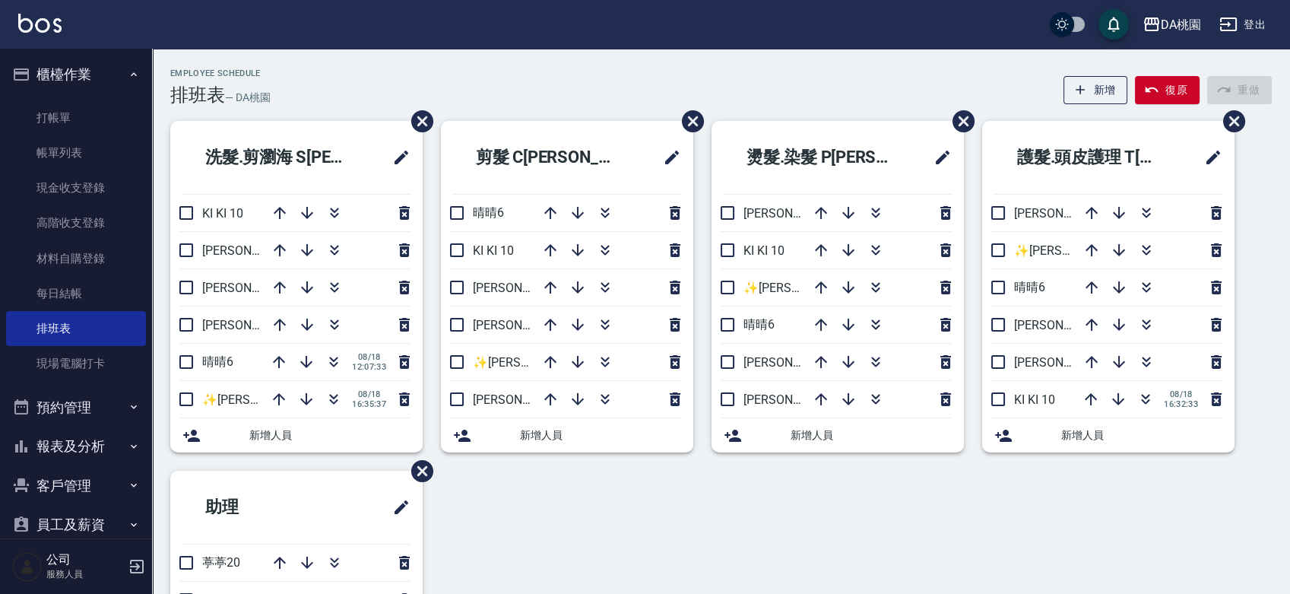
click at [842, 67] on div "Employee Schedule 排班表 — DA桃園 新增 復原 重做 洗髮.剪瀏海 S班 KI KI 10 桑妮8 琳達5 愛莉絲3 晴晴6 08/18…" at bounding box center [721, 419] width 1138 height 740
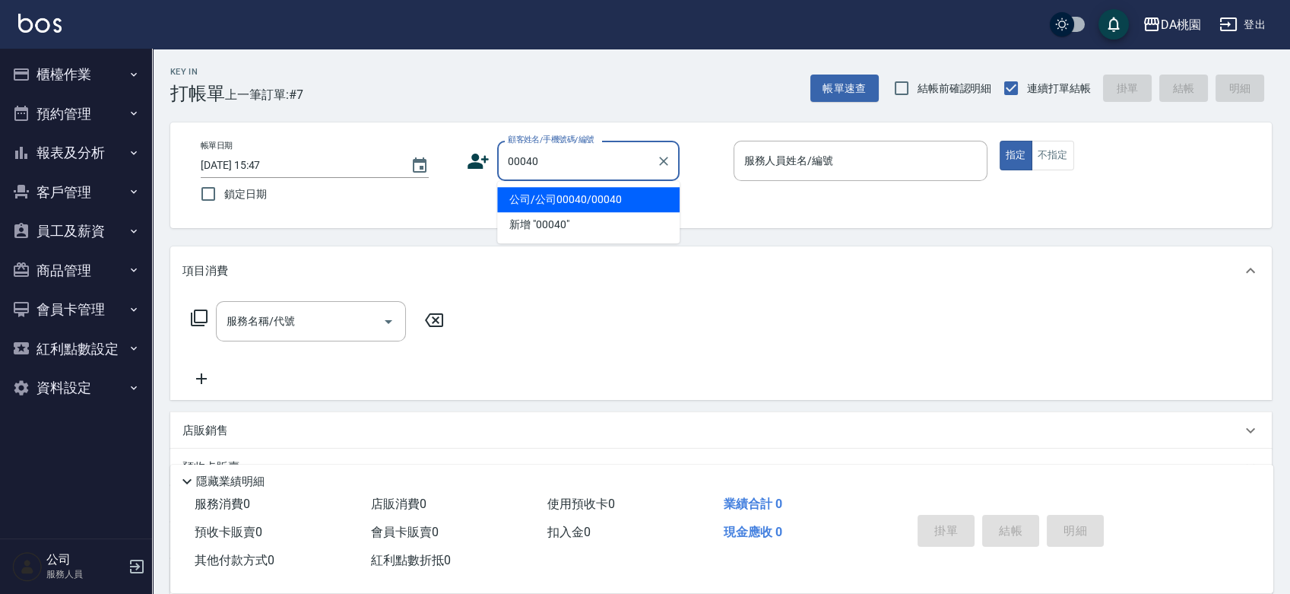
type input "公司/公司00040/00040"
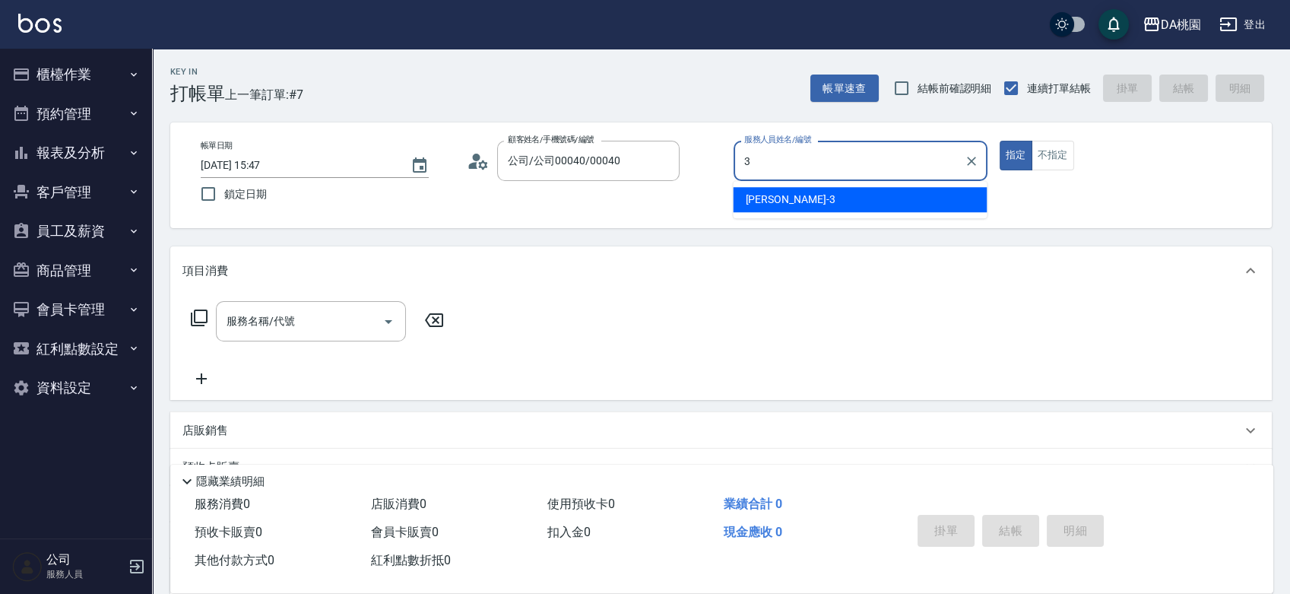
type input "愛莉絲-3"
type button "true"
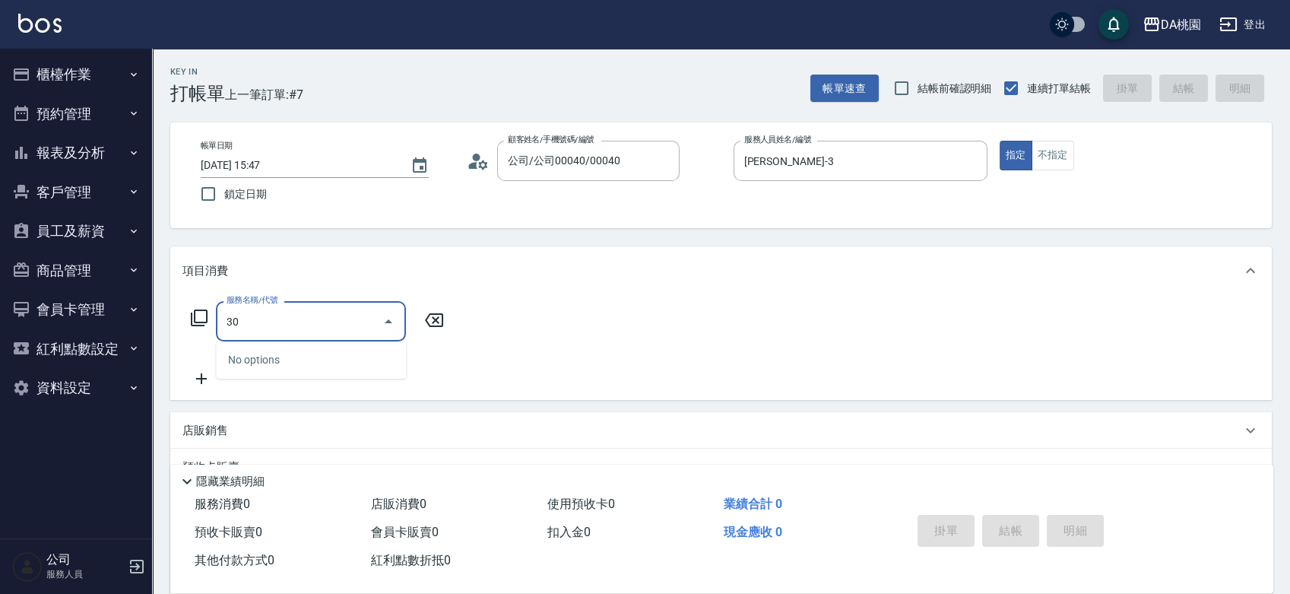
type input "303"
type input "30"
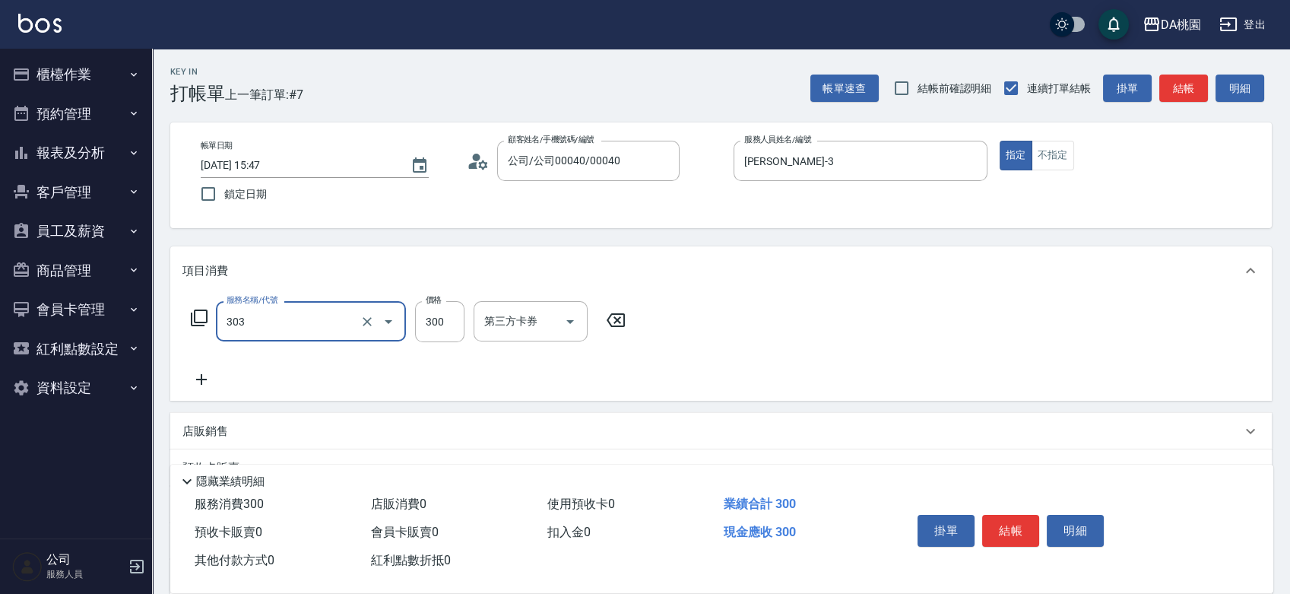
type input "A級剪髮(303)"
type input "0"
type input "350"
type input "30"
type input "350"
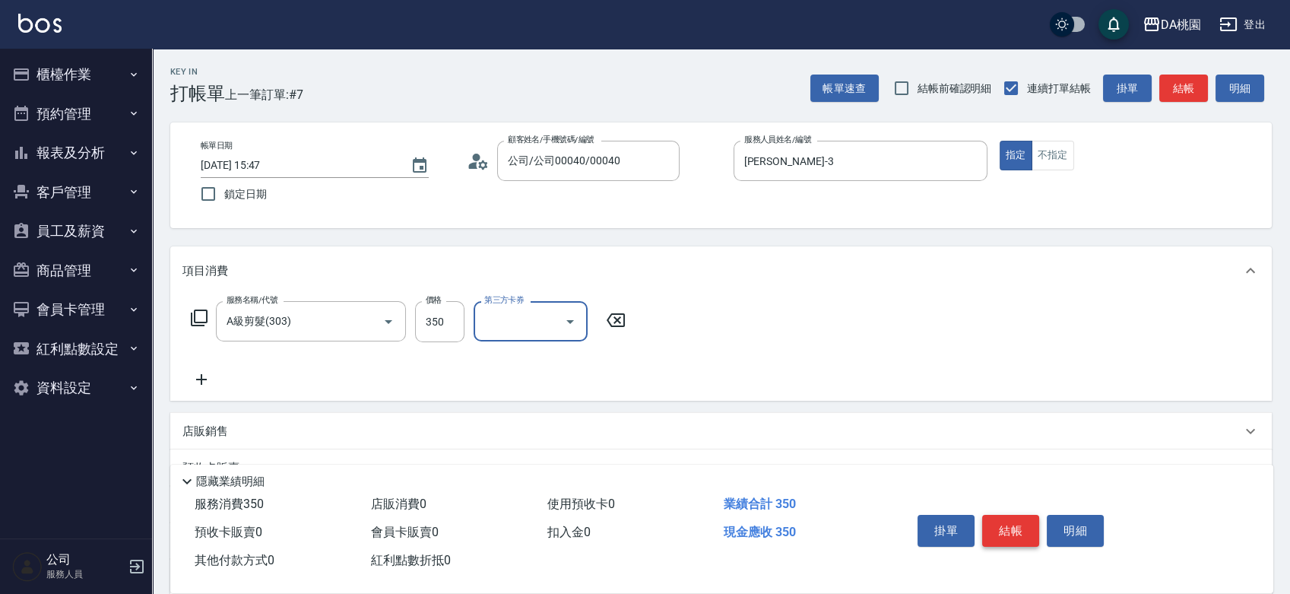
click at [1020, 527] on button "結帳" at bounding box center [1010, 531] width 57 height 32
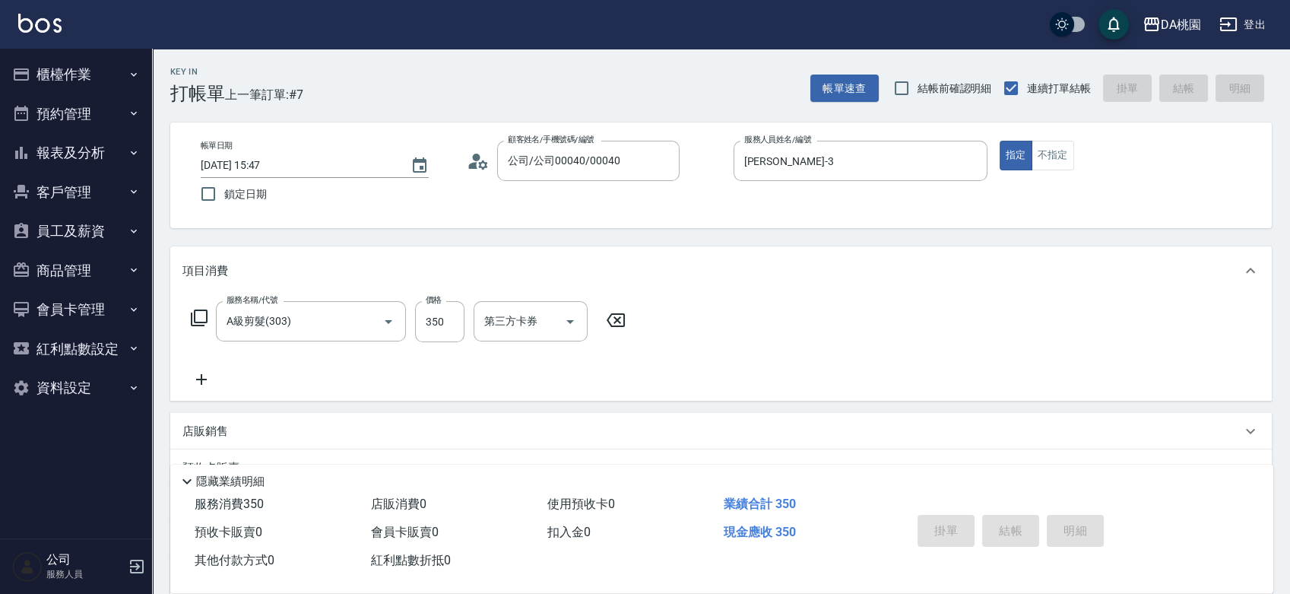
type input "0"
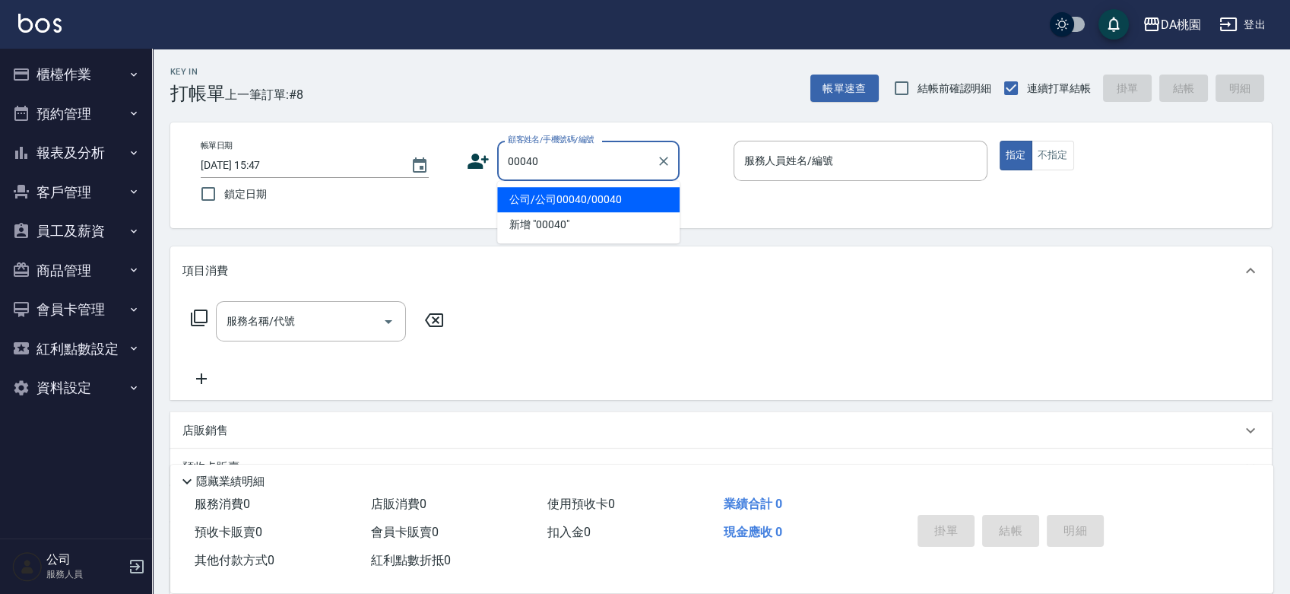
type input "公司/公司00040/00040"
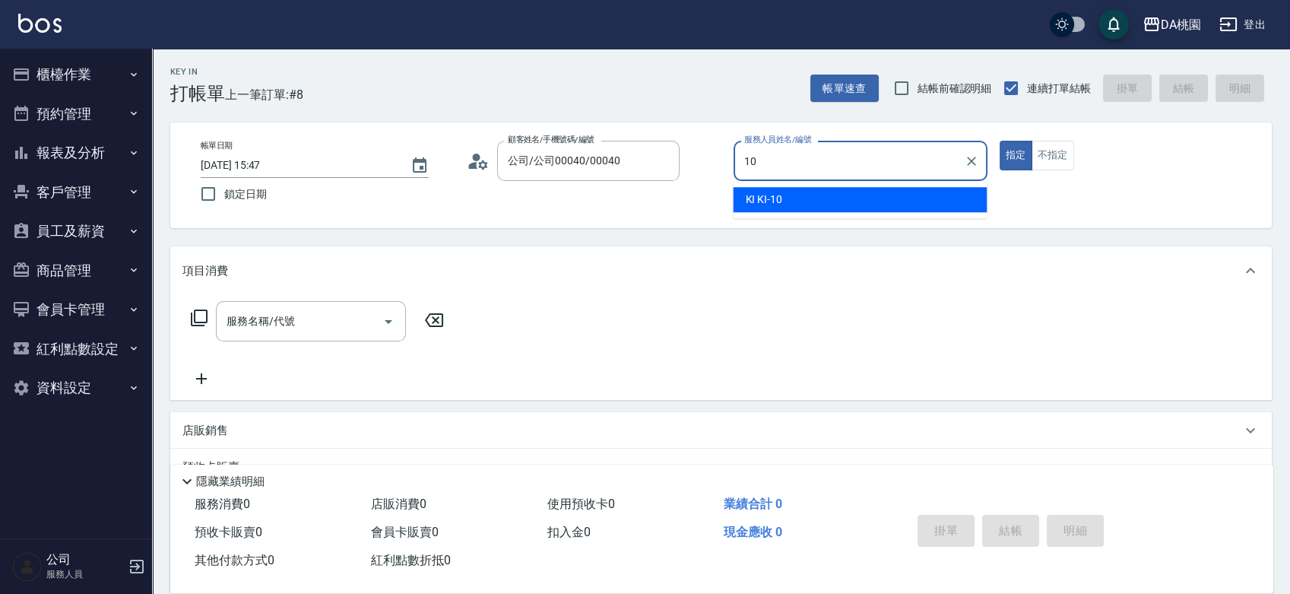
type input "KI KI -10"
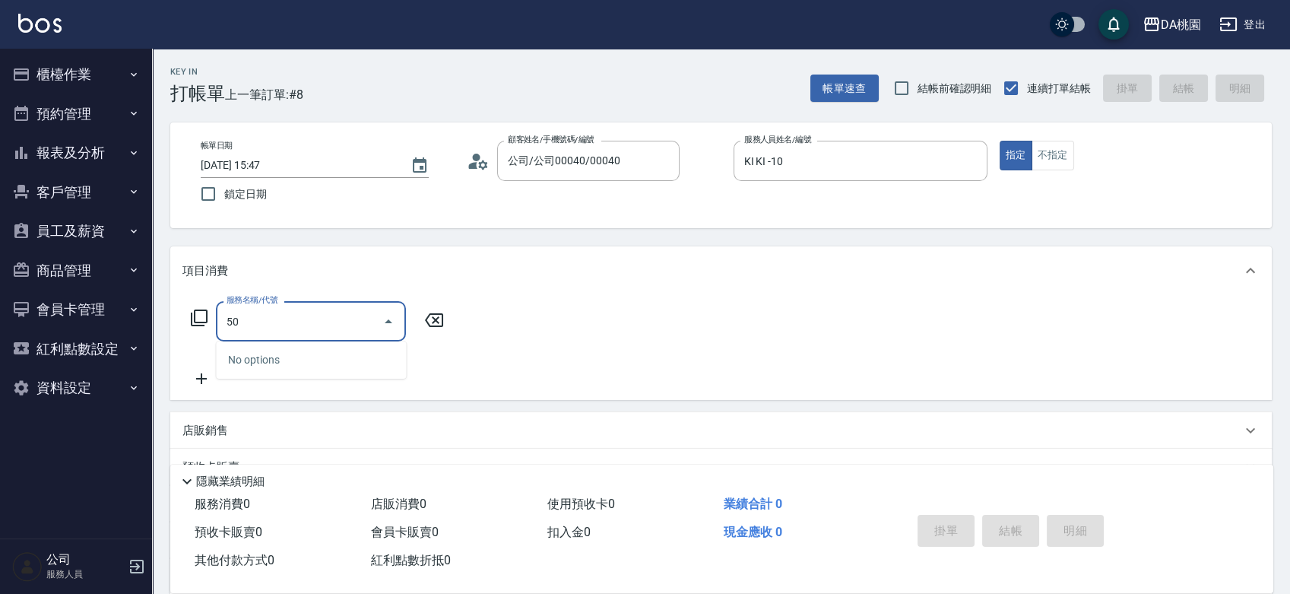
type input "500"
type input "20"
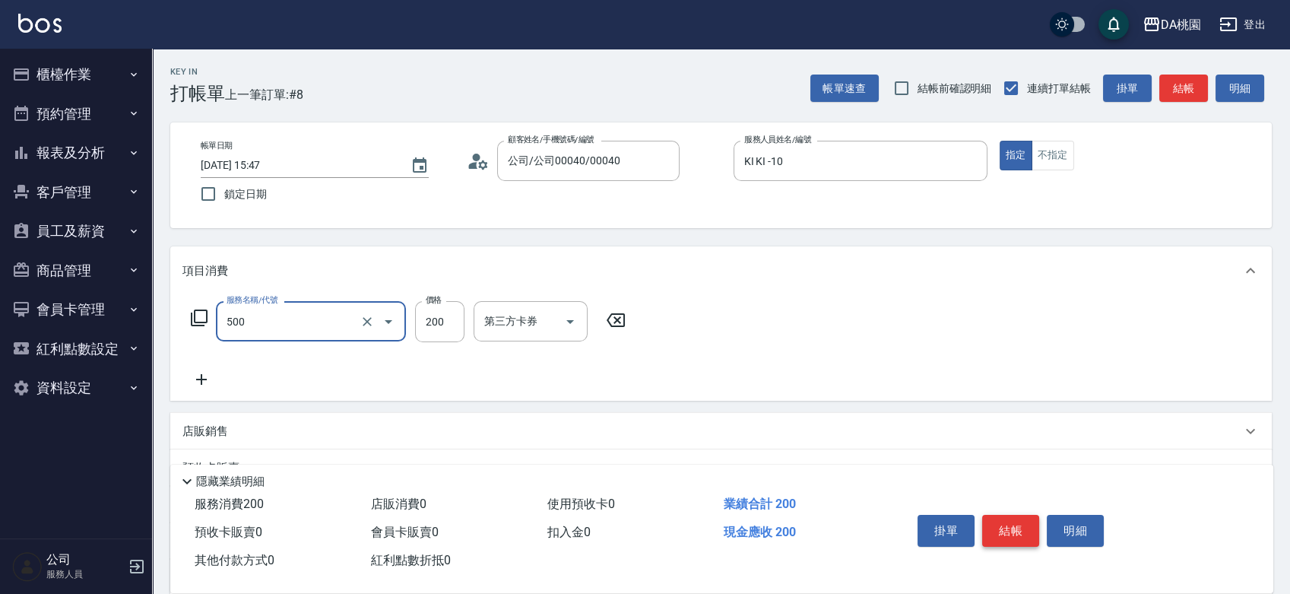
type input "洗髮(500)"
type input "0"
type input "25"
type input "20"
type input "250"
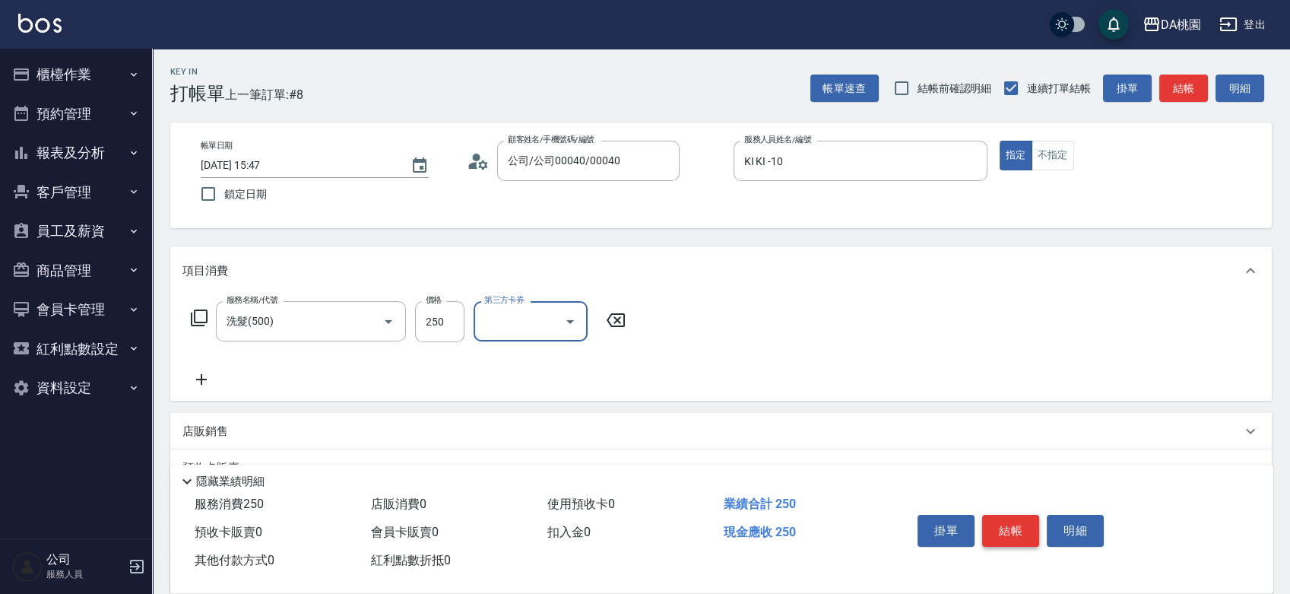
click at [1020, 527] on button "結帳" at bounding box center [1010, 531] width 57 height 32
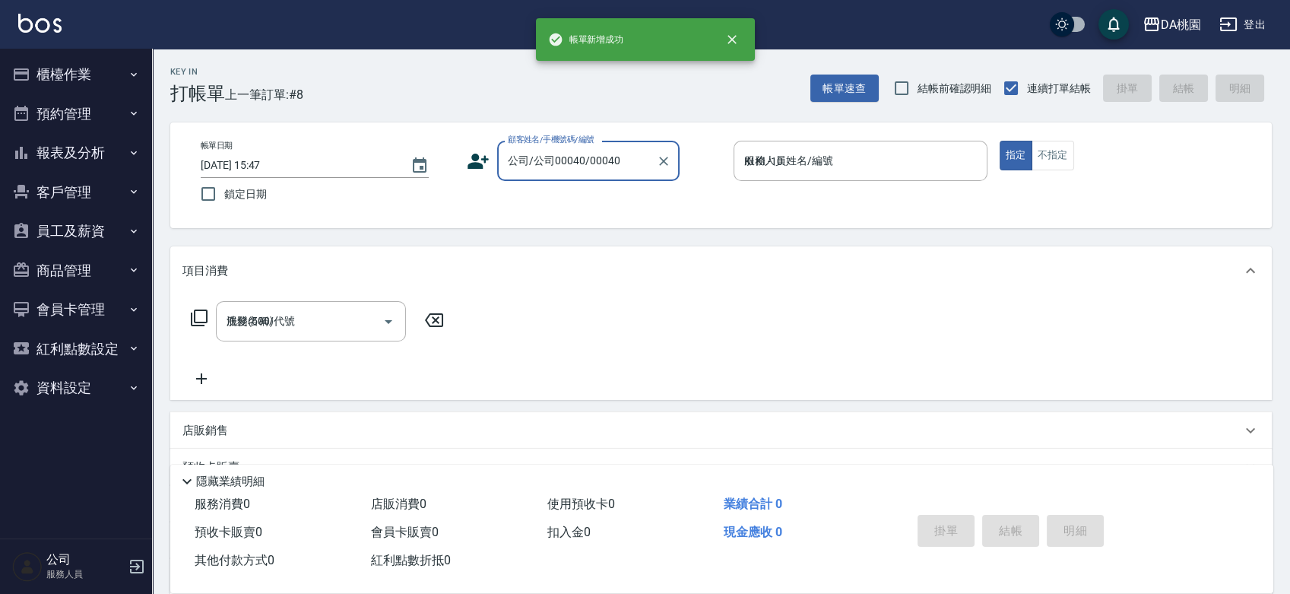
type input "0"
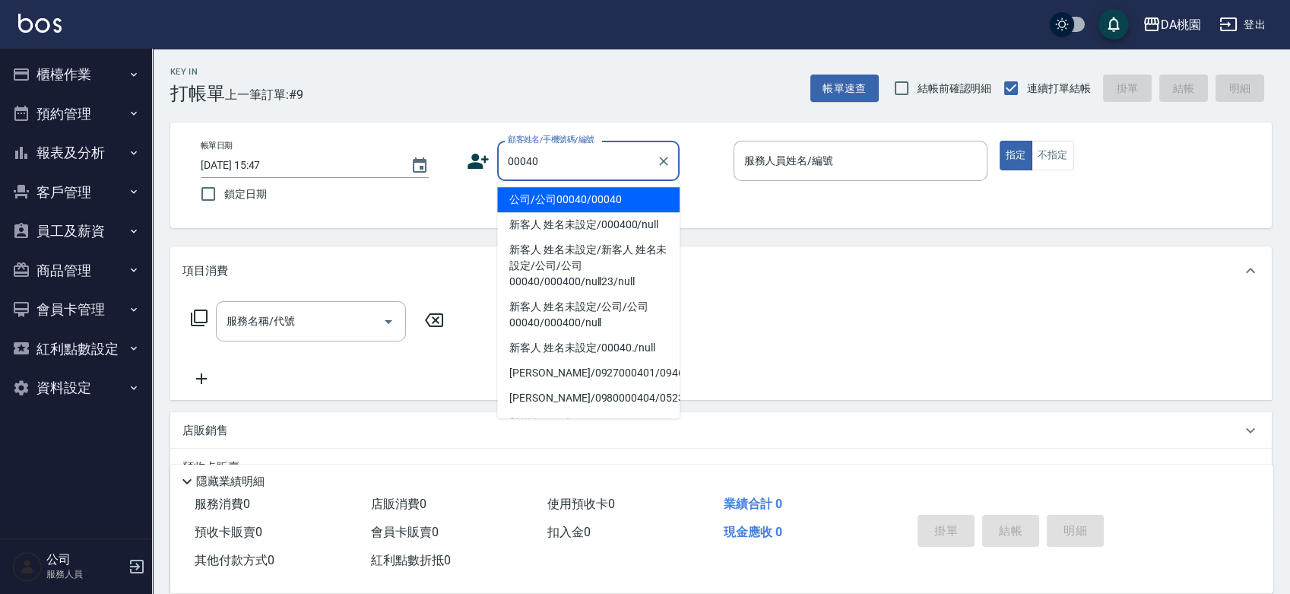
type input "公司/公司00040/00040"
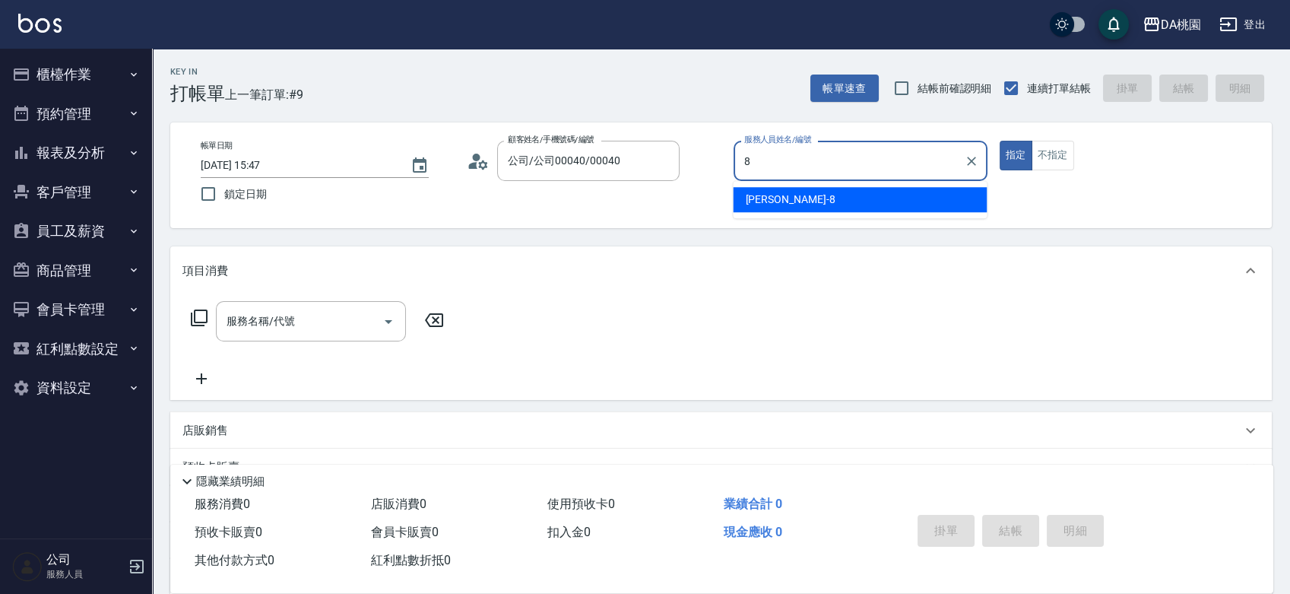
type input "[PERSON_NAME]-8"
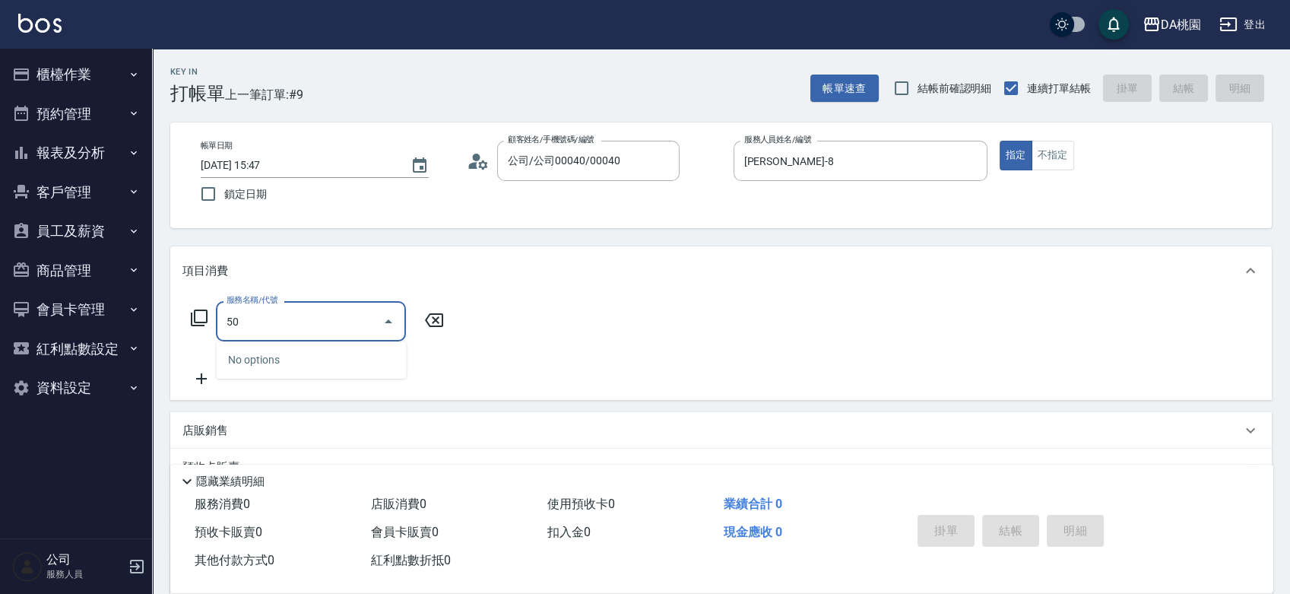
type input "500"
type input "20"
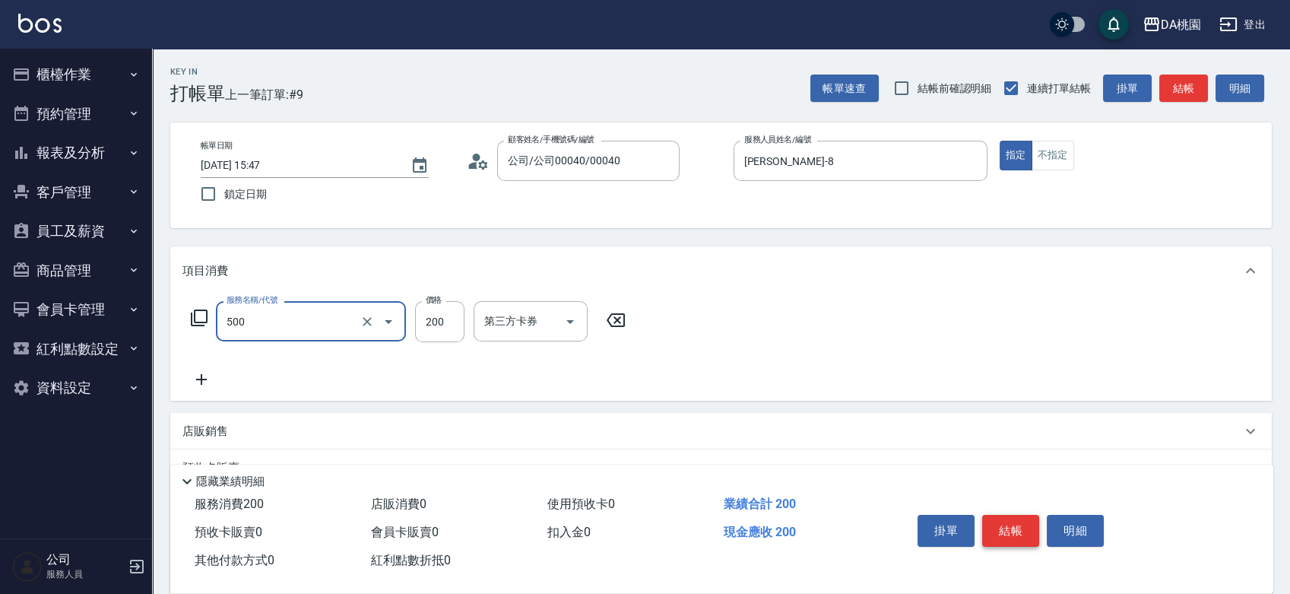
type input "洗髮(500)"
type input "2"
type input "0"
type input "25"
type input "20"
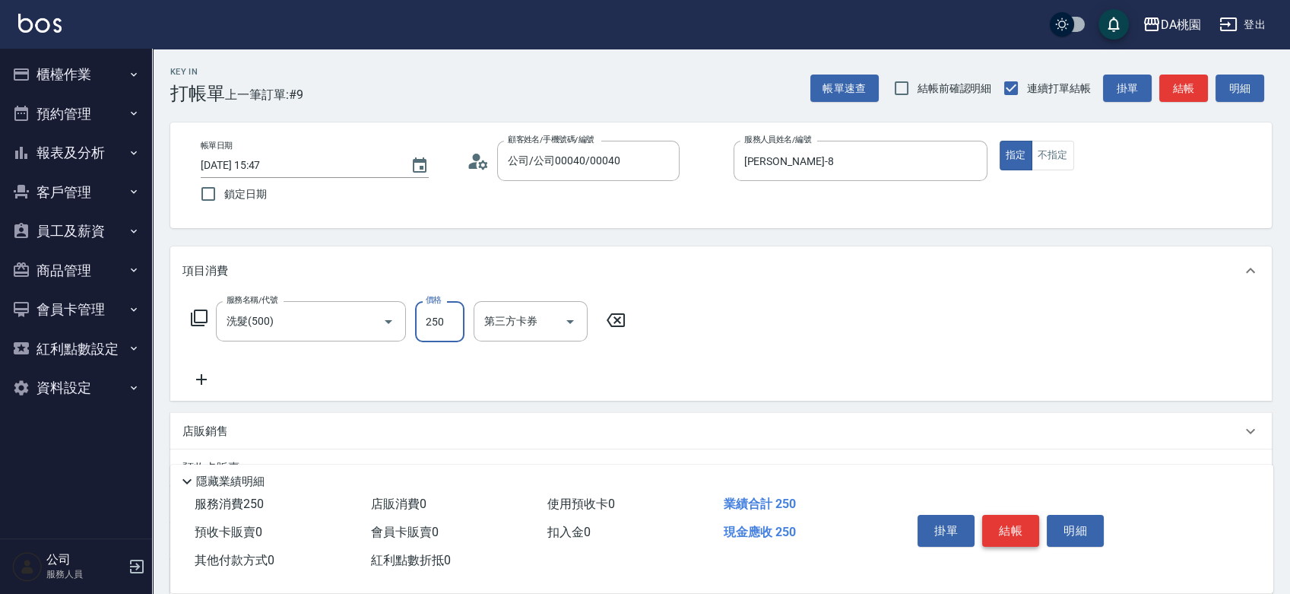
type input "250"
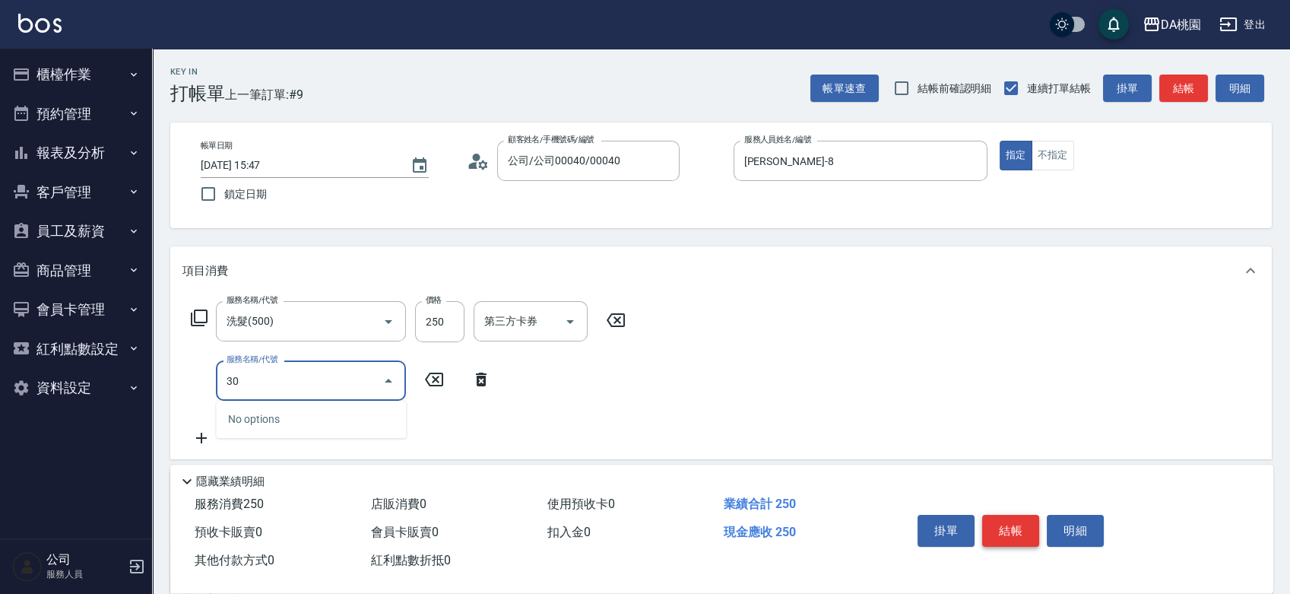
type input "303"
type input "50"
type input "A級剪髮(303)"
type input "20"
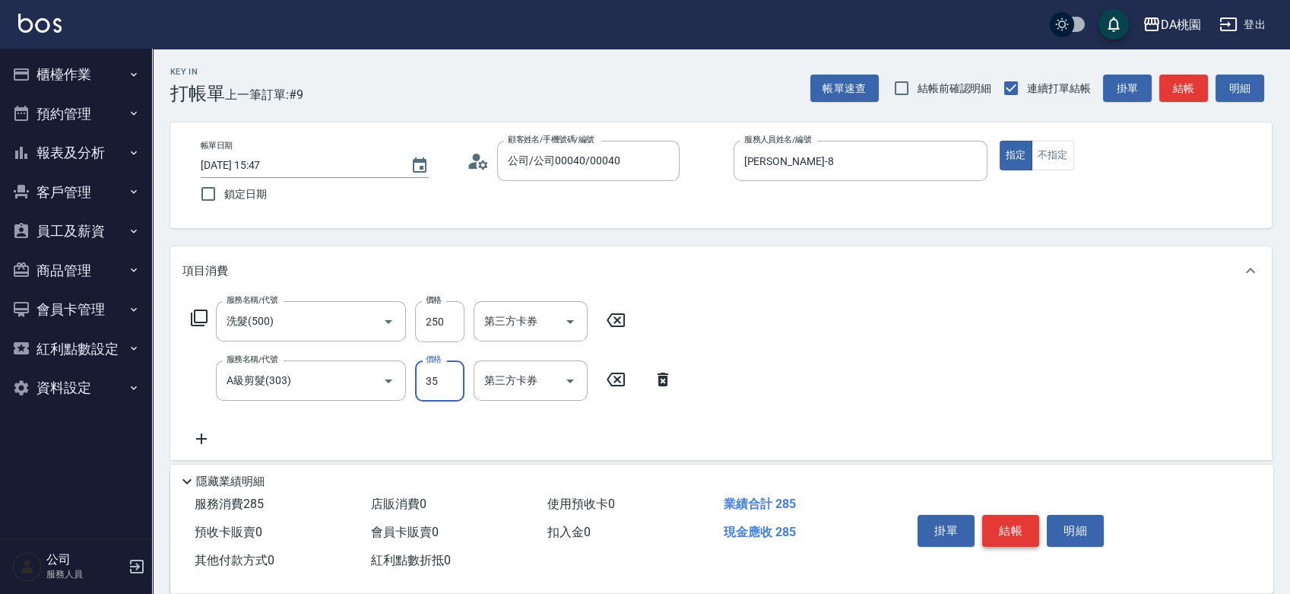
type input "350"
type input "60"
type input "350"
click at [1020, 527] on button "結帳" at bounding box center [1010, 531] width 57 height 32
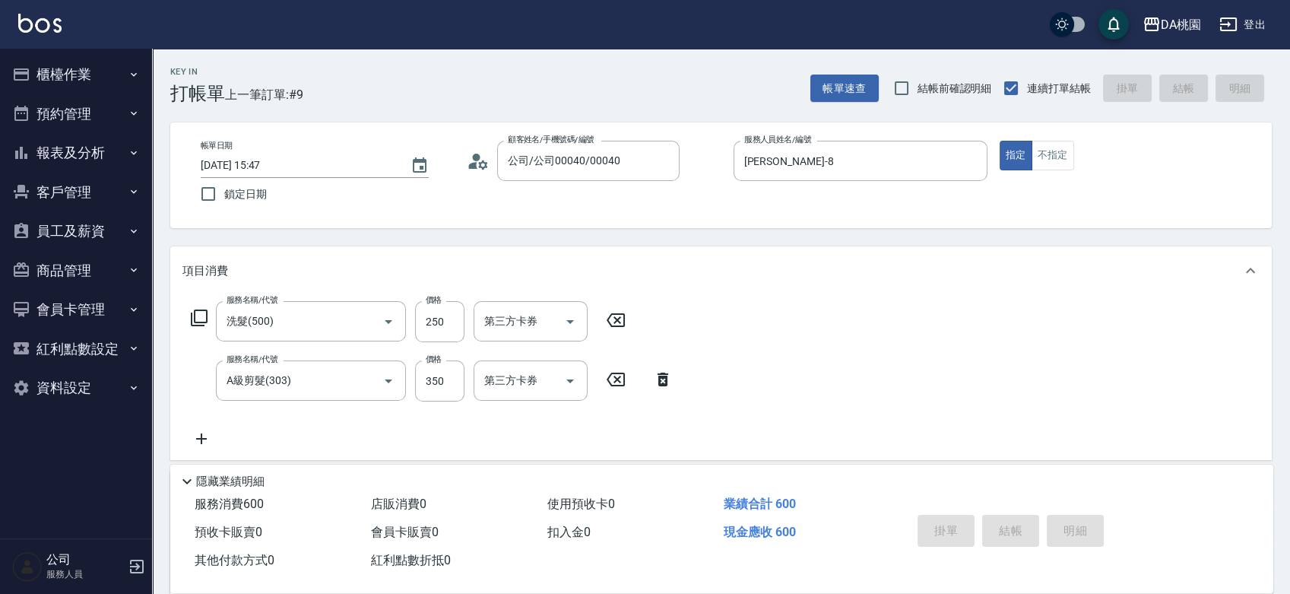
type input "2025/08/18 15:48"
type input "0"
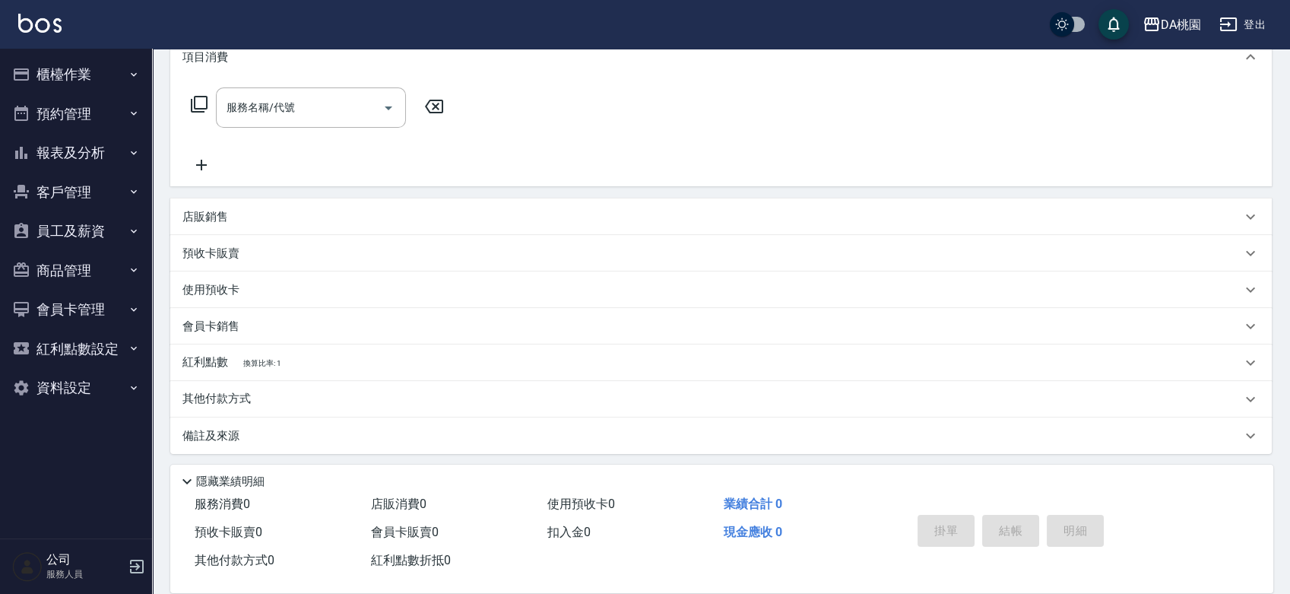
scroll to position [217, 0]
click at [401, 352] on div "紅利點數 換算比率: 1" at bounding box center [711, 358] width 1059 height 17
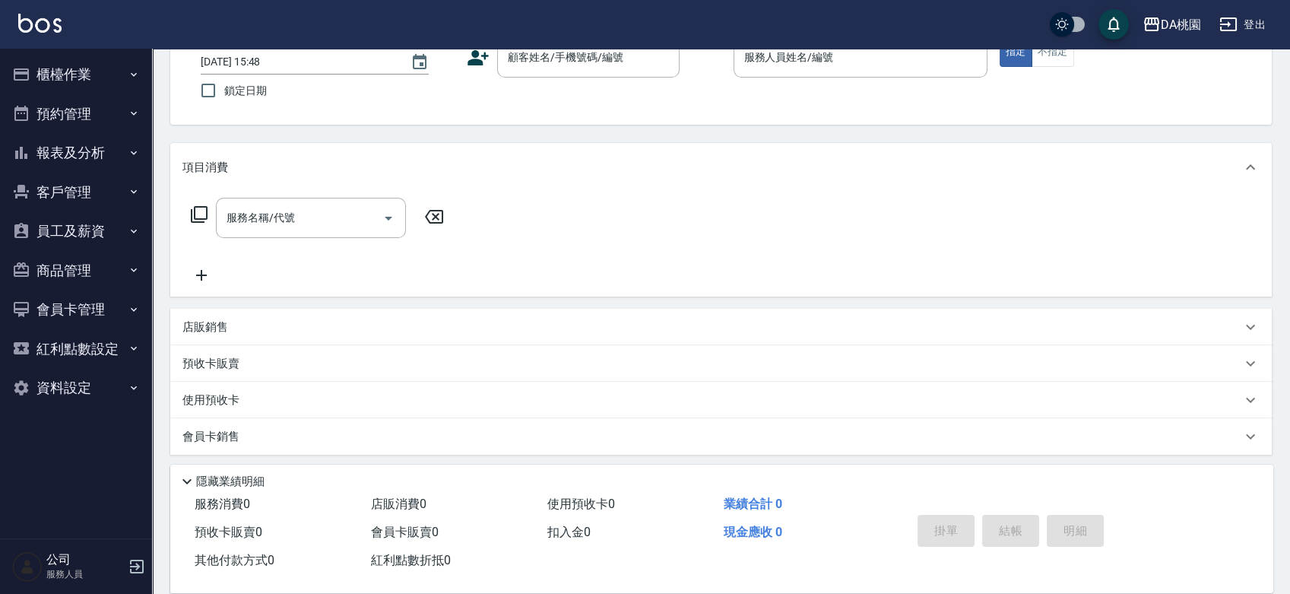
scroll to position [133, 0]
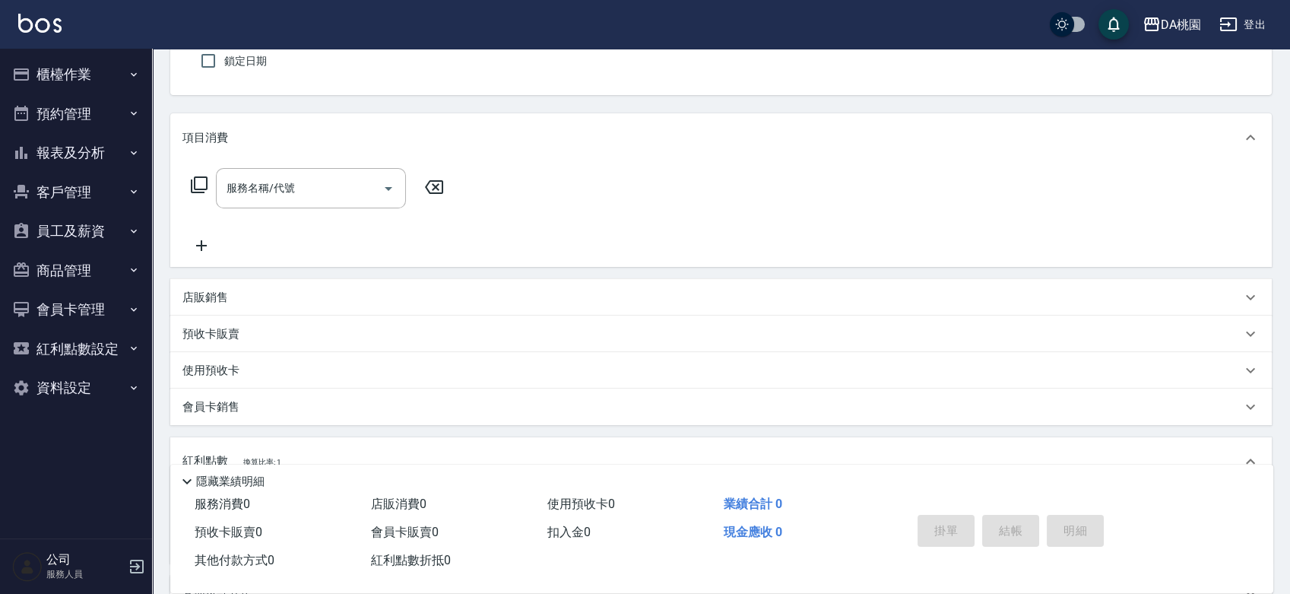
click at [66, 73] on button "櫃檯作業" at bounding box center [76, 75] width 140 height 40
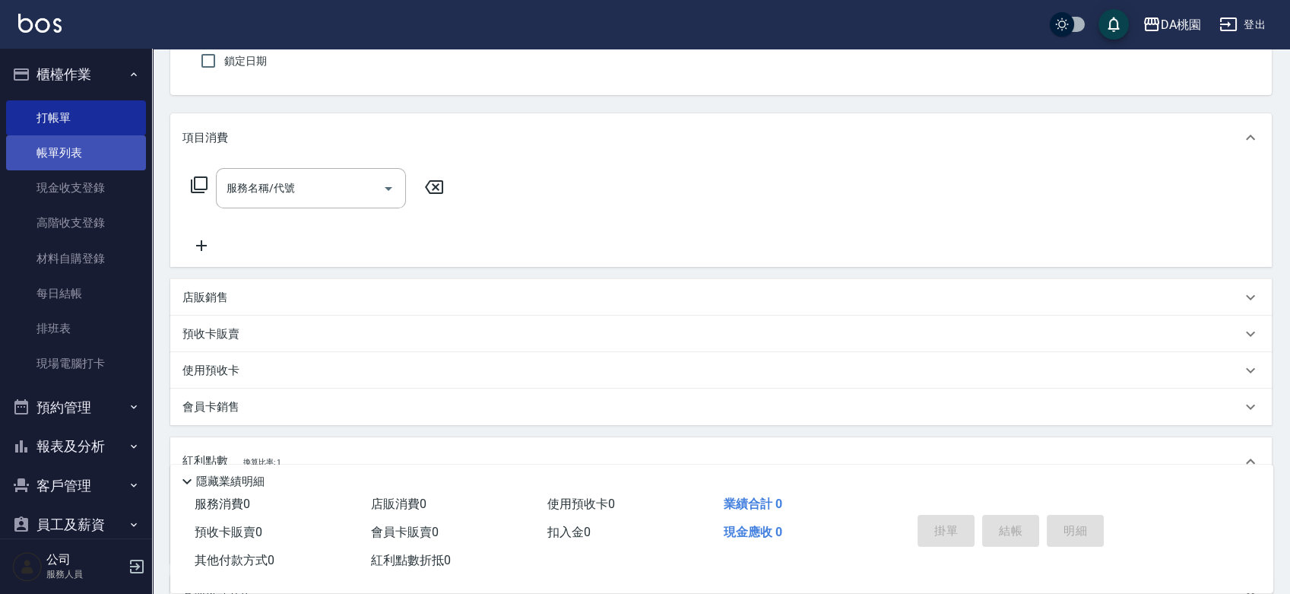
click at [62, 151] on link "帳單列表" at bounding box center [76, 152] width 140 height 35
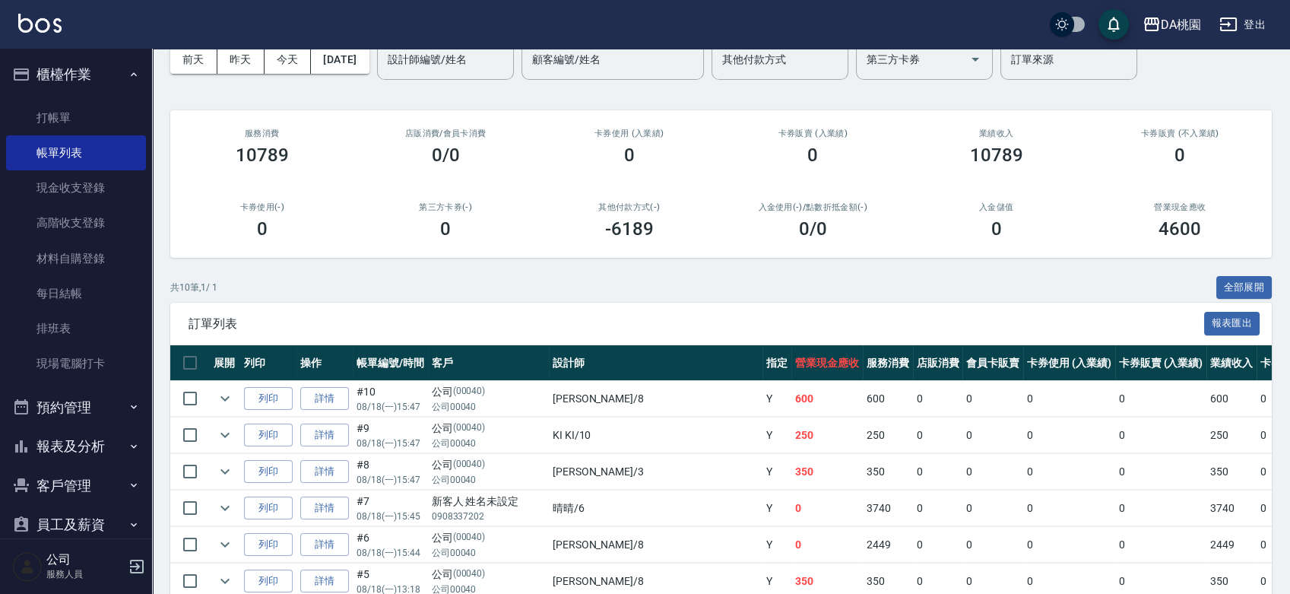
scroll to position [169, 0]
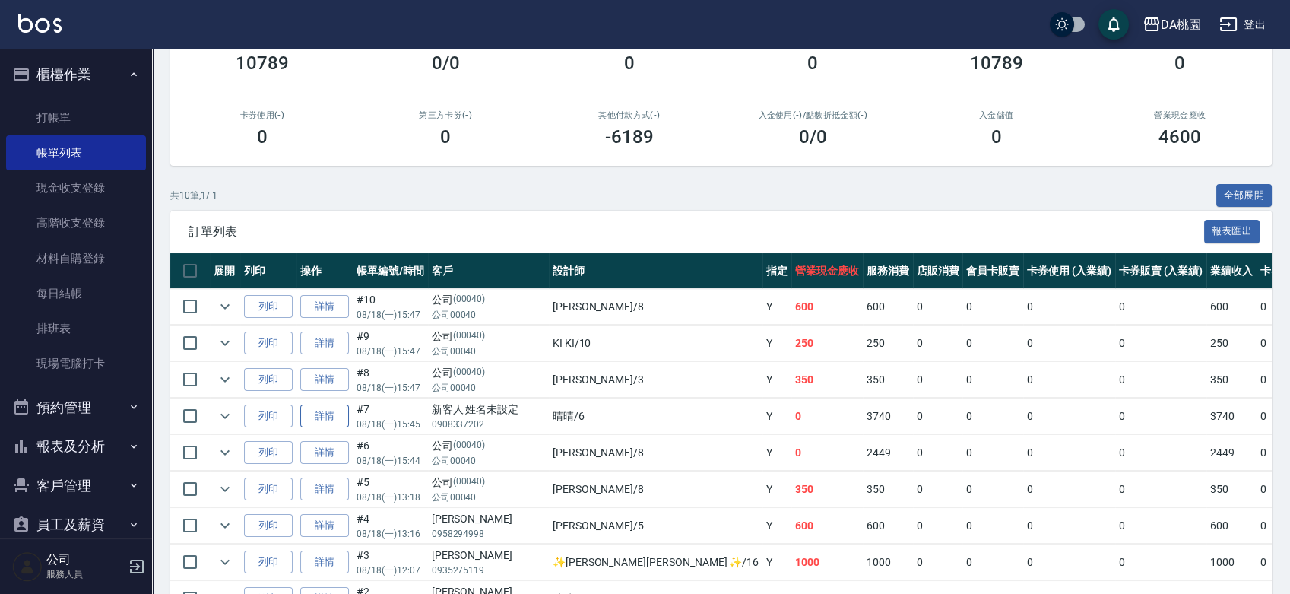
click at [325, 419] on link "詳情" at bounding box center [324, 416] width 49 height 24
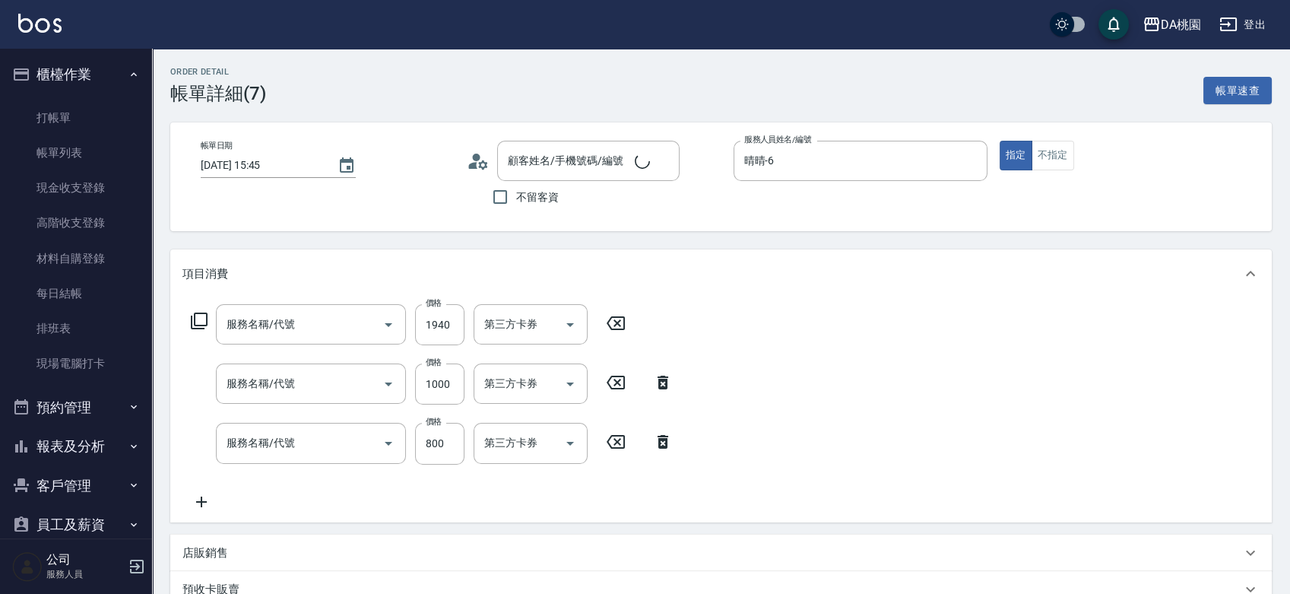
type input "[DATE] 15:45"
type input "晴晴-6"
type input "0"
type input "雙棍有色髮片(109)"
type input "小麥護髮(606)"
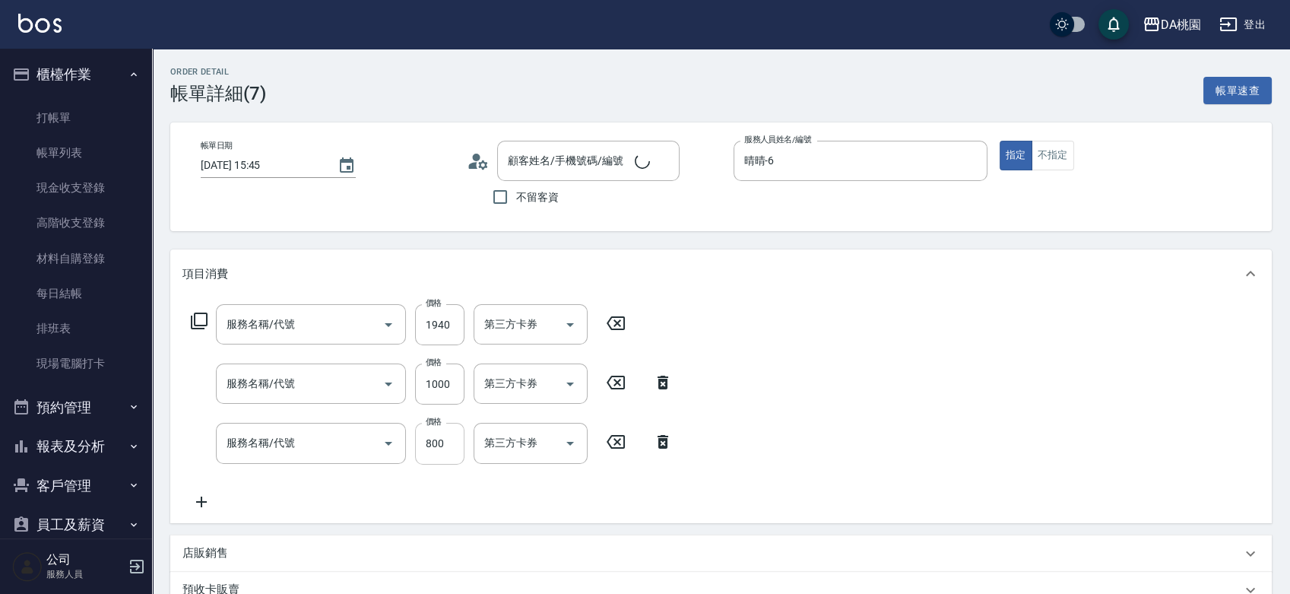
type input "自購-頭皮毛孔深層調理(806)"
type input "新客人 姓名未設定/0908337202/null"
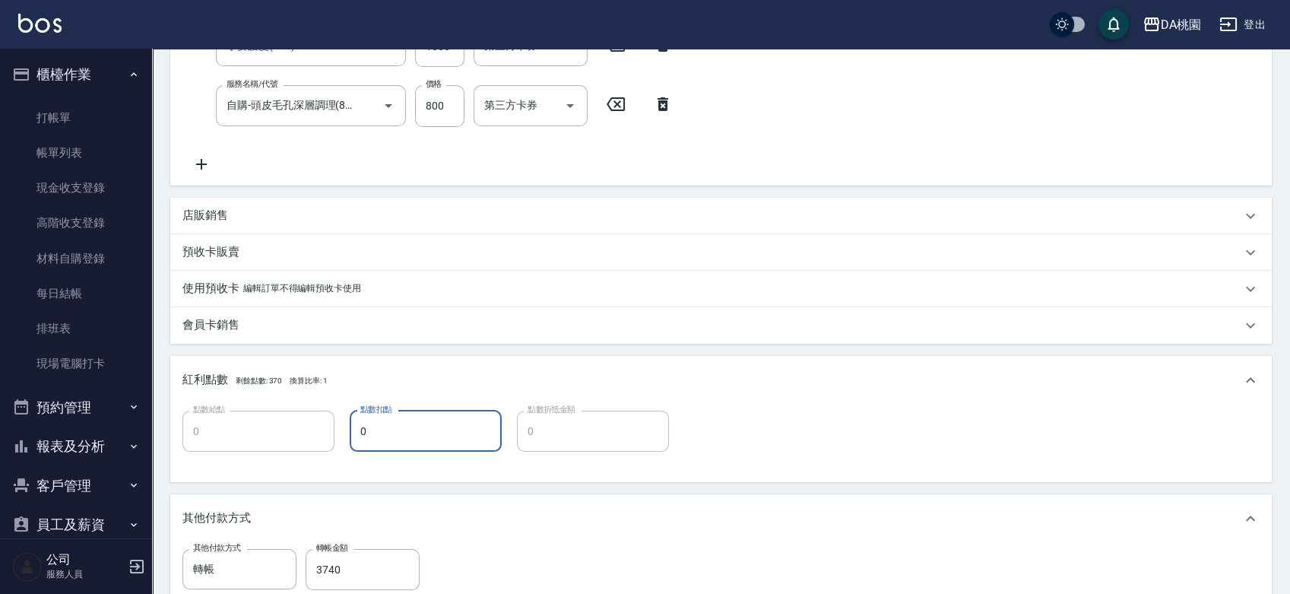
click at [367, 430] on input "0" at bounding box center [426, 430] width 152 height 41
type input "30"
type input "370"
type input "0"
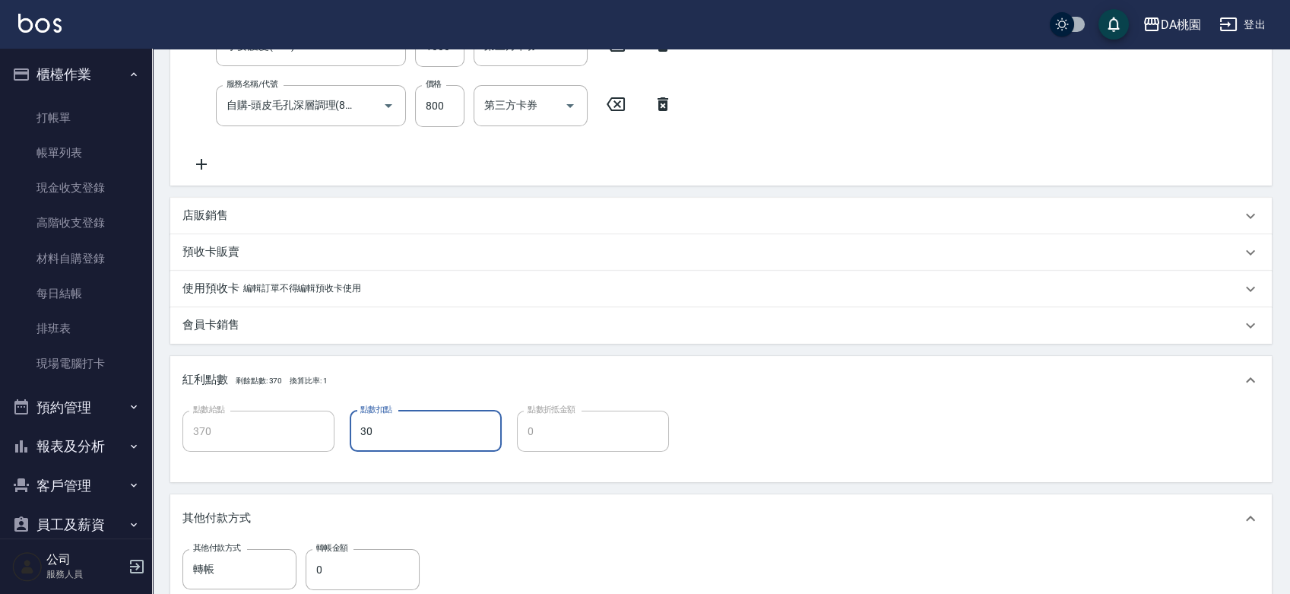
type input "370"
type input "330"
type input "370"
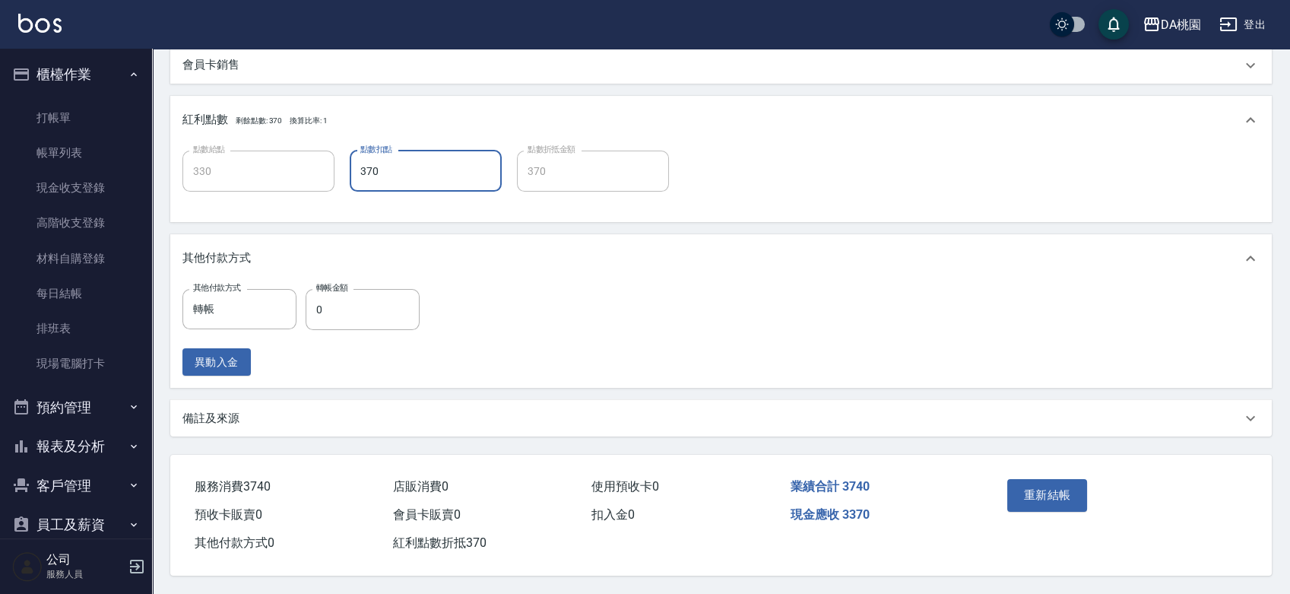
scroll to position [602, 0]
type input "37"
type input "370"
type input "37"
type input "3"
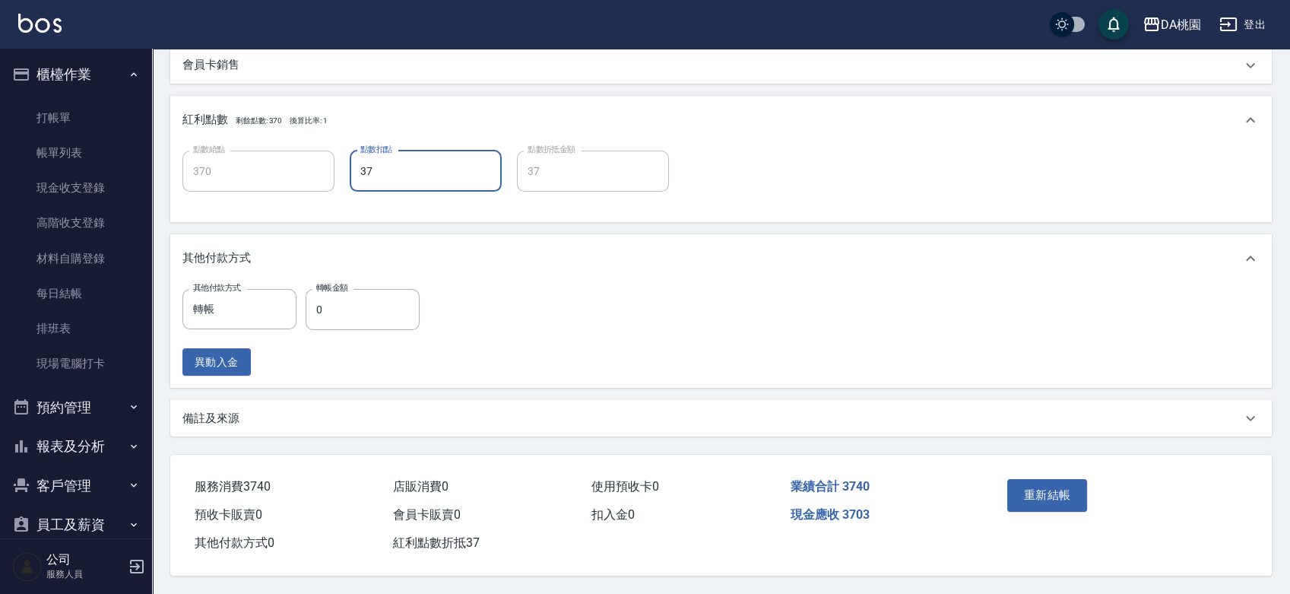
type input "3"
type input "0"
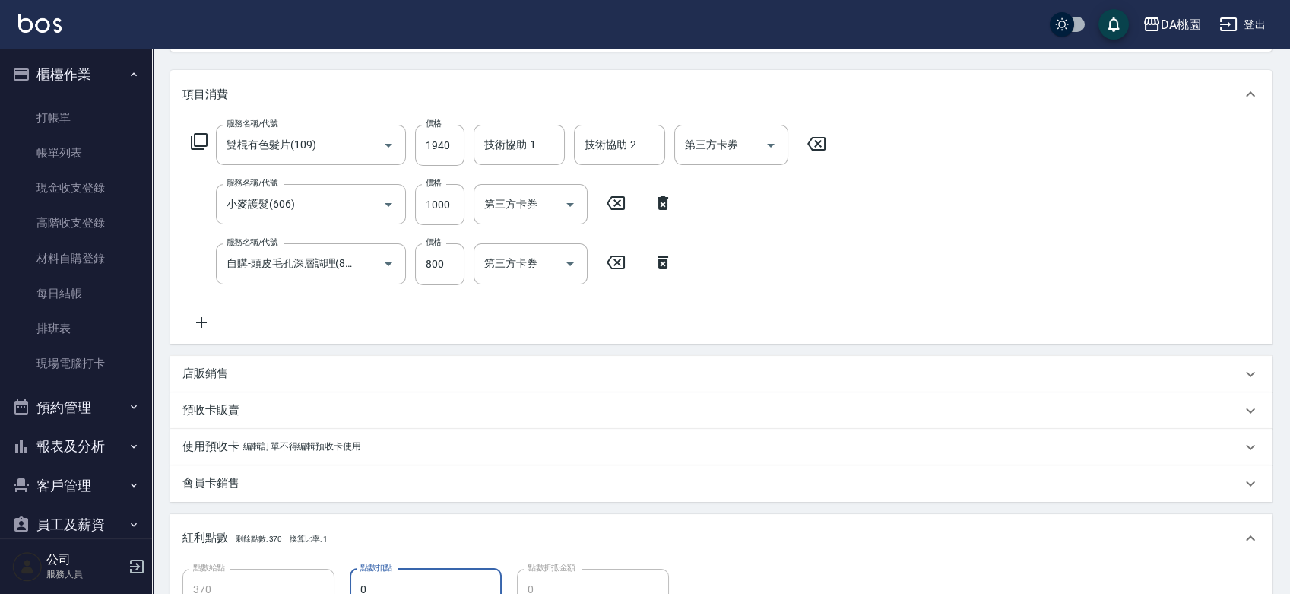
type input "0"
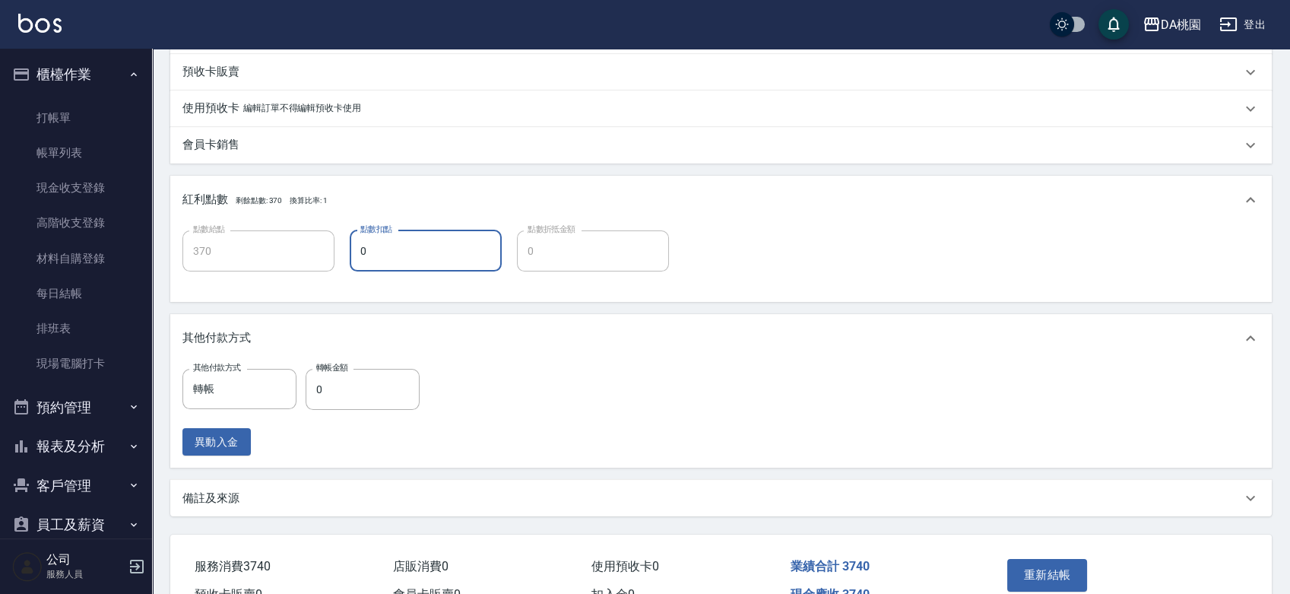
scroll to position [180, 0]
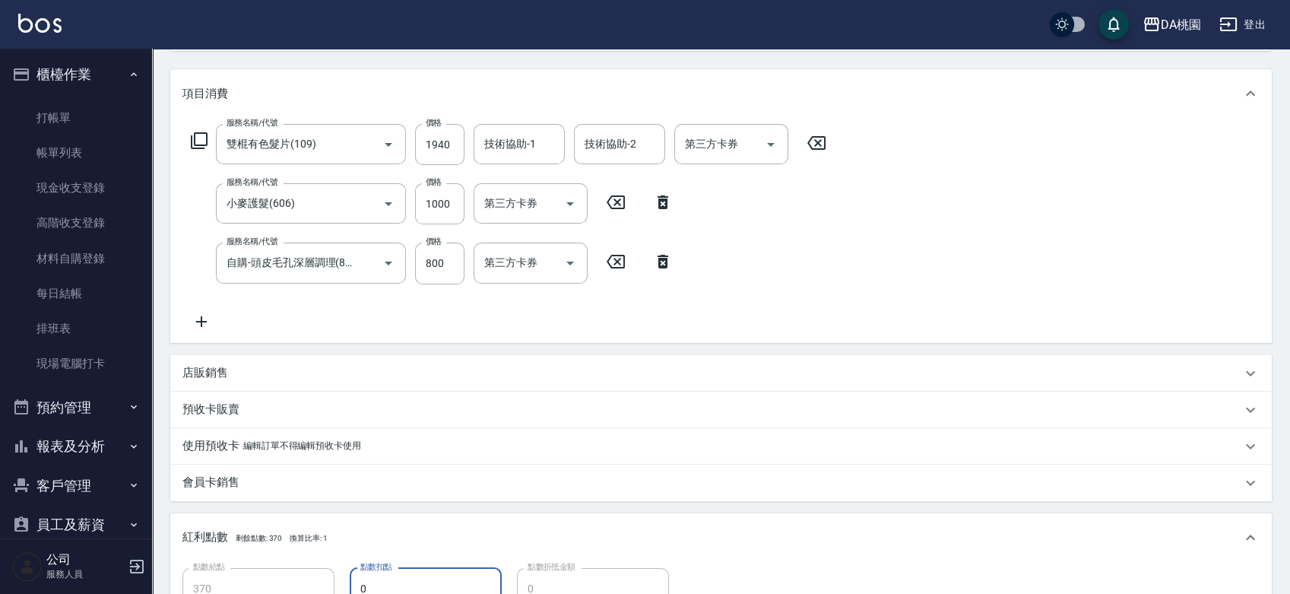
click at [811, 280] on div "服務名稱/代號 雙棍有色髮片(109) 服務名稱/代號 價格 1940 價格 技術協助-1 技術協助-1 技術協助-2 技術協助-2 第三方卡券 第三方卡券 …" at bounding box center [508, 227] width 653 height 206
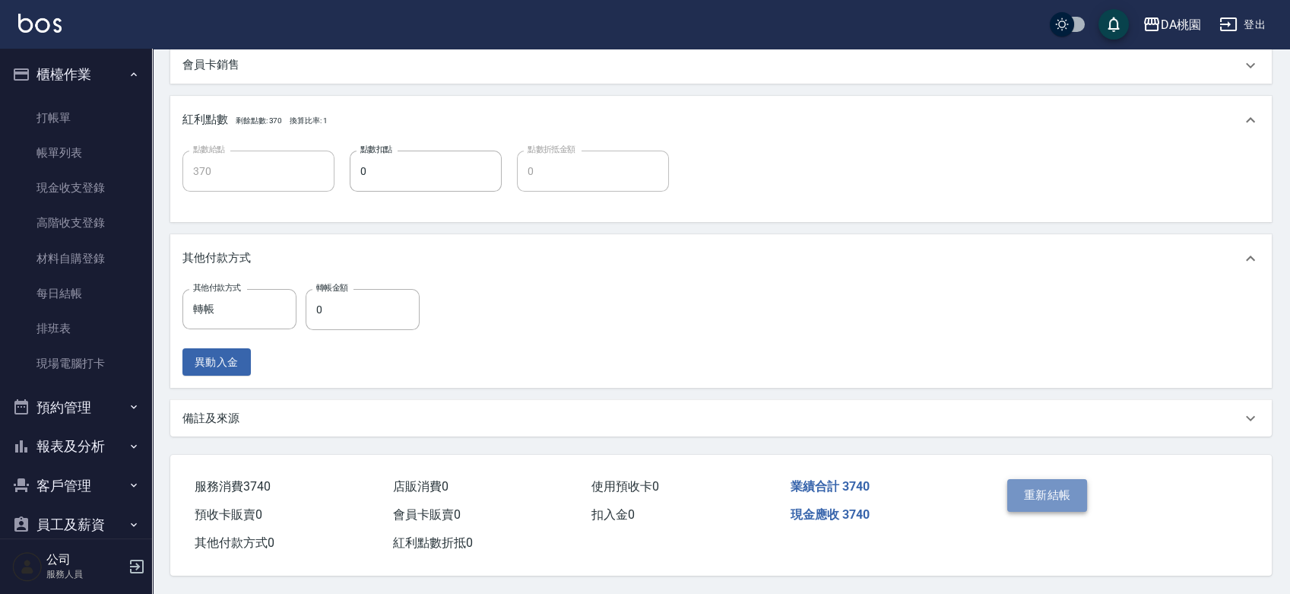
click at [1027, 489] on button "重新結帳" at bounding box center [1047, 495] width 81 height 32
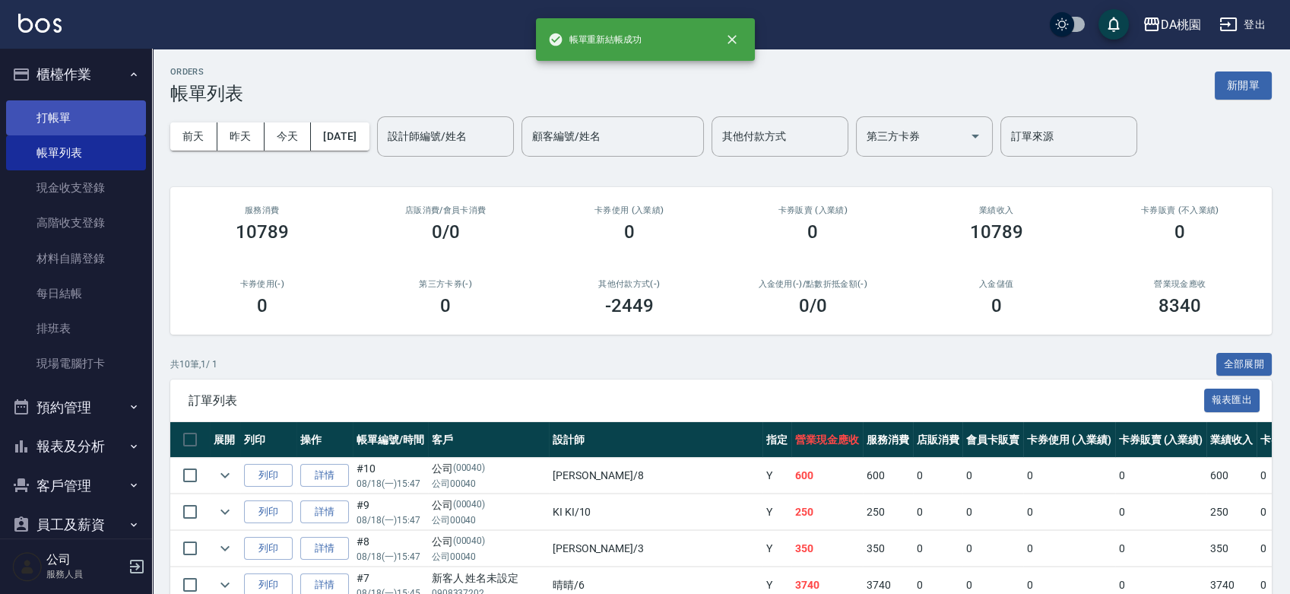
click at [79, 115] on link "打帳單" at bounding box center [76, 117] width 140 height 35
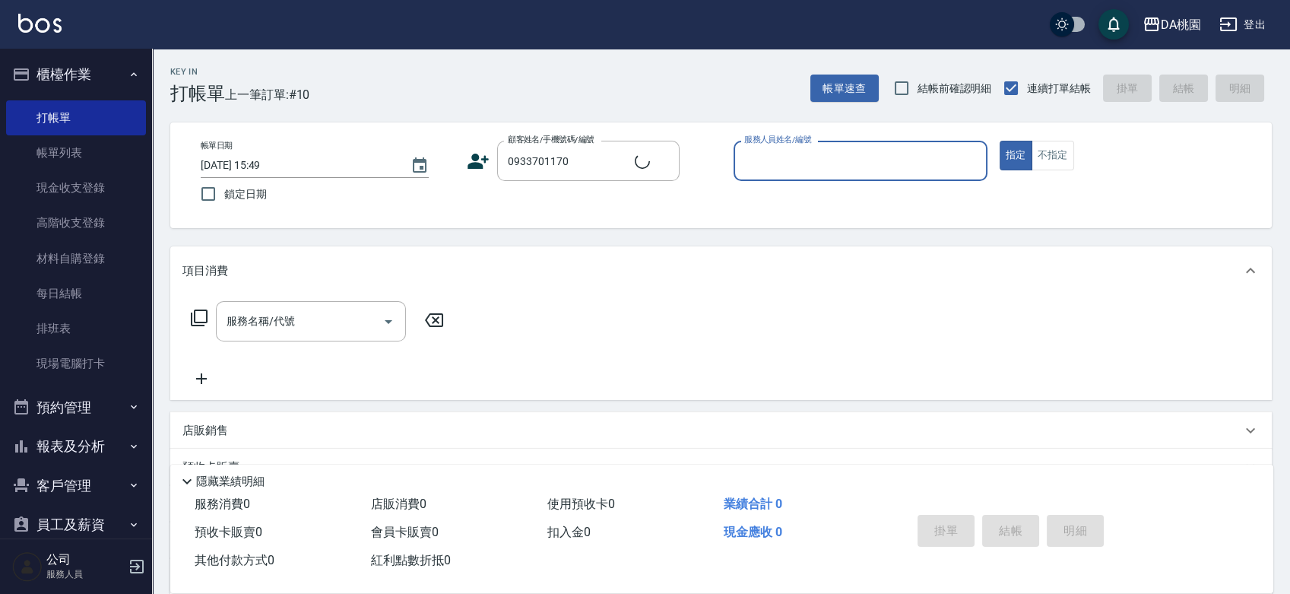
type input "蕭庭緯/0933701170/02258"
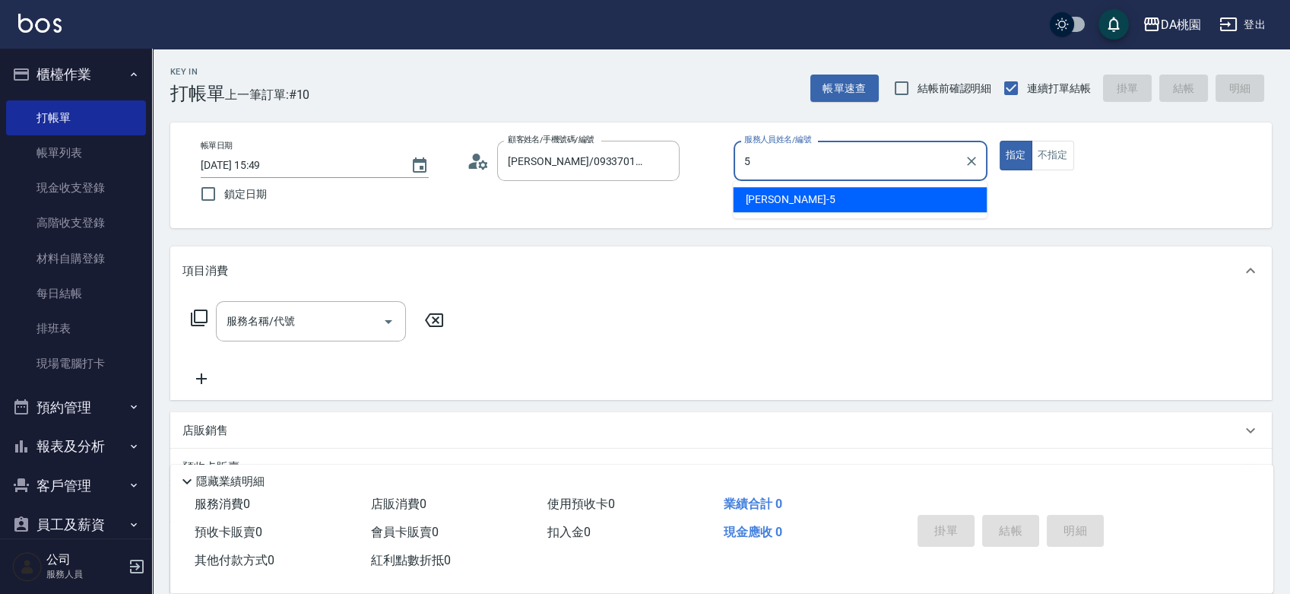
type input "琳達-5"
type button "true"
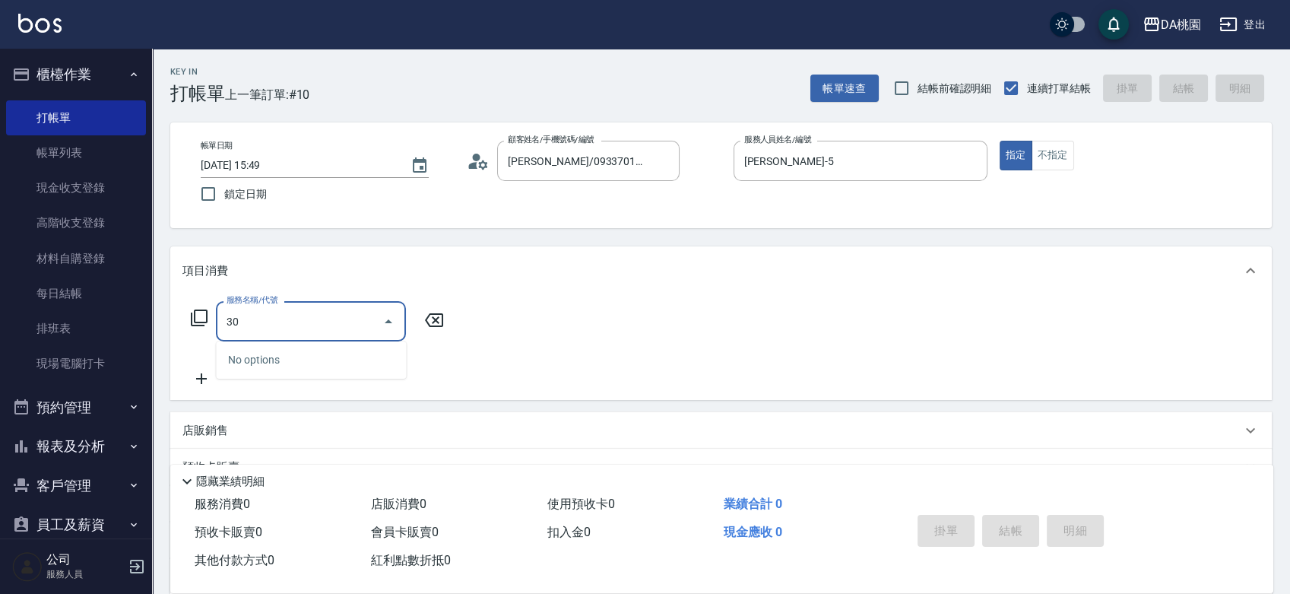
type input "303"
type input "30"
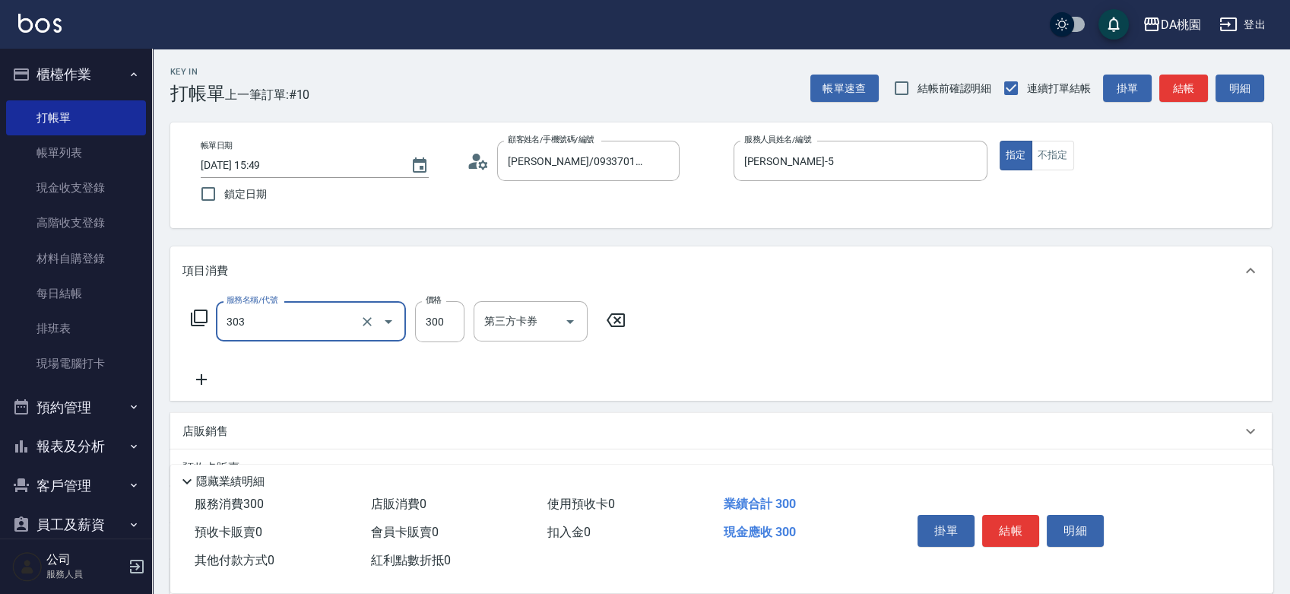
type input "A級剪髮(303)"
type input "0"
type input "35"
type input "30"
type input "350"
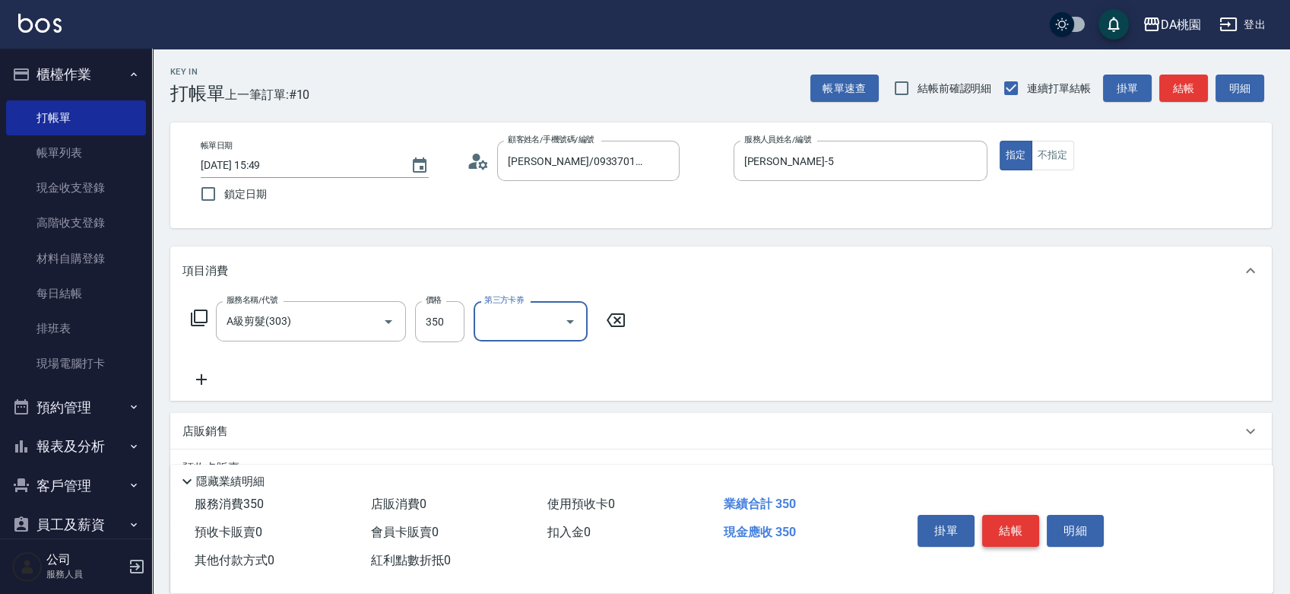
click at [999, 525] on button "結帳" at bounding box center [1010, 531] width 57 height 32
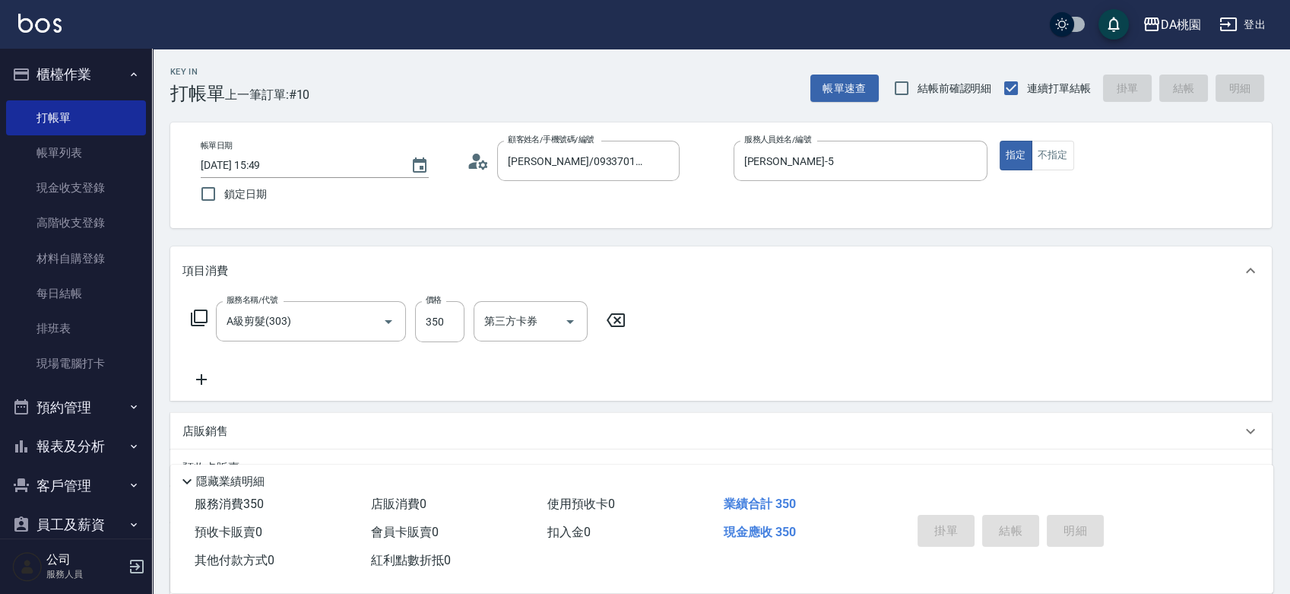
type input "0"
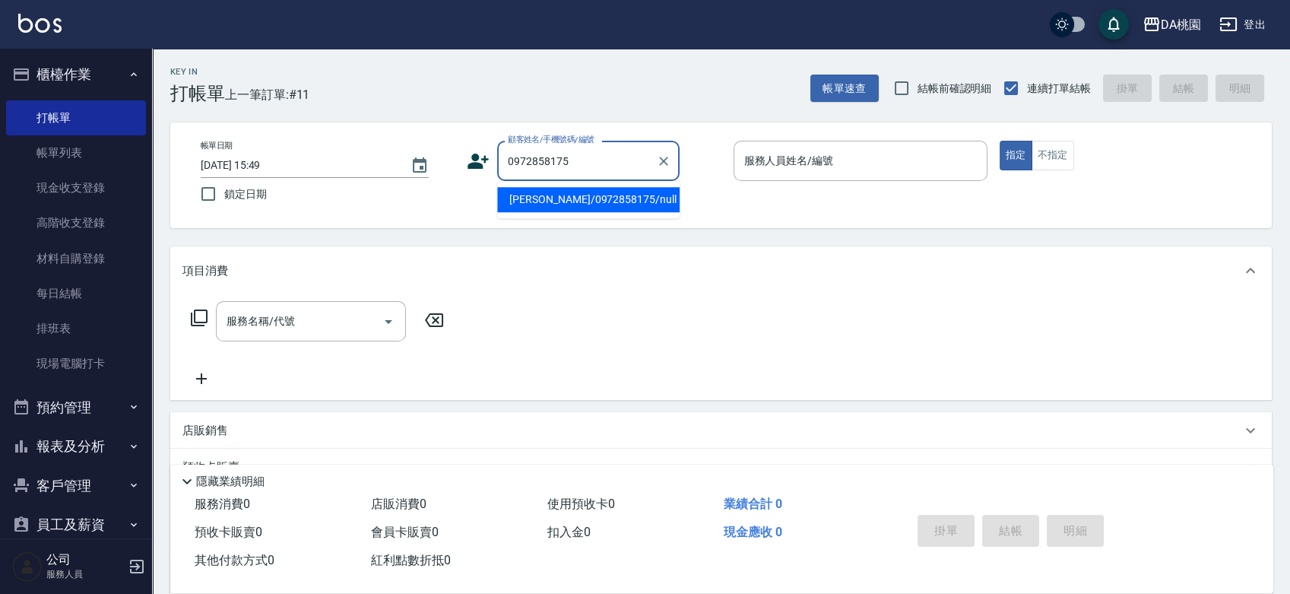
type input "蔡翔杰/0972858175/null"
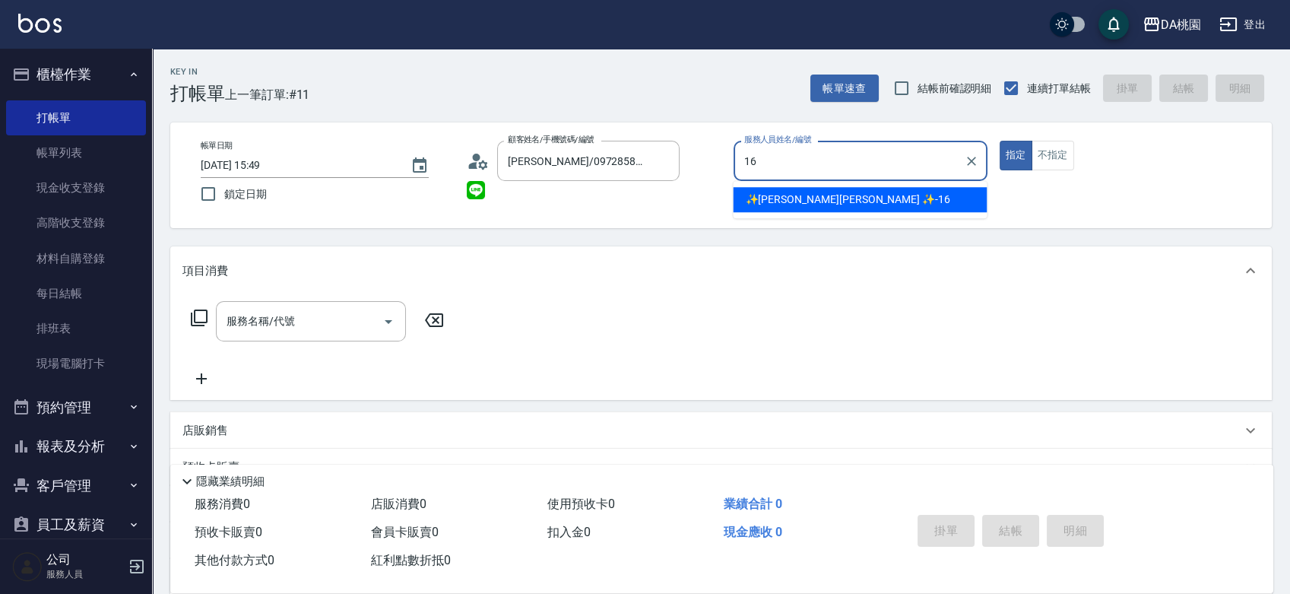
type input "✨GARY蓋瑞 ✨-16"
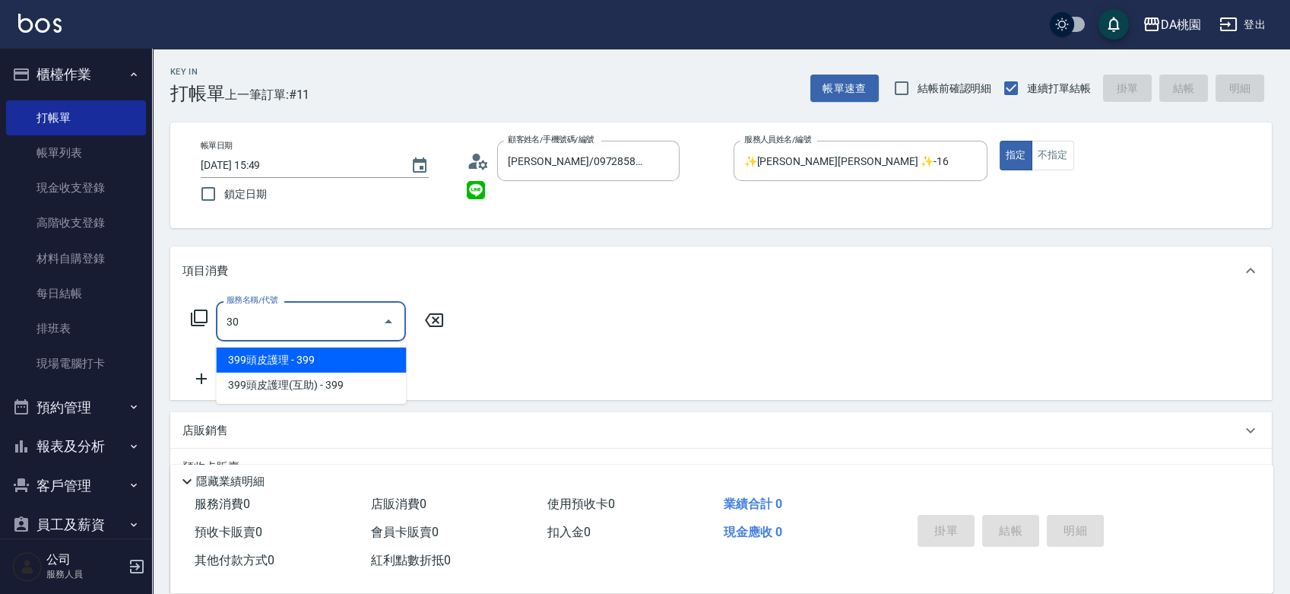
type input "303"
type input "30"
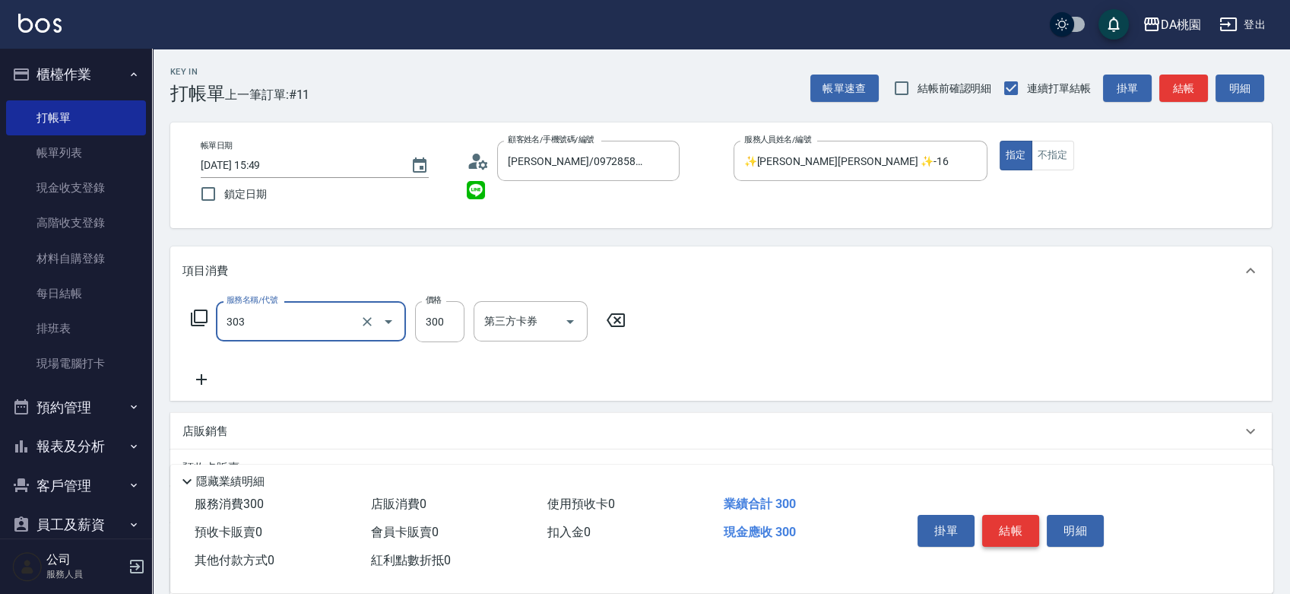
type input "A級剪髮(303)"
type input "0"
type input "50"
type input "500"
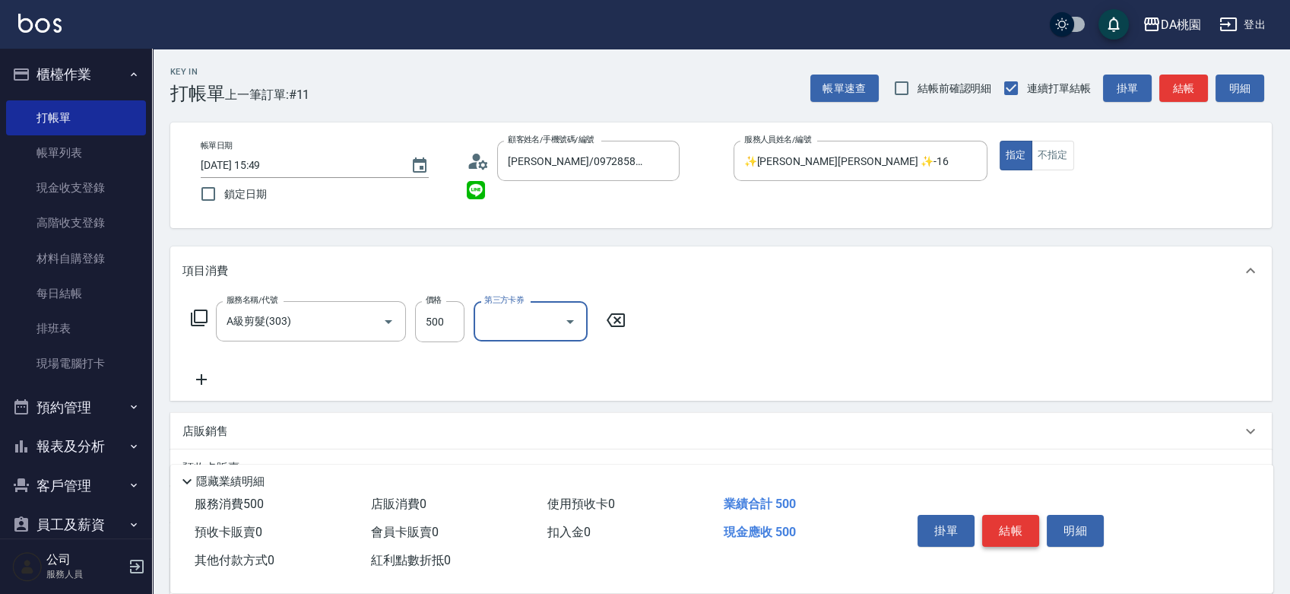
click at [999, 525] on button "結帳" at bounding box center [1010, 531] width 57 height 32
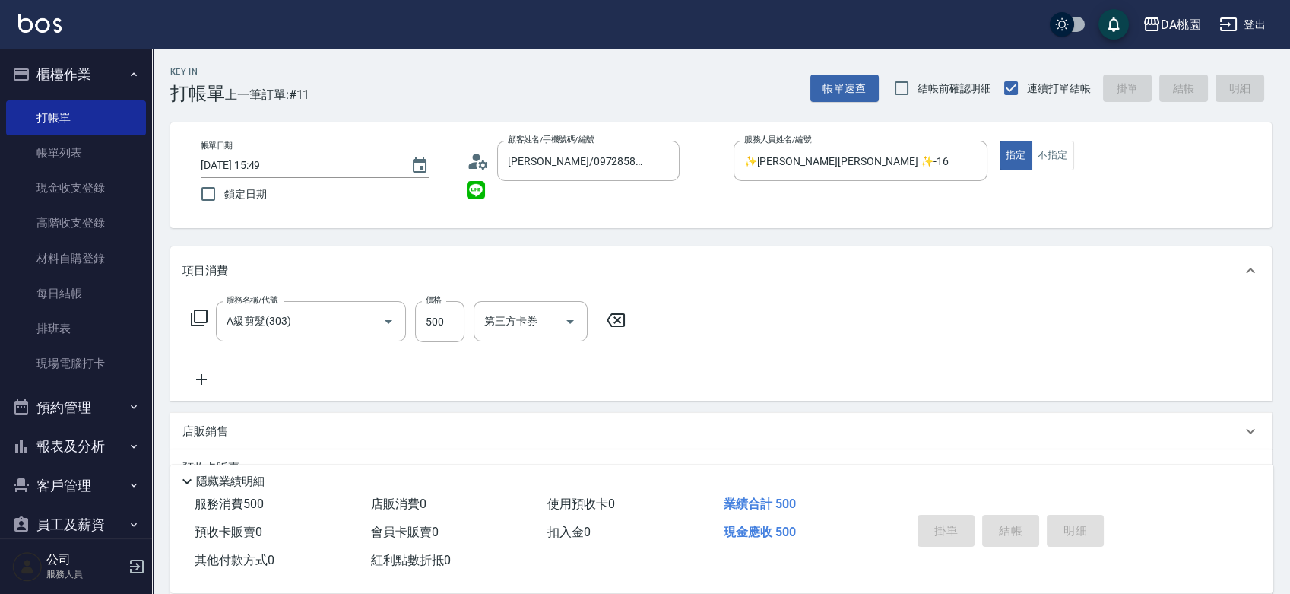
type input "0"
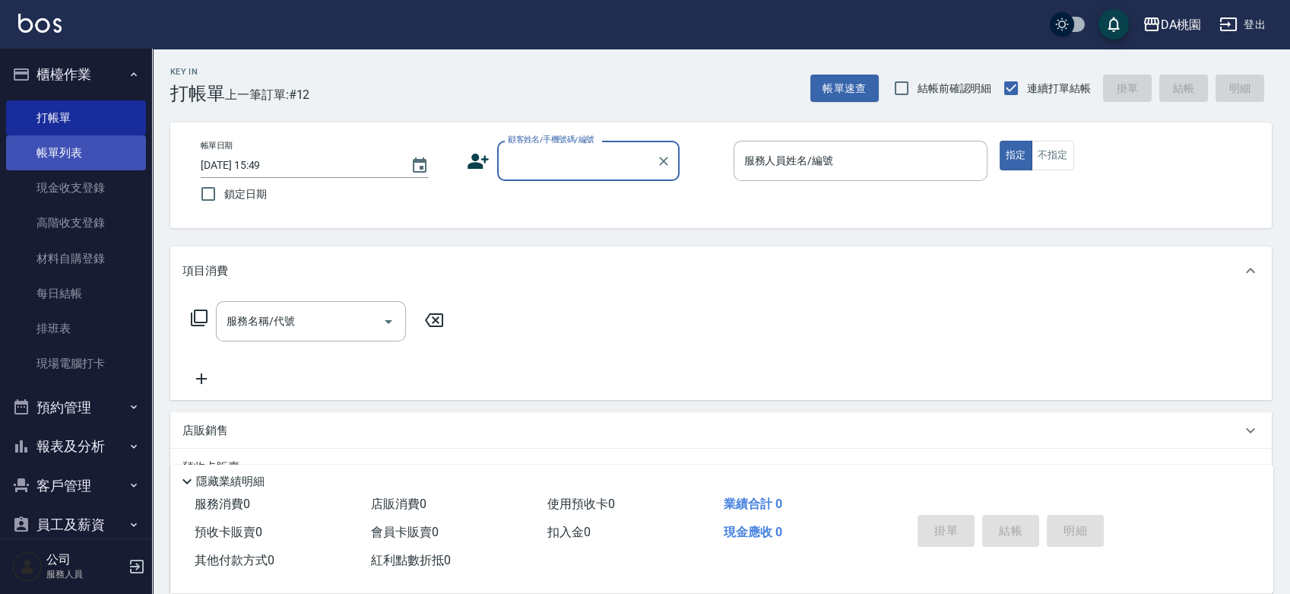
click at [68, 141] on link "帳單列表" at bounding box center [76, 152] width 140 height 35
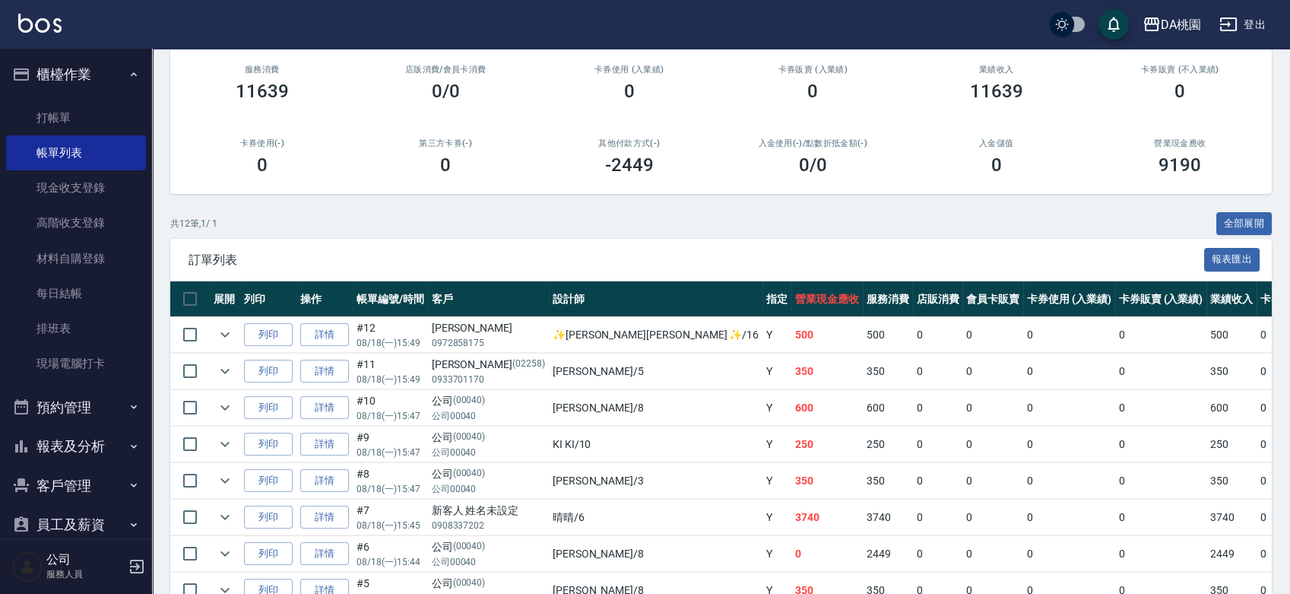
scroll to position [371, 0]
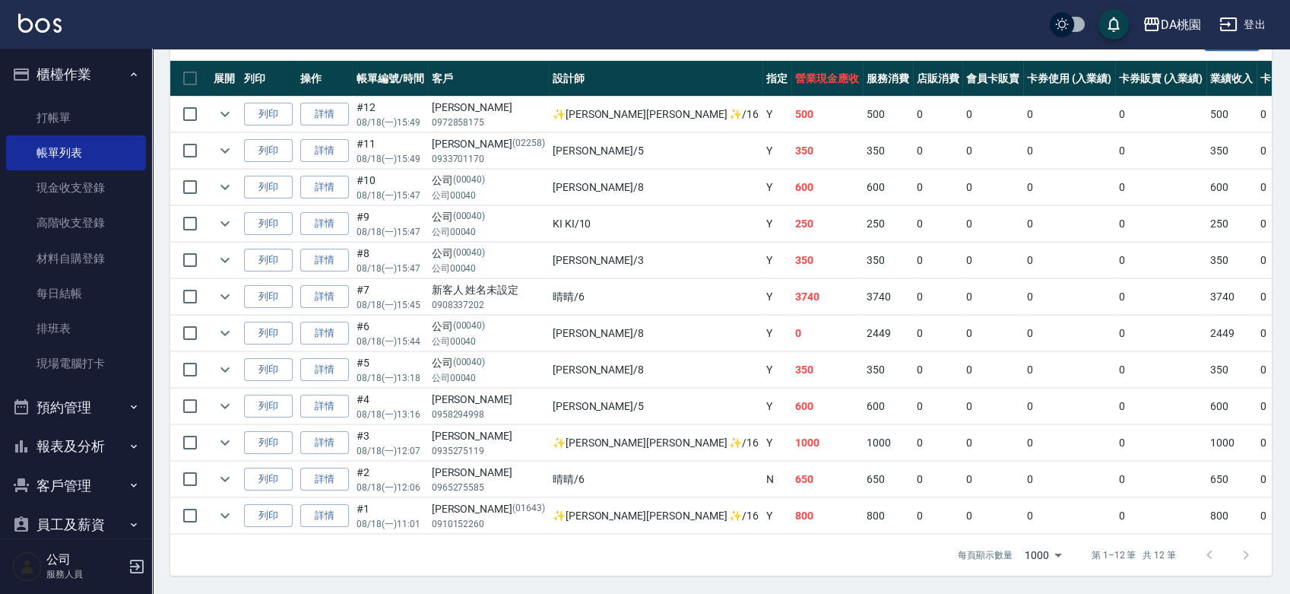
click at [68, 451] on button "報表及分析" at bounding box center [76, 446] width 140 height 40
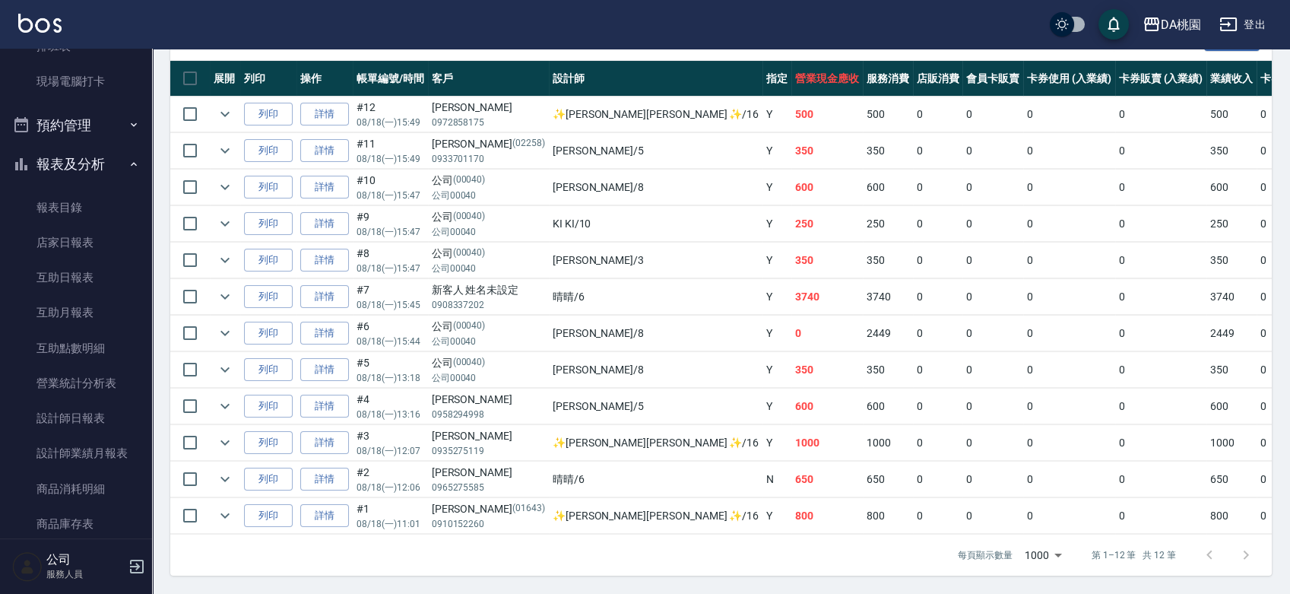
scroll to position [422, 0]
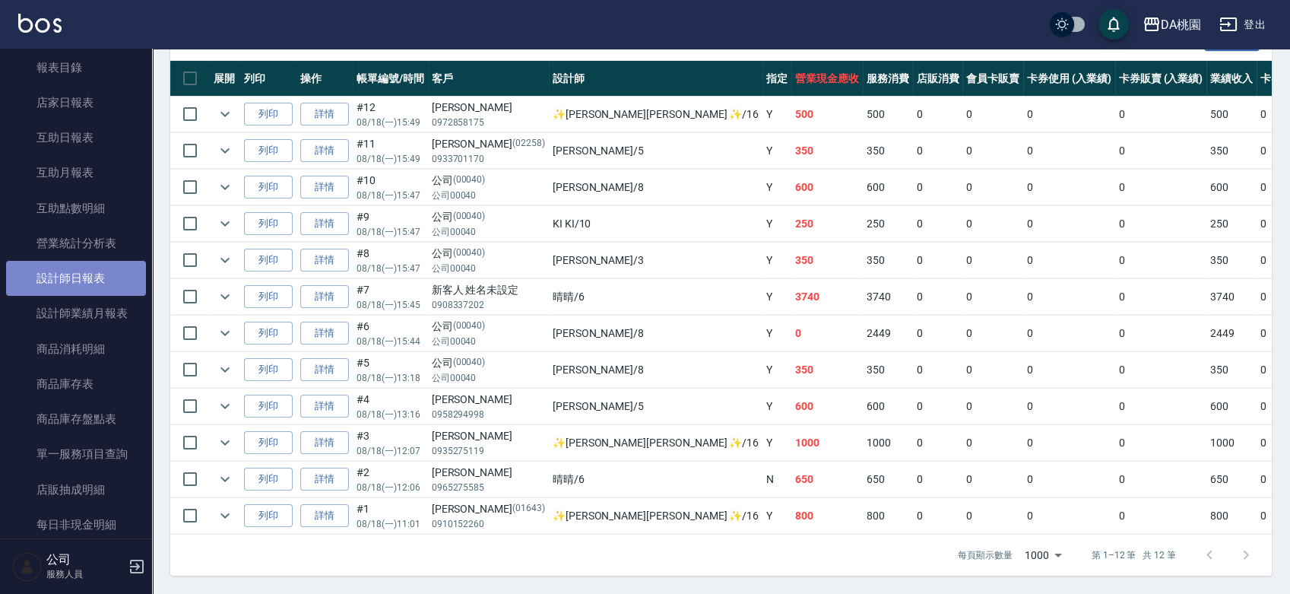
click at [109, 279] on link "設計師日報表" at bounding box center [76, 278] width 140 height 35
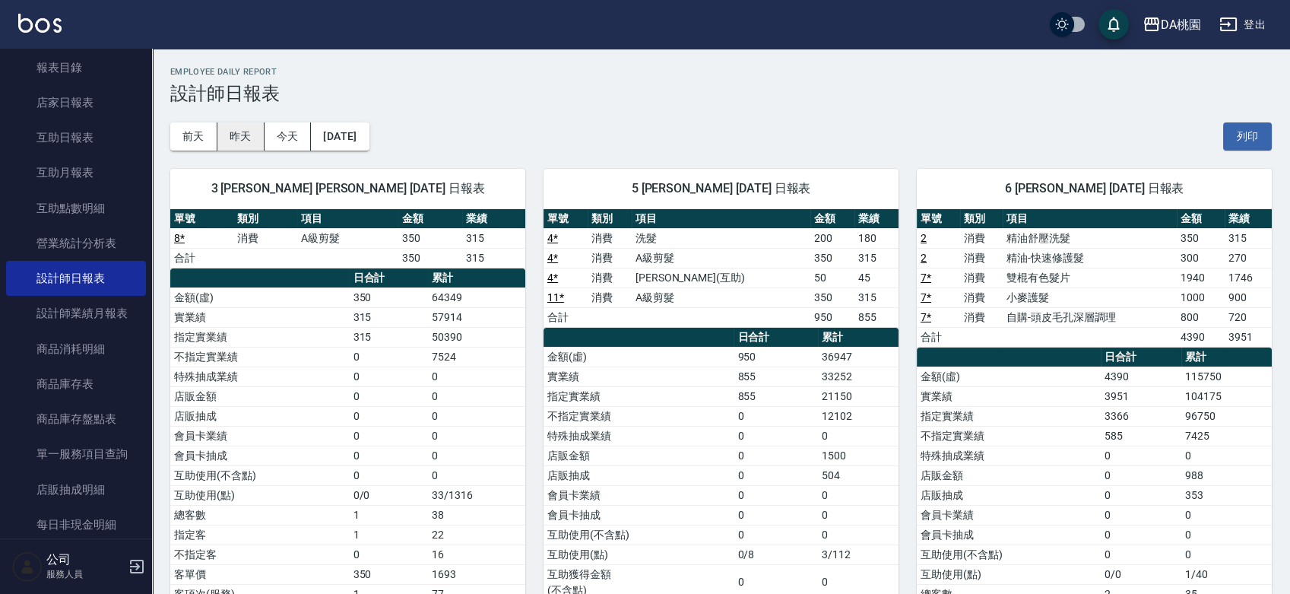
click at [248, 127] on button "昨天" at bounding box center [240, 136] width 47 height 28
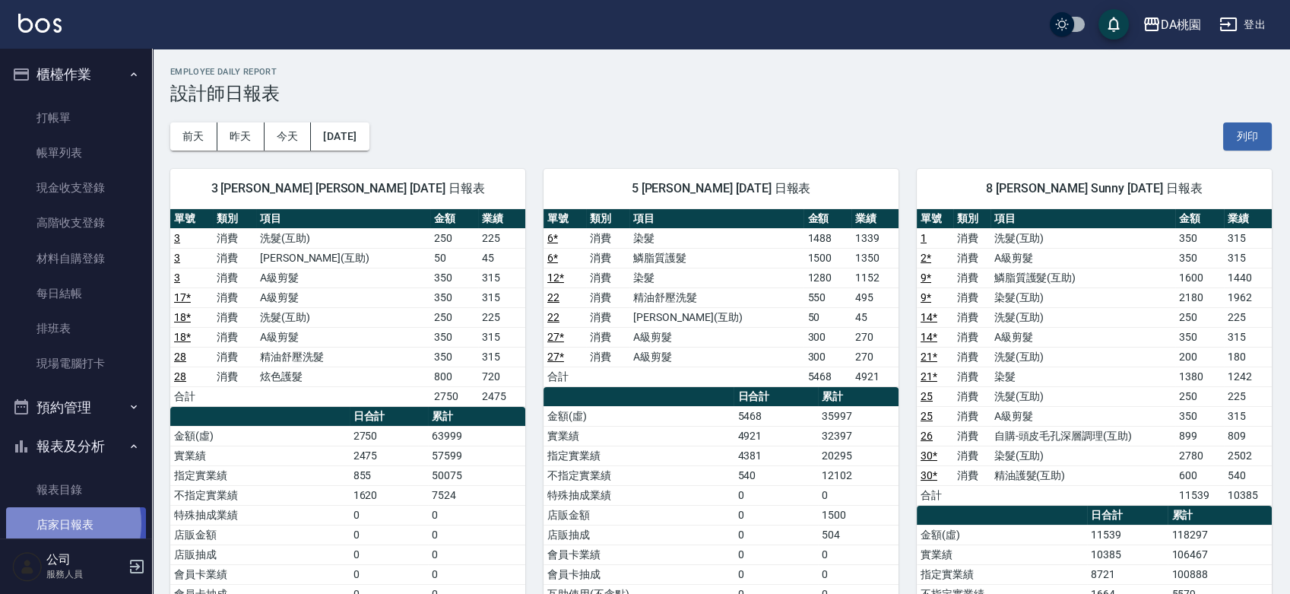
click at [51, 524] on link "店家日報表" at bounding box center [76, 524] width 140 height 35
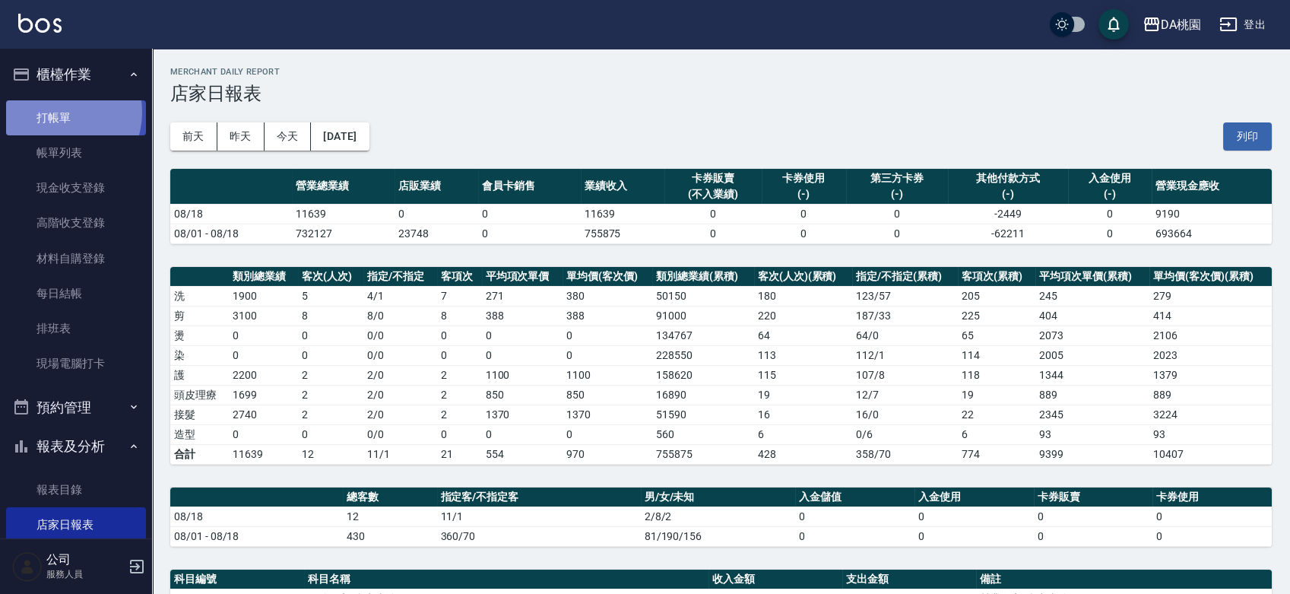
click at [59, 112] on link "打帳單" at bounding box center [76, 117] width 140 height 35
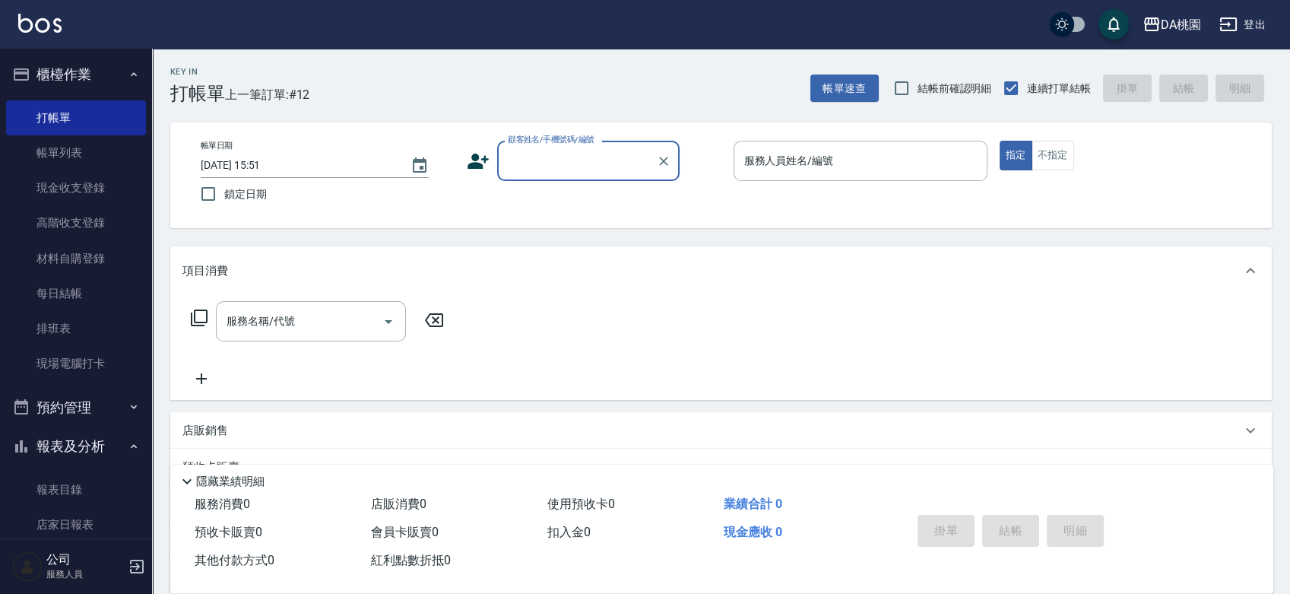
click at [705, 199] on div "帳單日期 2025/08/18 15:51 鎖定日期 顧客姓名/手機號碼/編號 顧客姓名/手機號碼/編號 服務人員姓名/編號 服務人員姓名/編號 指定 不指定" at bounding box center [720, 175] width 1065 height 69
drag, startPoint x: 705, startPoint y: 199, endPoint x: 677, endPoint y: 220, distance: 35.3
click at [677, 220] on div "帳單日期 2025/08/18 15:51 鎖定日期 顧客姓名/手機號碼/編號 顧客姓名/手機號碼/編號 服務人員姓名/編號 服務人員姓名/編號 指定 不指定" at bounding box center [720, 175] width 1101 height 106
click at [705, 214] on div "帳單日期 2025/08/18 15:51 鎖定日期 顧客姓名/手機號碼/編號 顧客姓名/手機號碼/編號 服務人員姓名/編號 服務人員姓名/編號 指定 不指定" at bounding box center [720, 175] width 1101 height 106
click at [712, 211] on div "帳單日期 2025/08/18 15:51 鎖定日期 顧客姓名/手機號碼/編號 顧客姓名/手機號碼/編號 服務人員姓名/編號 服務人員姓名/編號 指定 不指定" at bounding box center [720, 175] width 1101 height 106
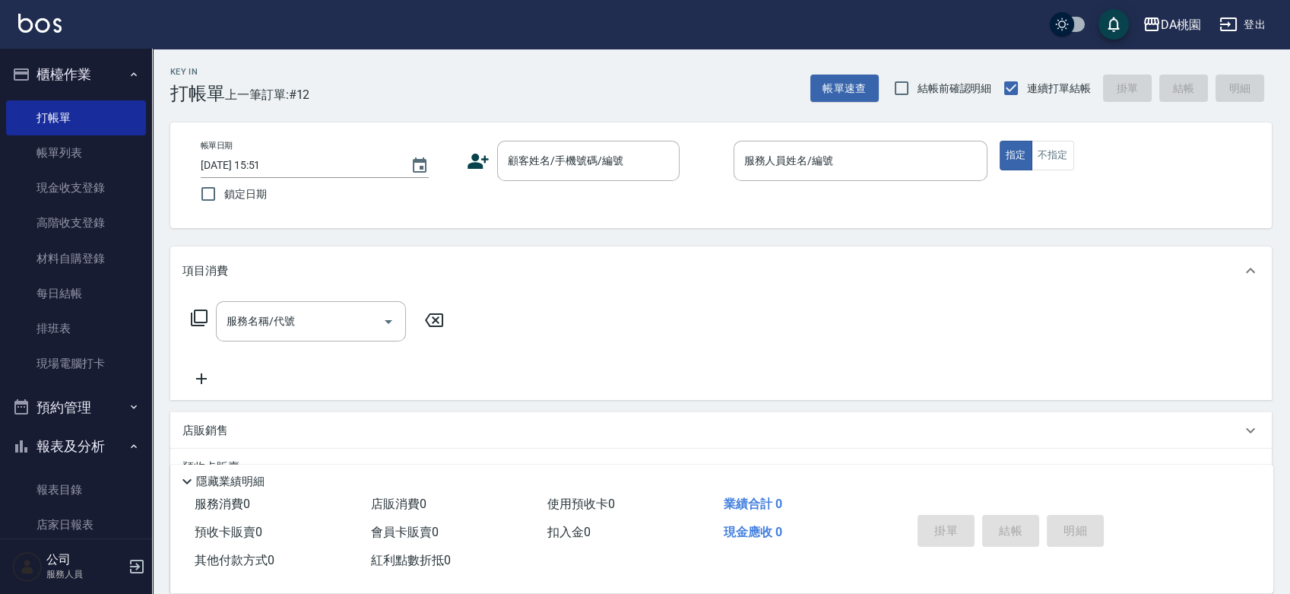
click at [712, 211] on div "帳單日期 2025/08/18 15:51 鎖定日期 顧客姓名/手機號碼/編號 顧客姓名/手機號碼/編號 服務人員姓名/編號 服務人員姓名/編號 指定 不指定" at bounding box center [720, 175] width 1101 height 106
click at [562, 160] on input "顧客姓名/手機號碼/編號" at bounding box center [577, 160] width 146 height 27
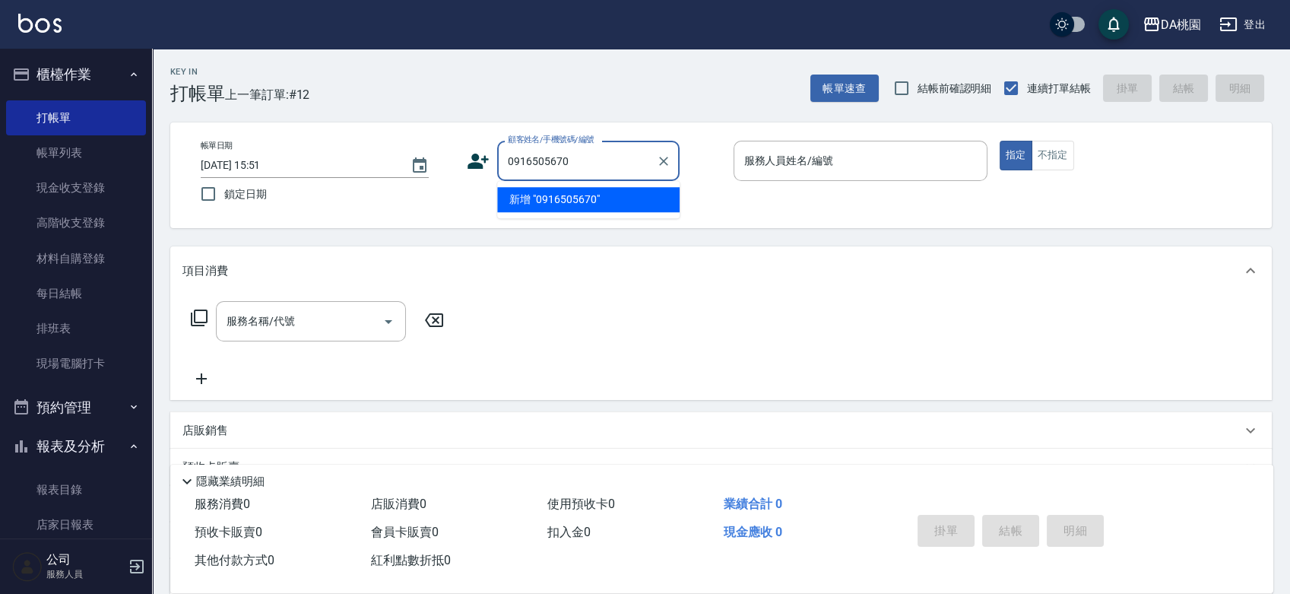
type input "0916505670"
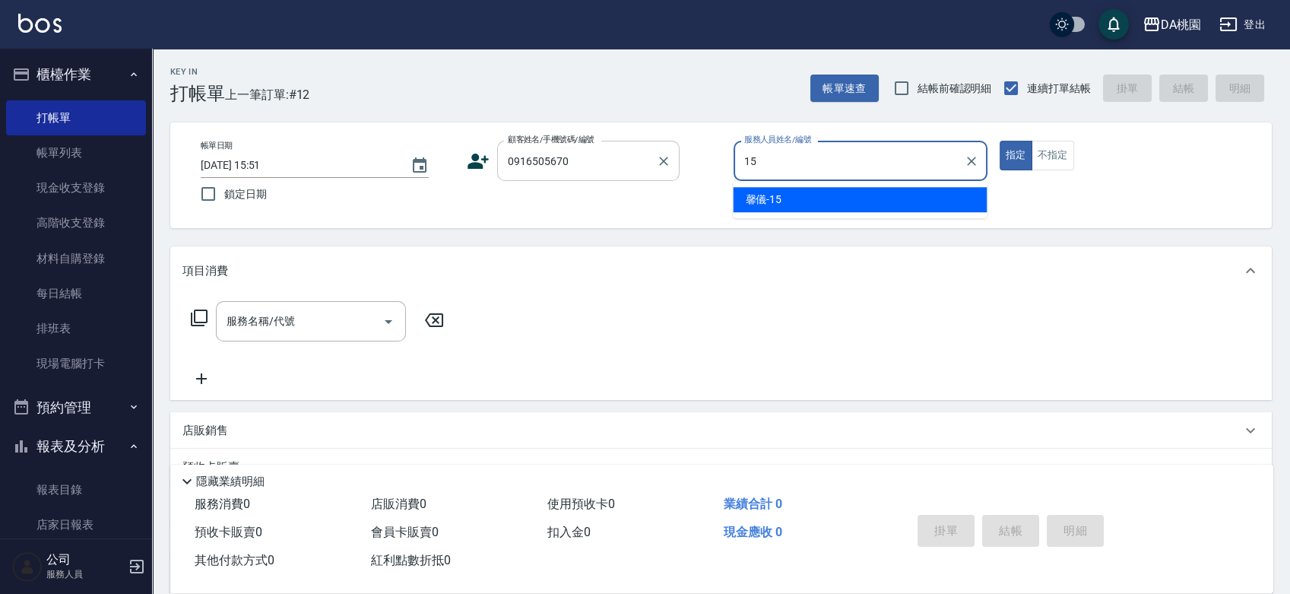
type input "馨儀-15"
type button "true"
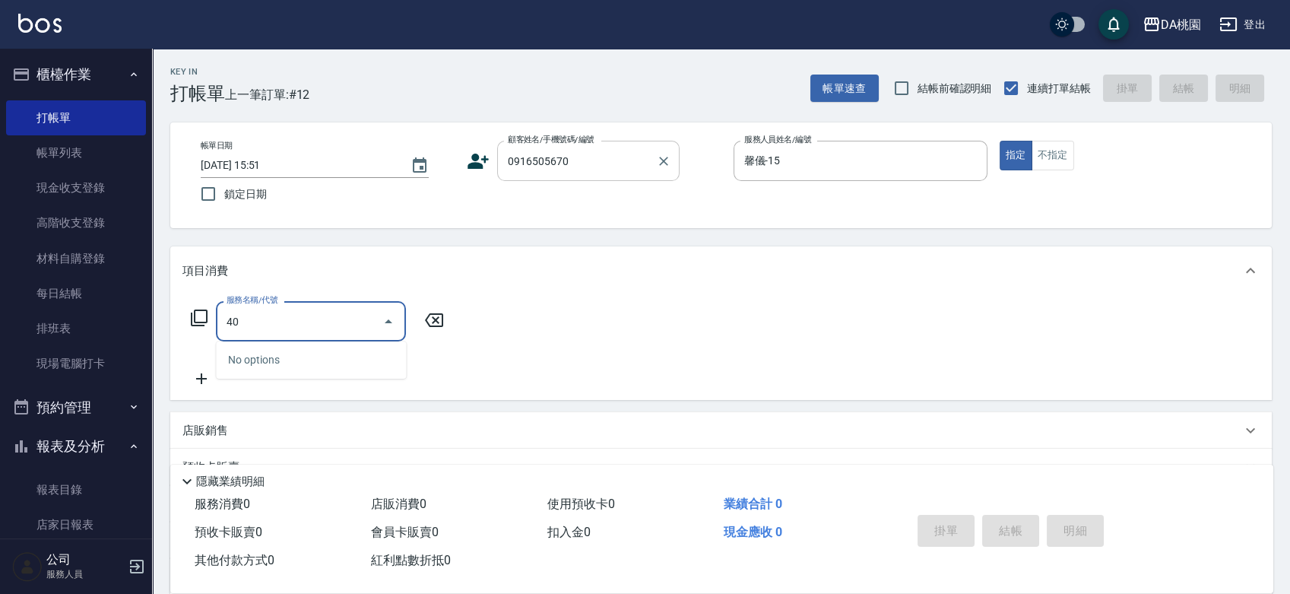
type input "400"
type input "150"
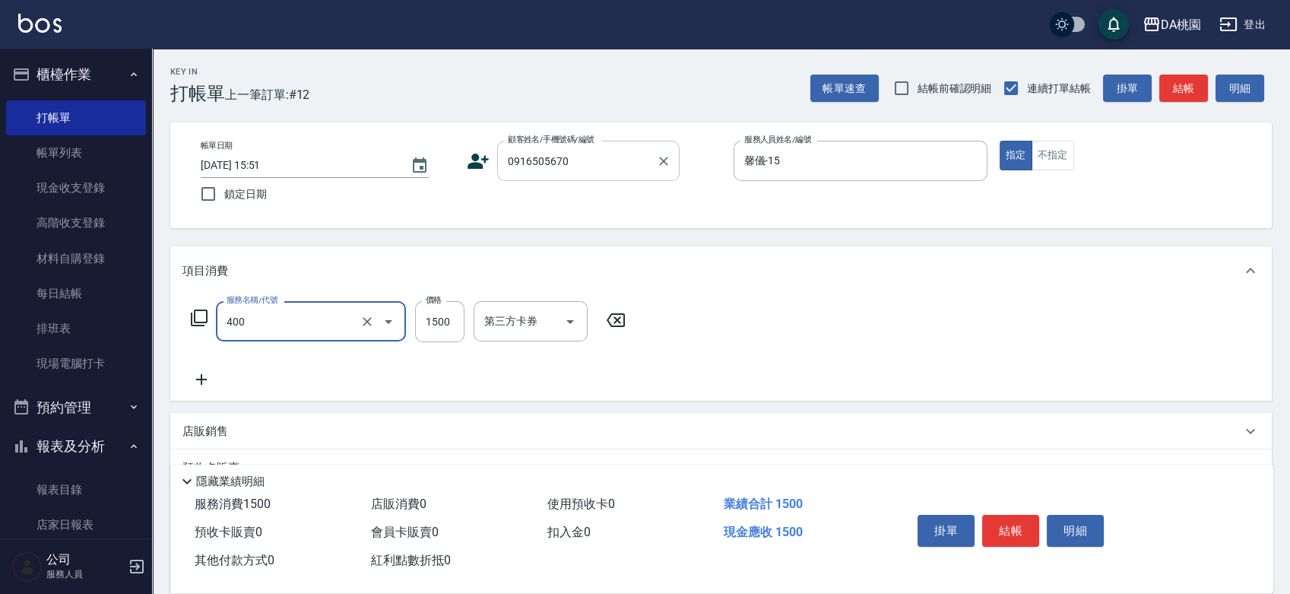
type input "染髮(400)"
type input "0"
type input "30"
type input "300"
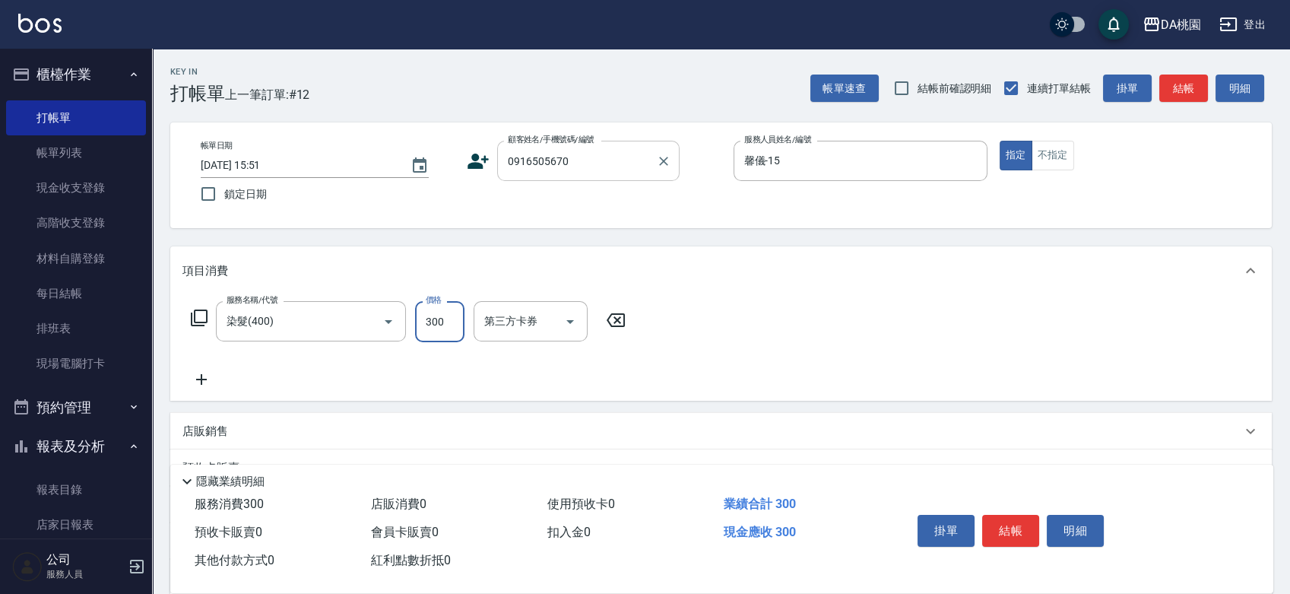
type input "300"
type input "3000"
click at [1010, 521] on button "結帳" at bounding box center [1010, 531] width 57 height 32
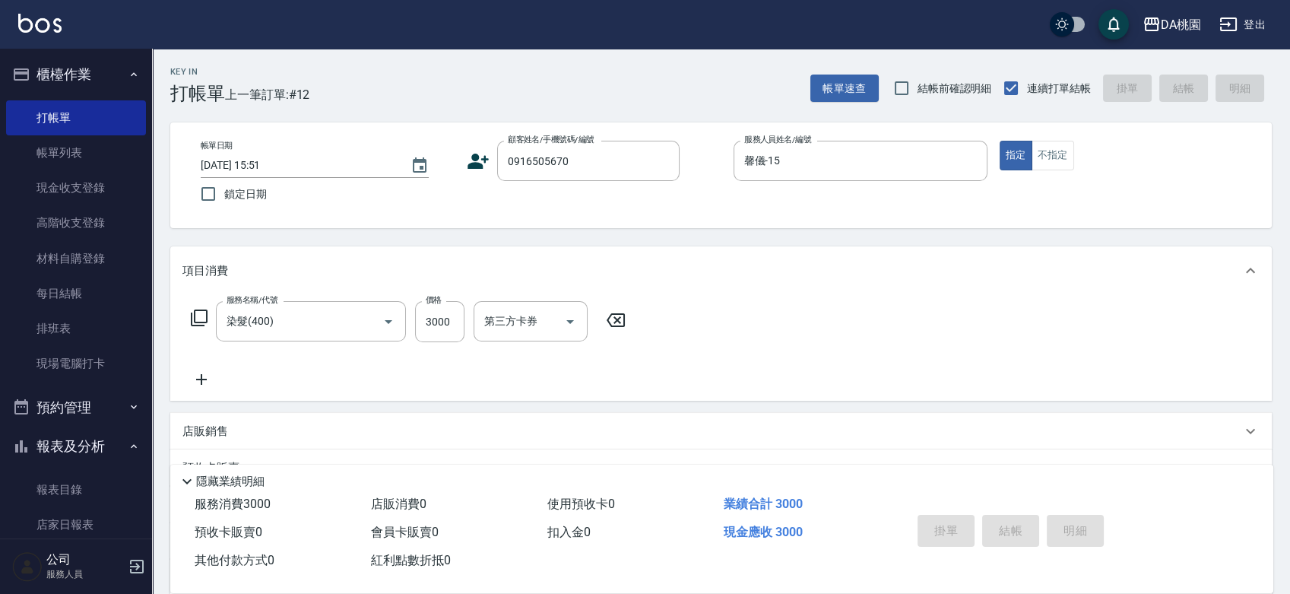
type input "2025/08/18 16:37"
type input "0"
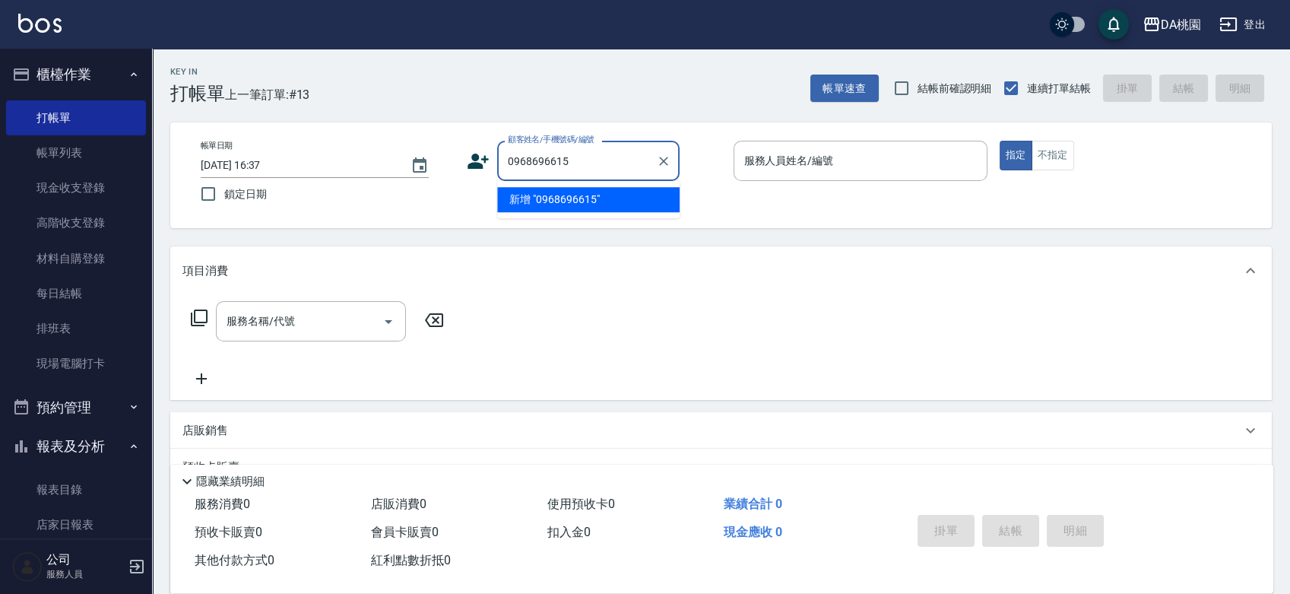
type input "0968696615"
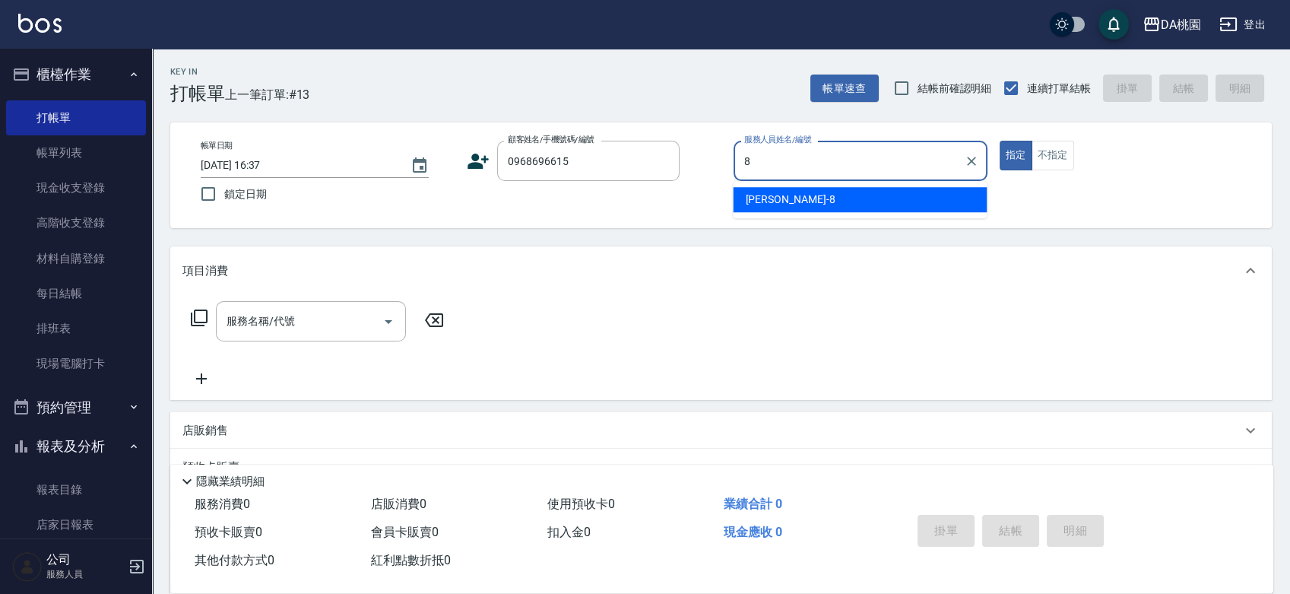
type input "[PERSON_NAME]-8"
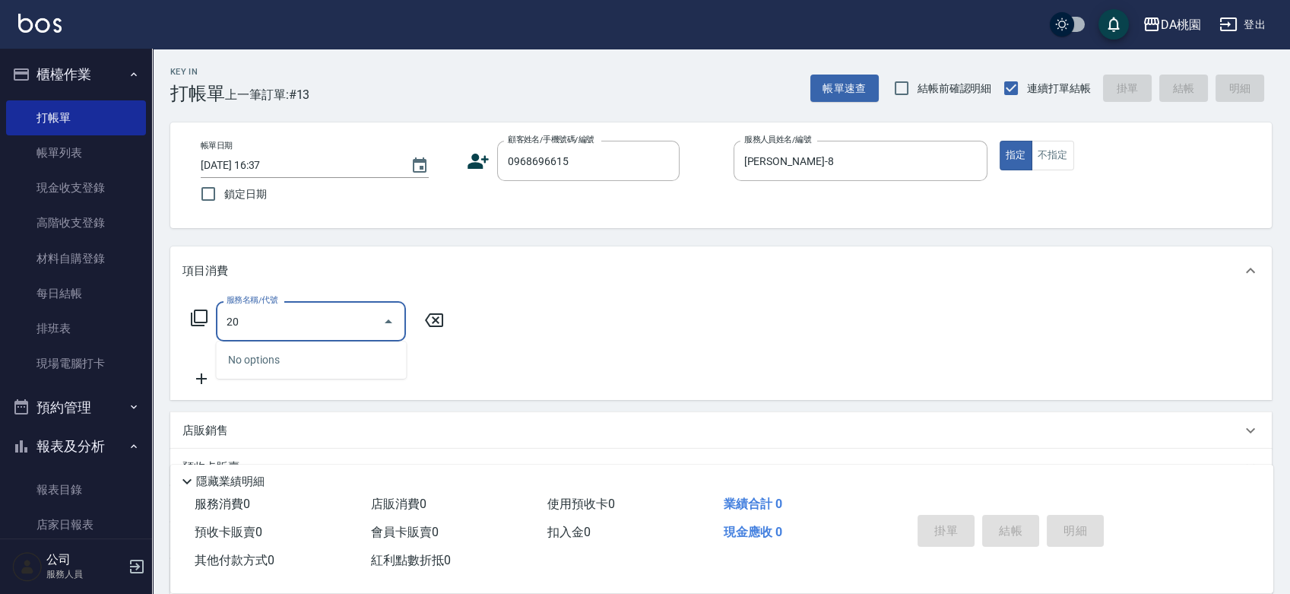
type input "200"
type input "150"
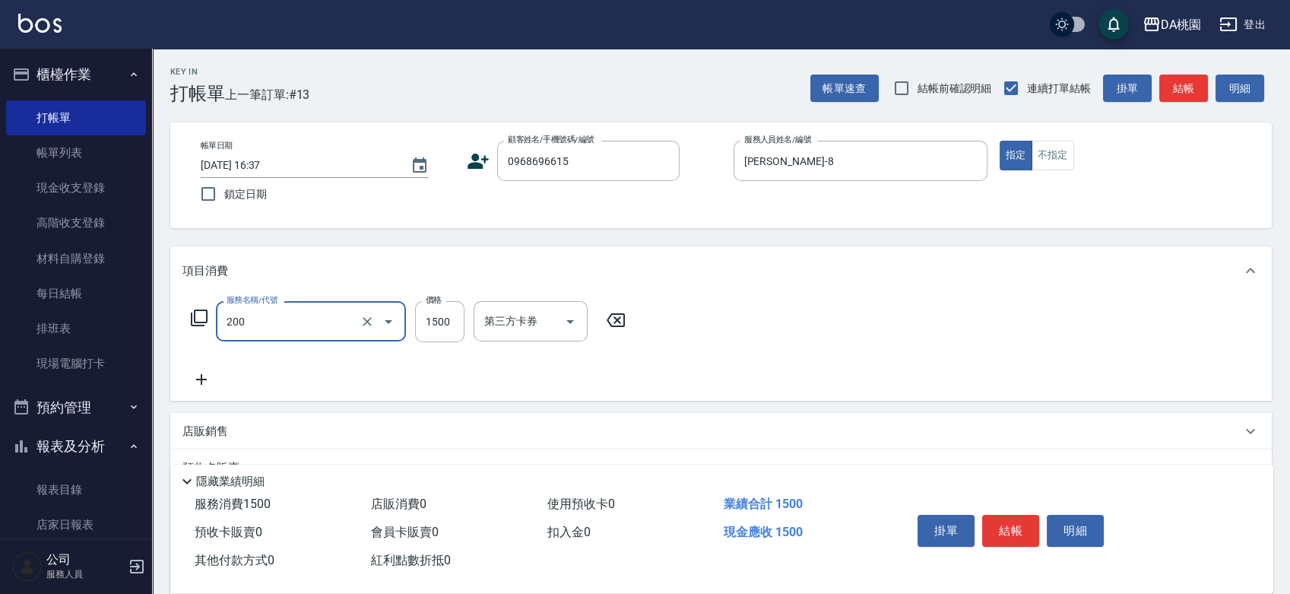
type input "離子燙(200)"
type input "0"
type input "18"
type input "10"
type input "1800"
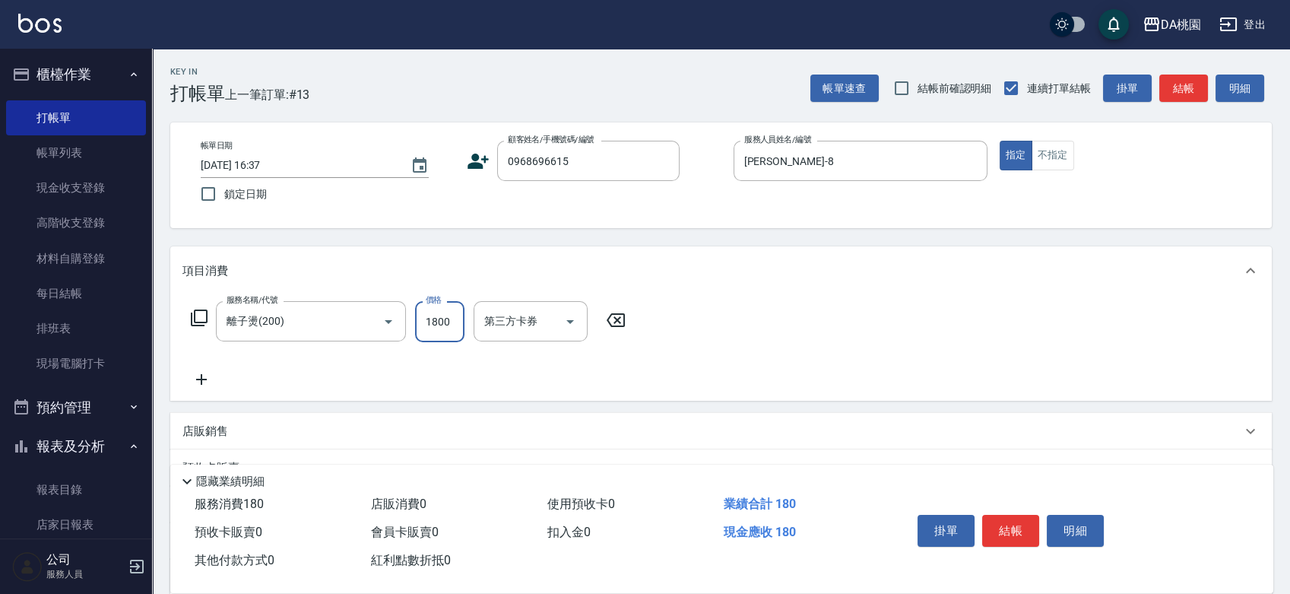
type input "180"
type input "1800"
click at [1000, 524] on button "結帳" at bounding box center [1010, 531] width 57 height 32
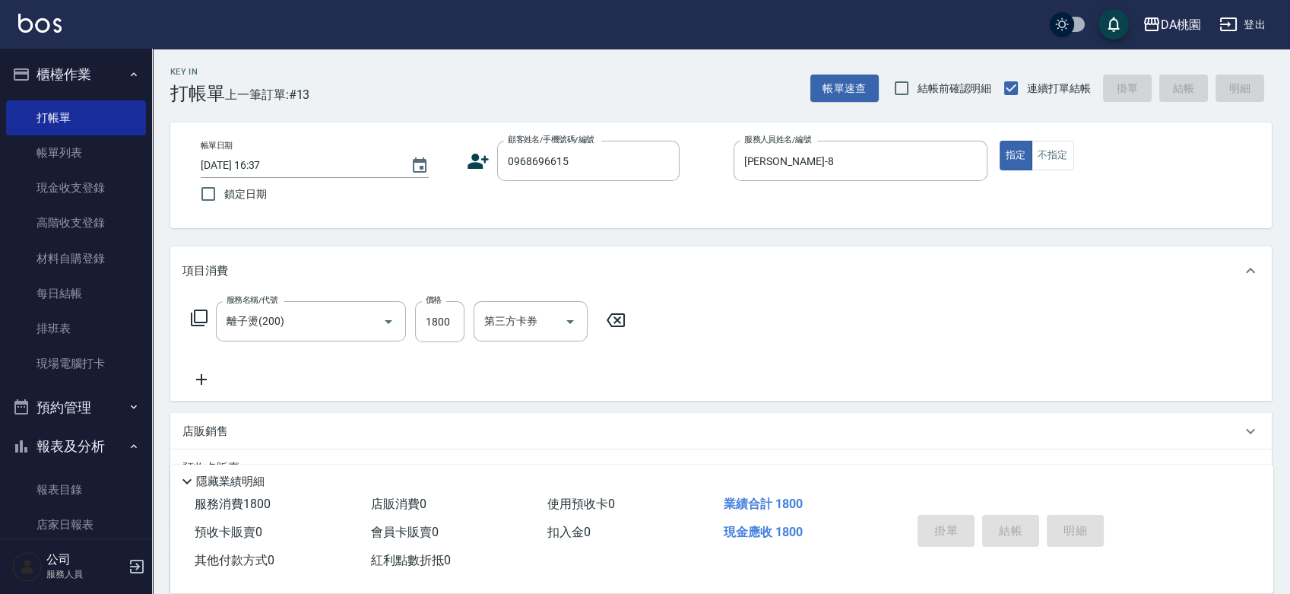
type input "2025/08/18 16:56"
type input "0"
